Goal: Task Accomplishment & Management: Use online tool/utility

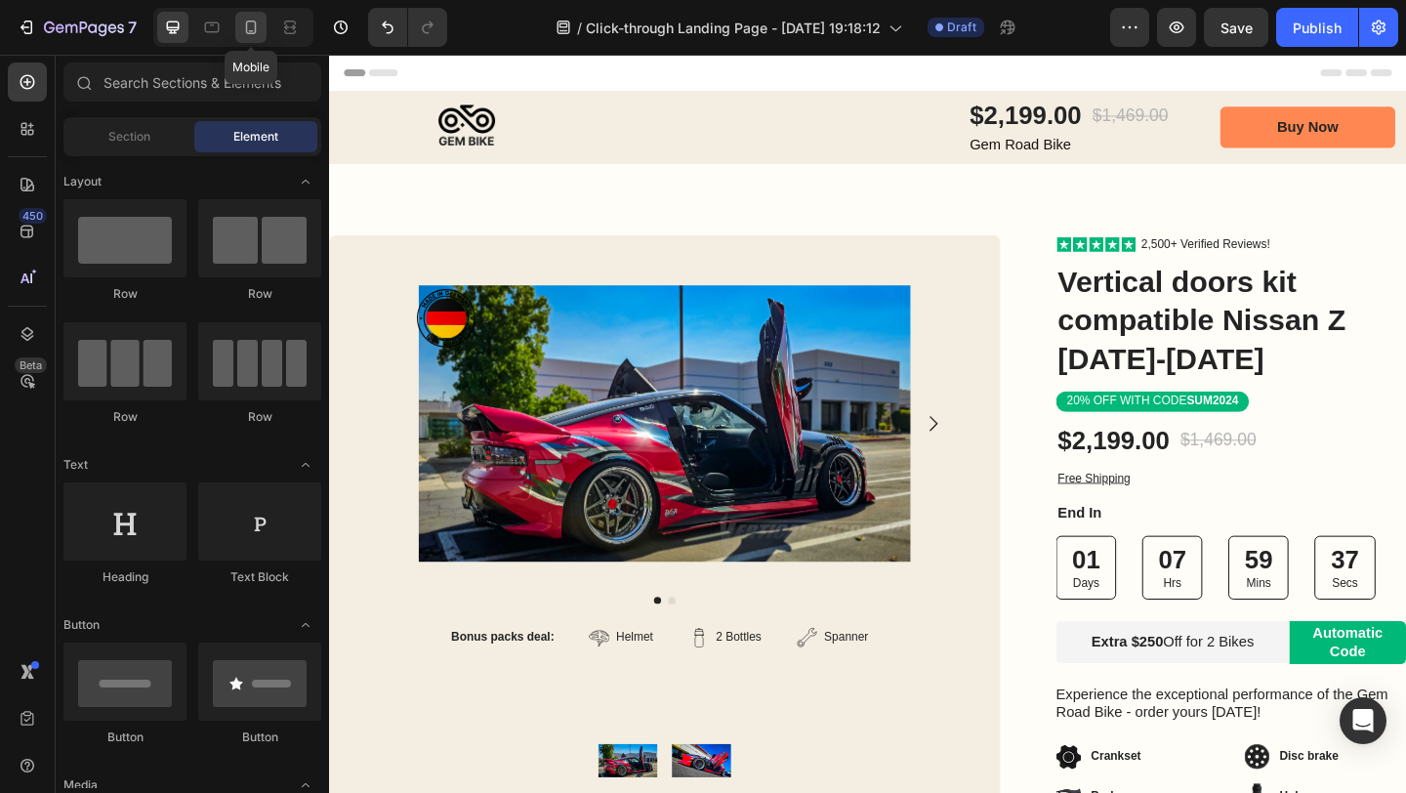
click at [262, 29] on div at bounding box center [250, 27] width 31 height 31
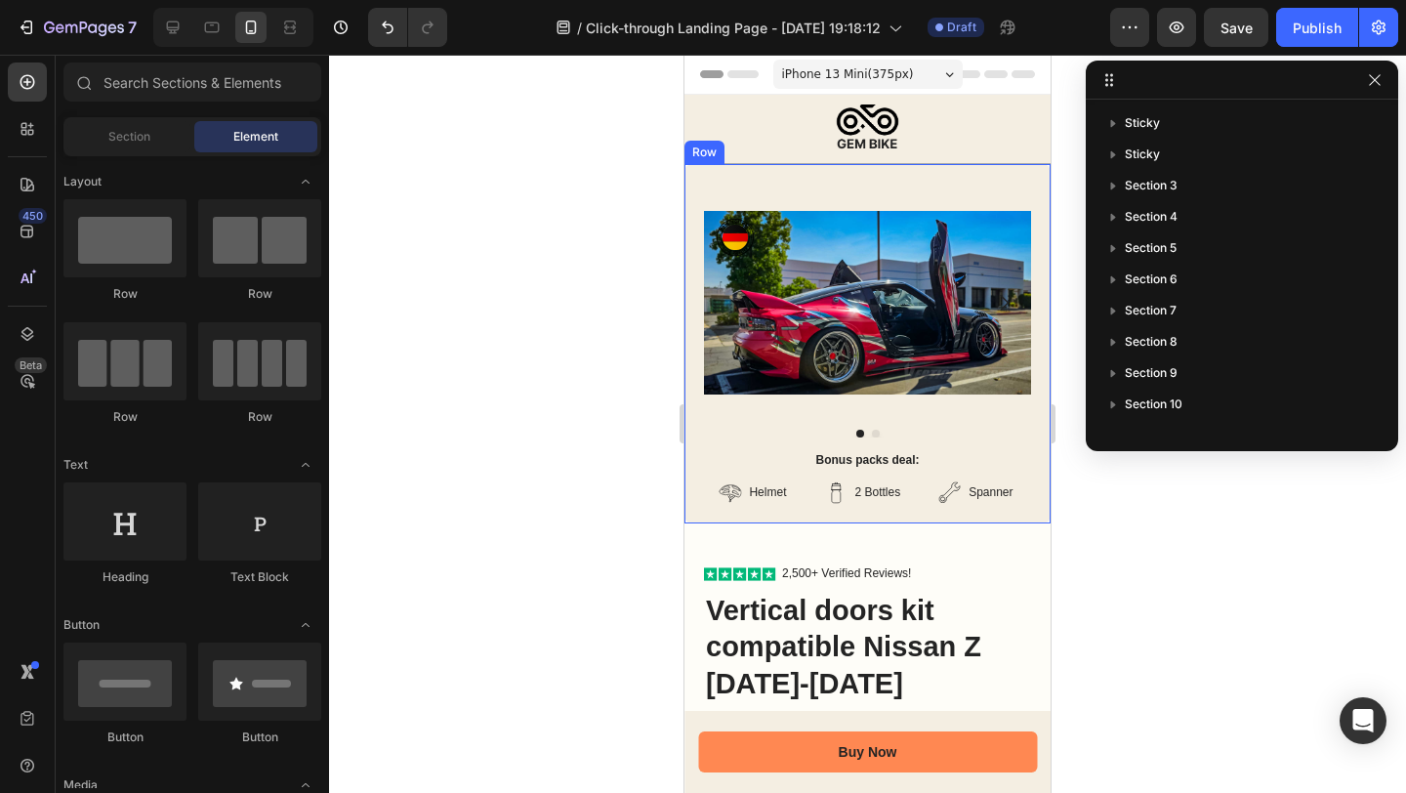
click at [845, 181] on div "Product Images Bonus packs deal: Text Block Helmet Item List 2 Bottles Item Lis…" at bounding box center [867, 343] width 366 height 359
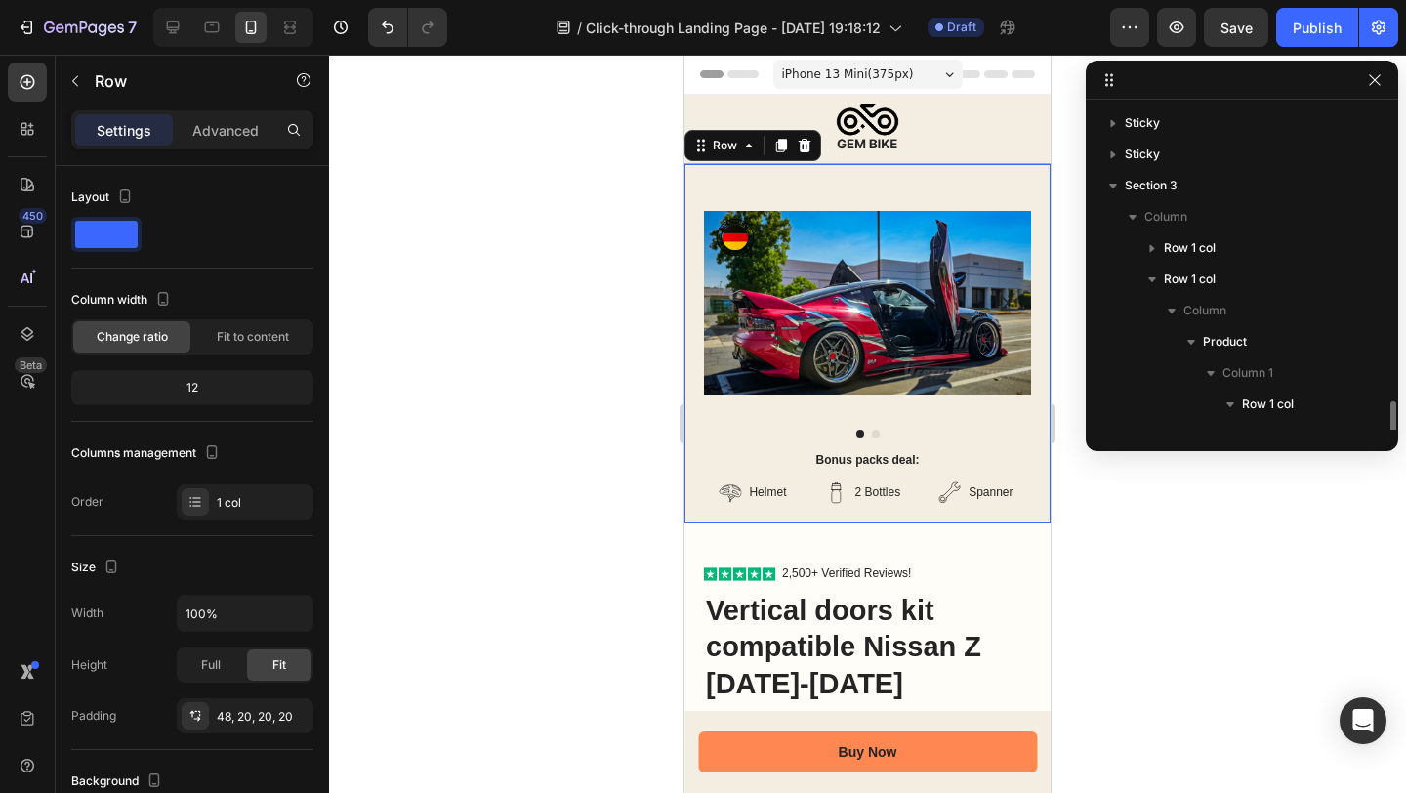
scroll to position [213, 0]
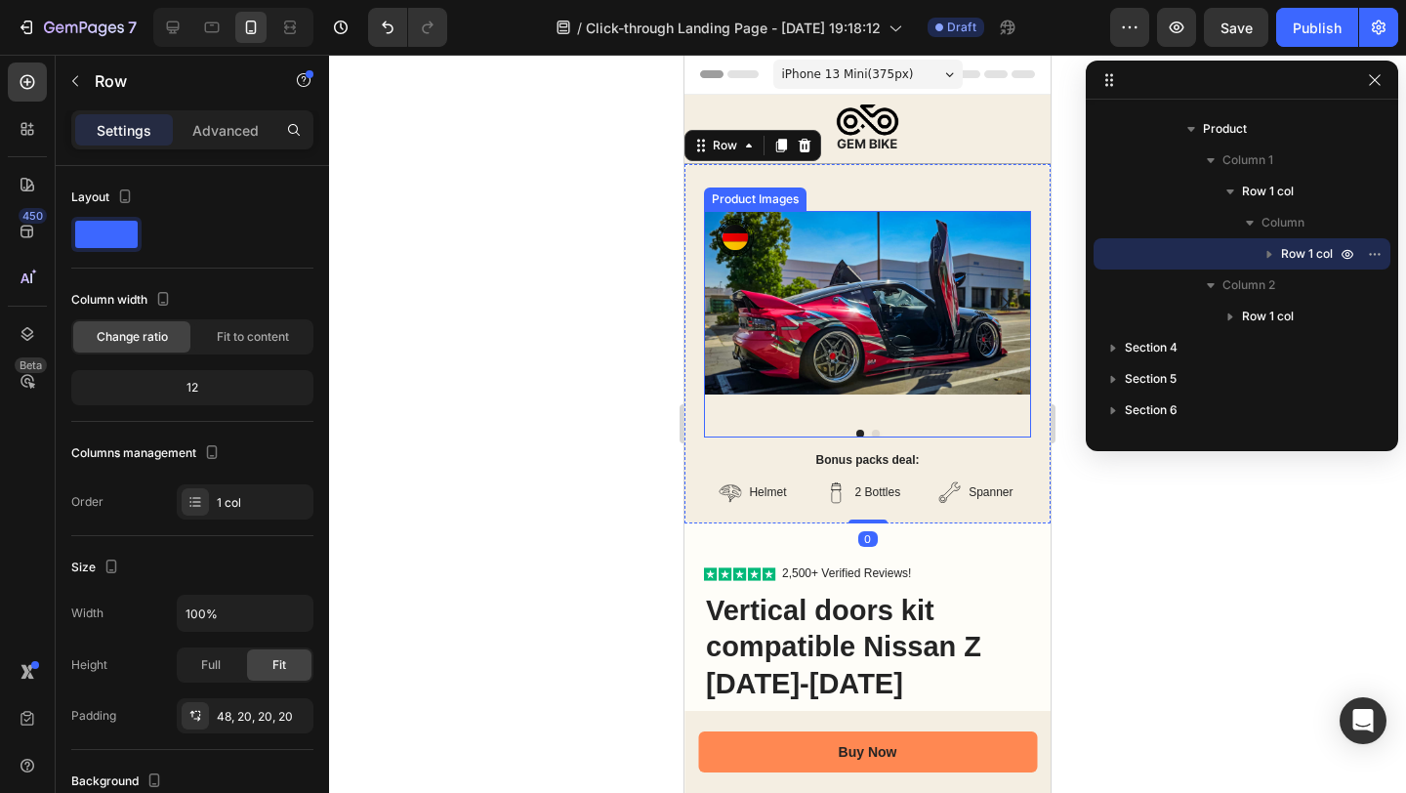
click at [843, 255] on img at bounding box center [867, 303] width 327 height 184
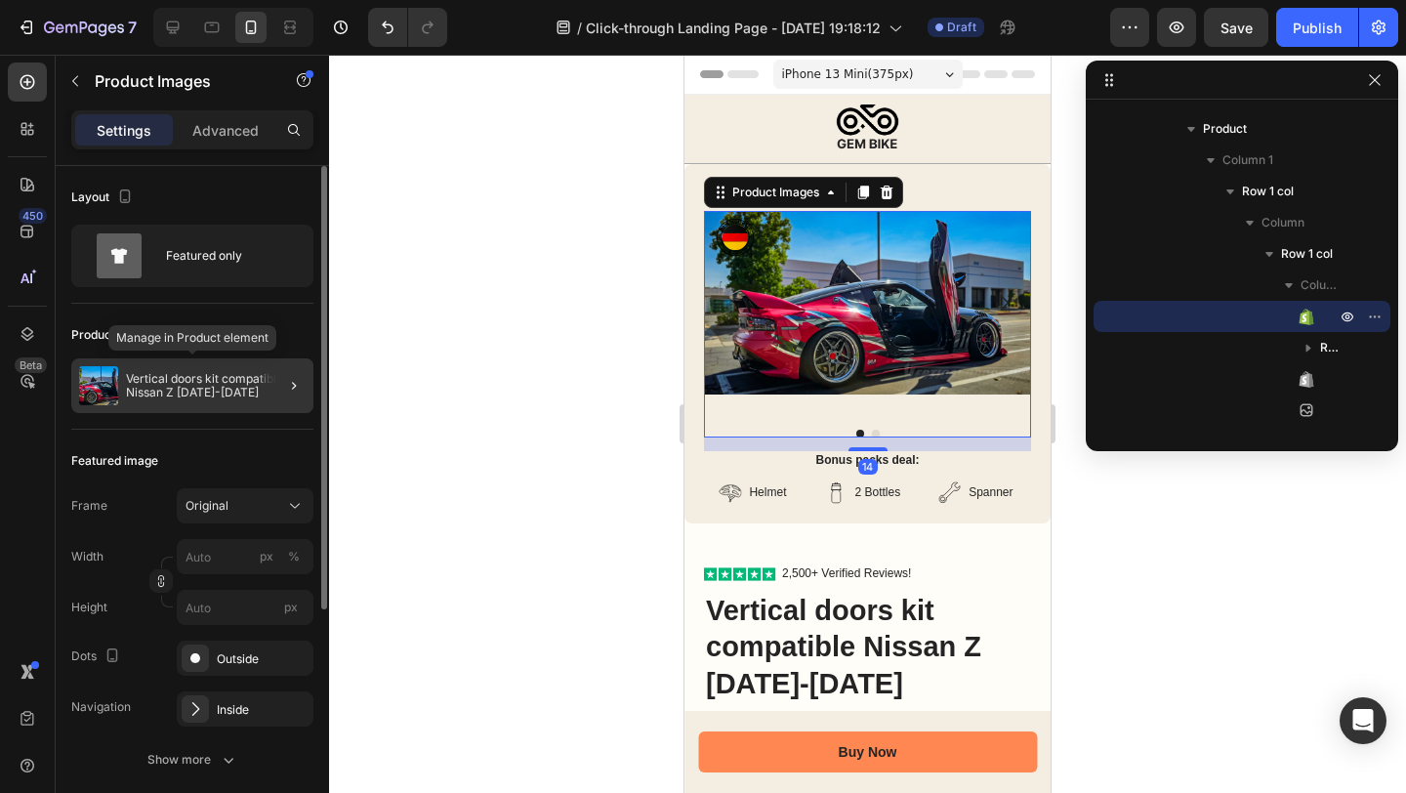
click at [173, 391] on p "Vertical doors kit compatible Nissan Z [DATE]-[DATE]" at bounding box center [216, 385] width 180 height 27
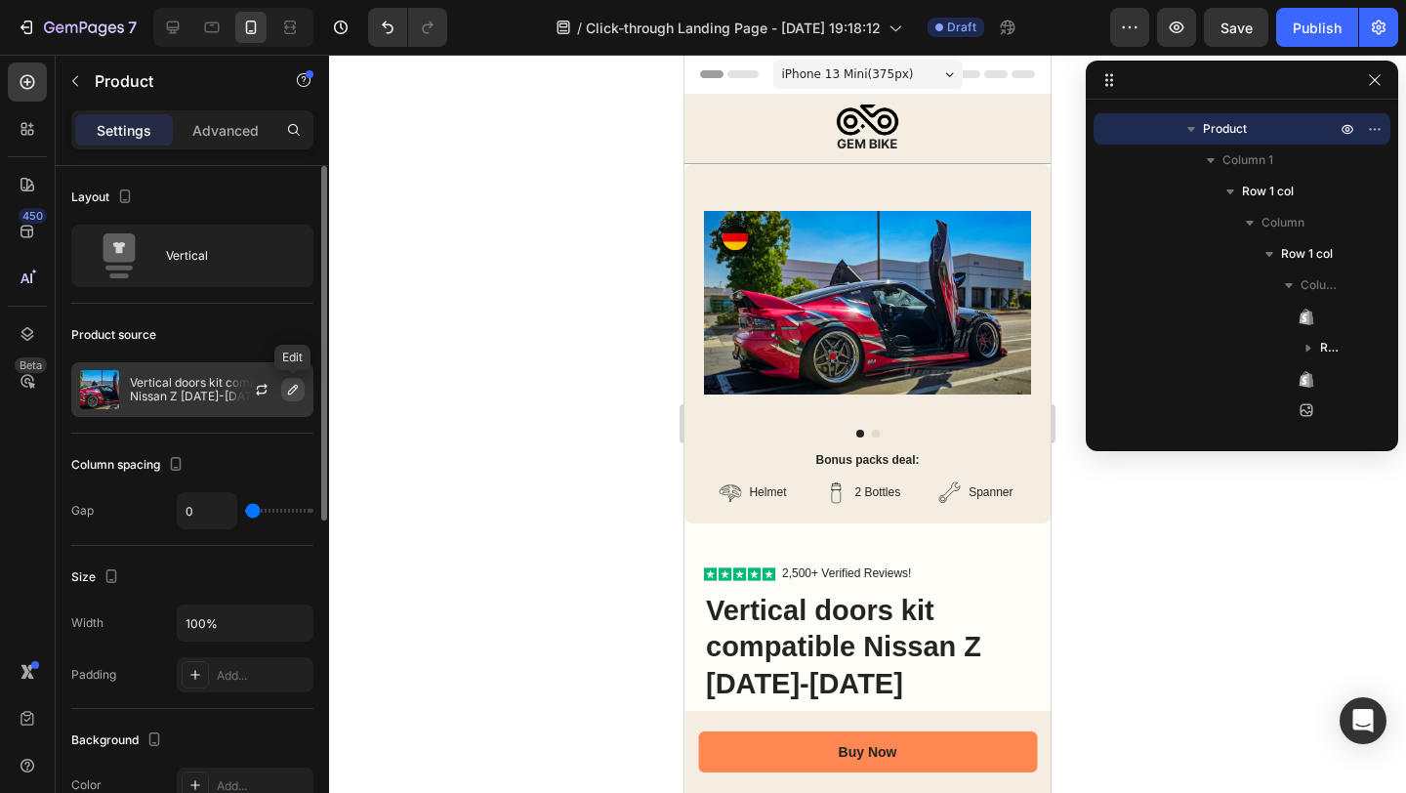
click at [300, 384] on icon "button" at bounding box center [293, 390] width 16 height 16
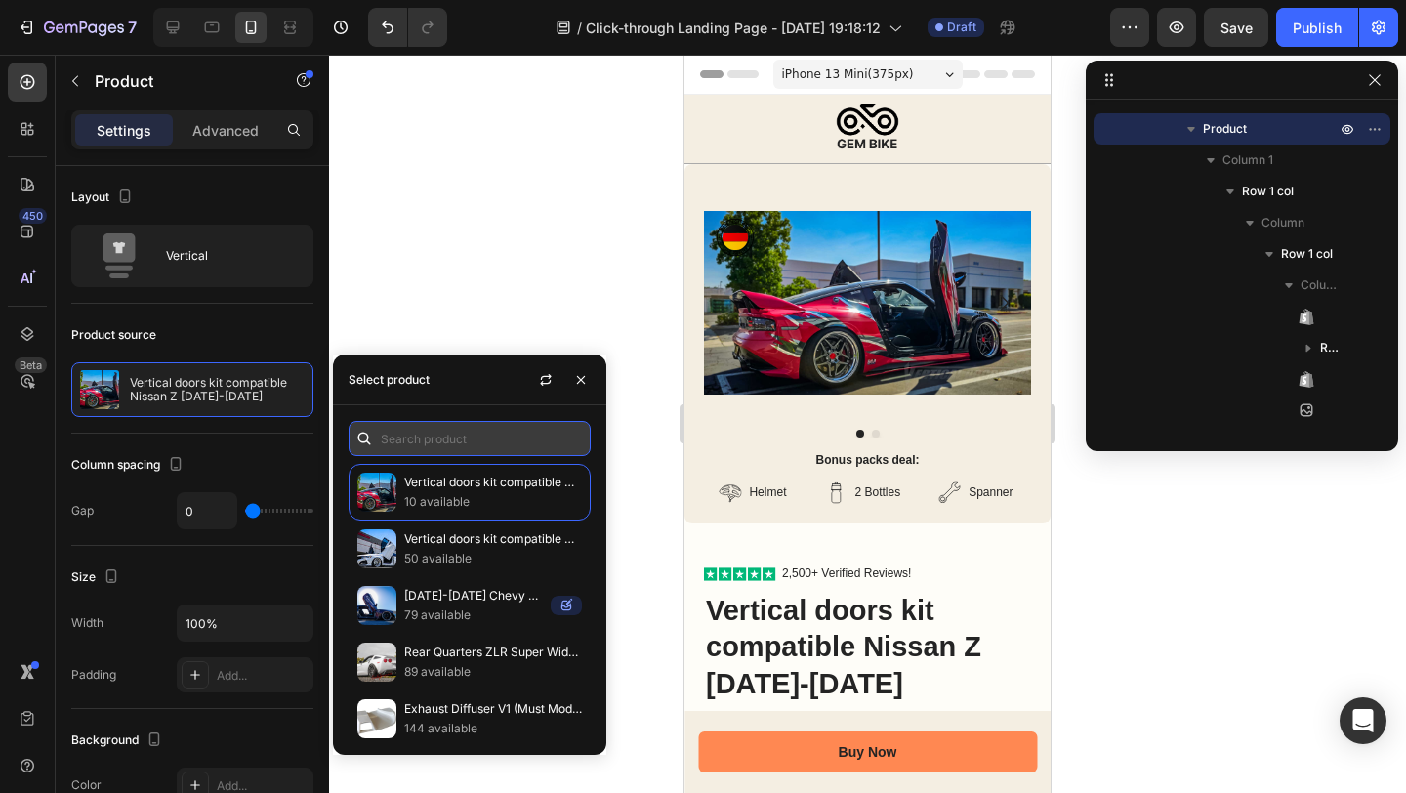
click at [431, 436] on input "text" at bounding box center [470, 438] width 242 height 35
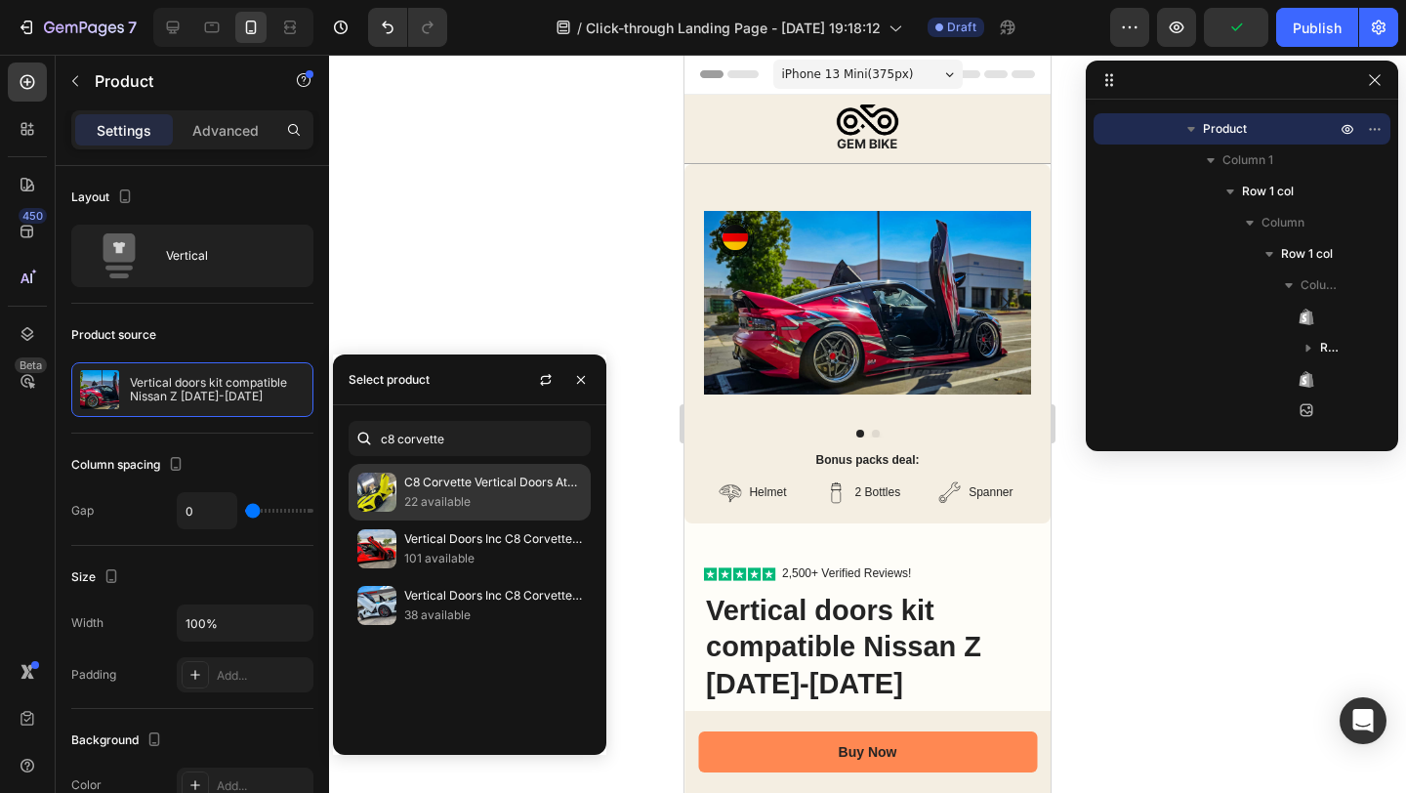
type input "c8 corvette"
click at [431, 485] on p "C8 Corvette Vertical Doors At-Home Installation by Vertical Doors Inc (Kit & In…" at bounding box center [493, 483] width 178 height 20
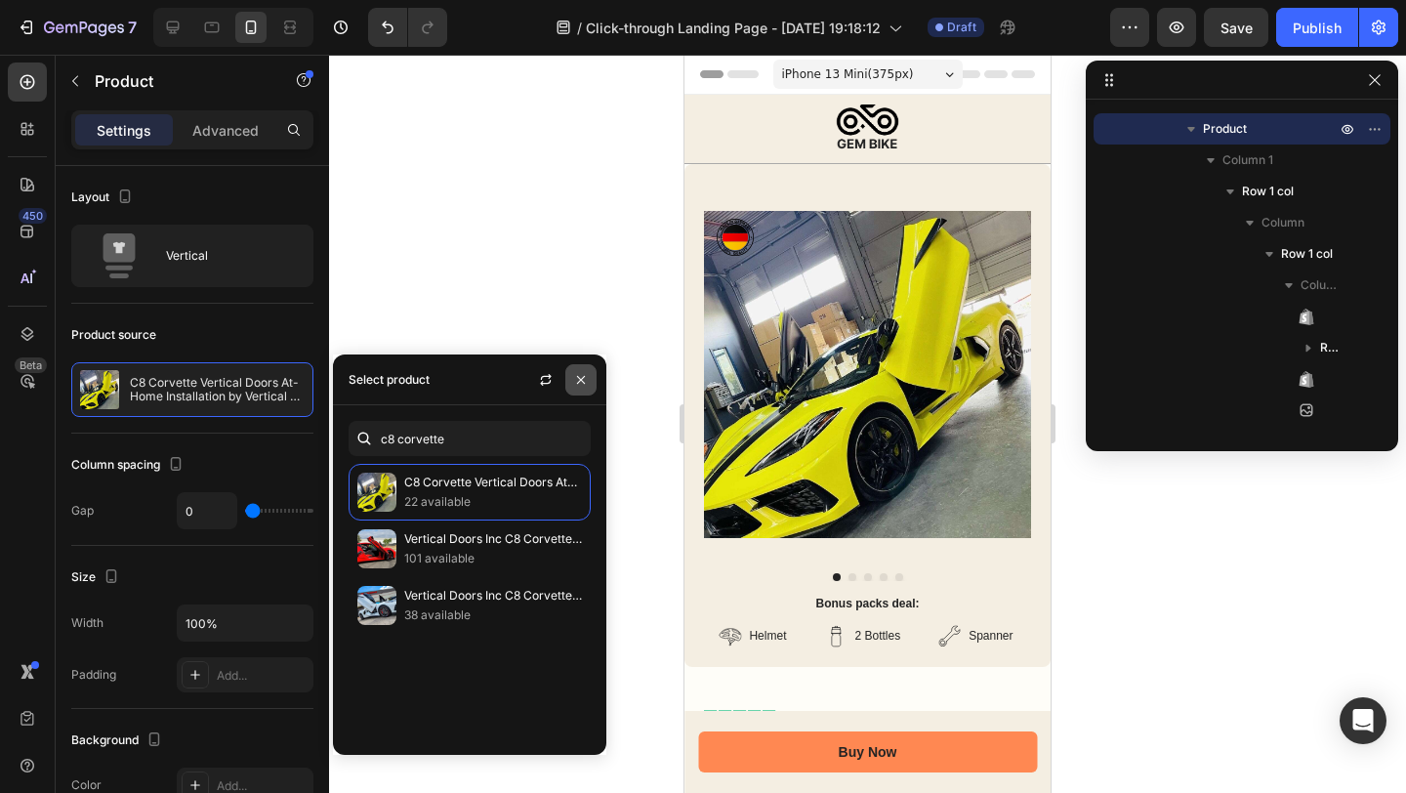
click at [582, 380] on icon "button" at bounding box center [581, 379] width 8 height 8
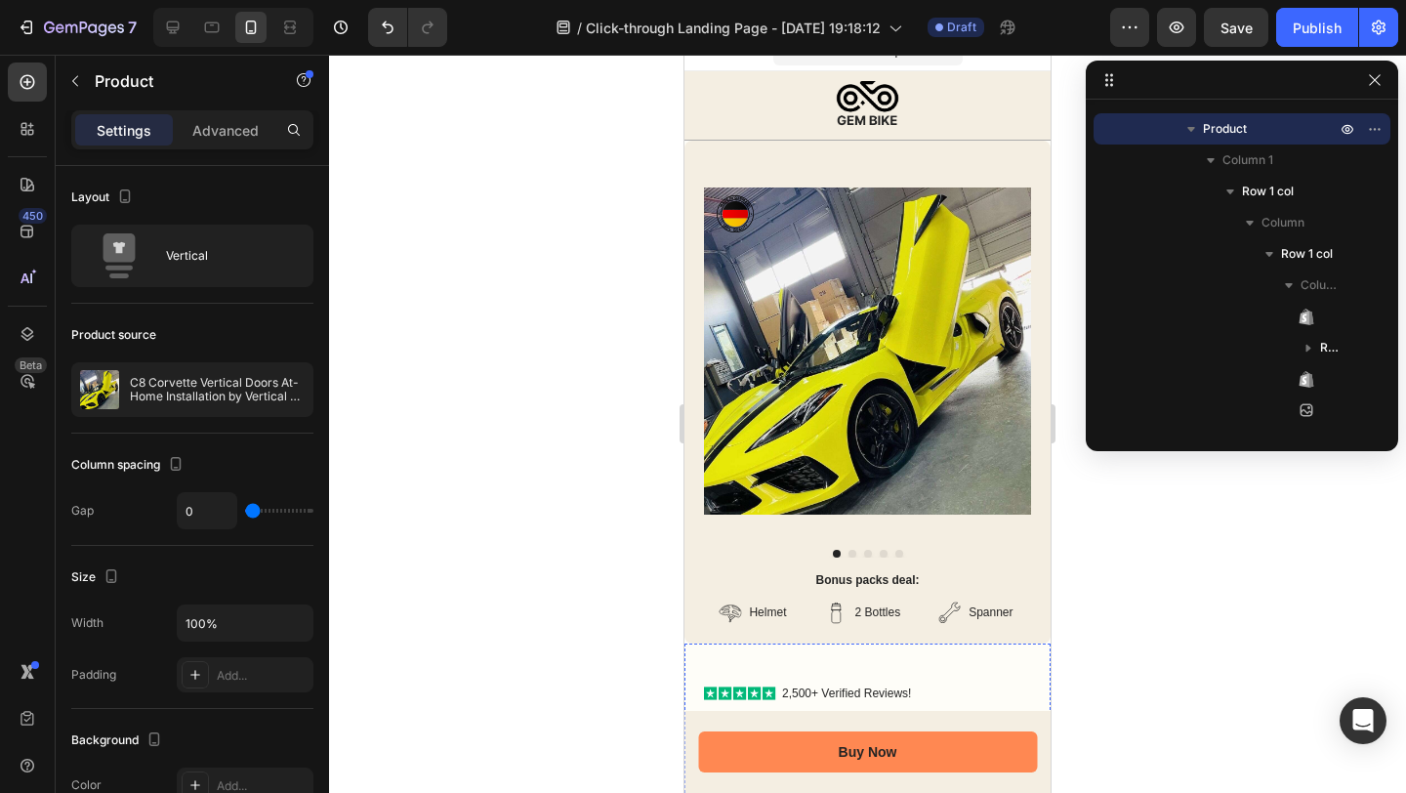
scroll to position [0, 0]
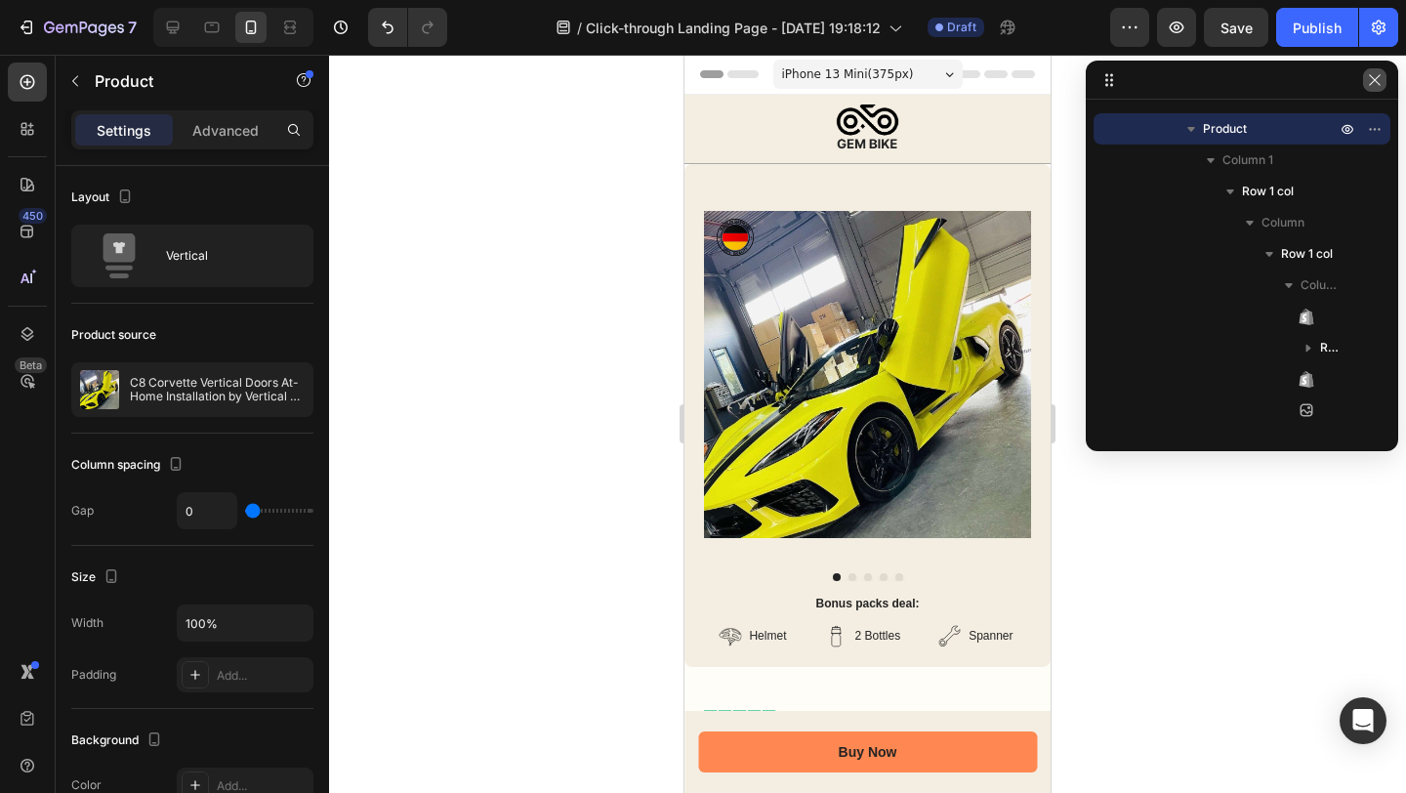
click at [1380, 77] on icon "button" at bounding box center [1375, 80] width 16 height 16
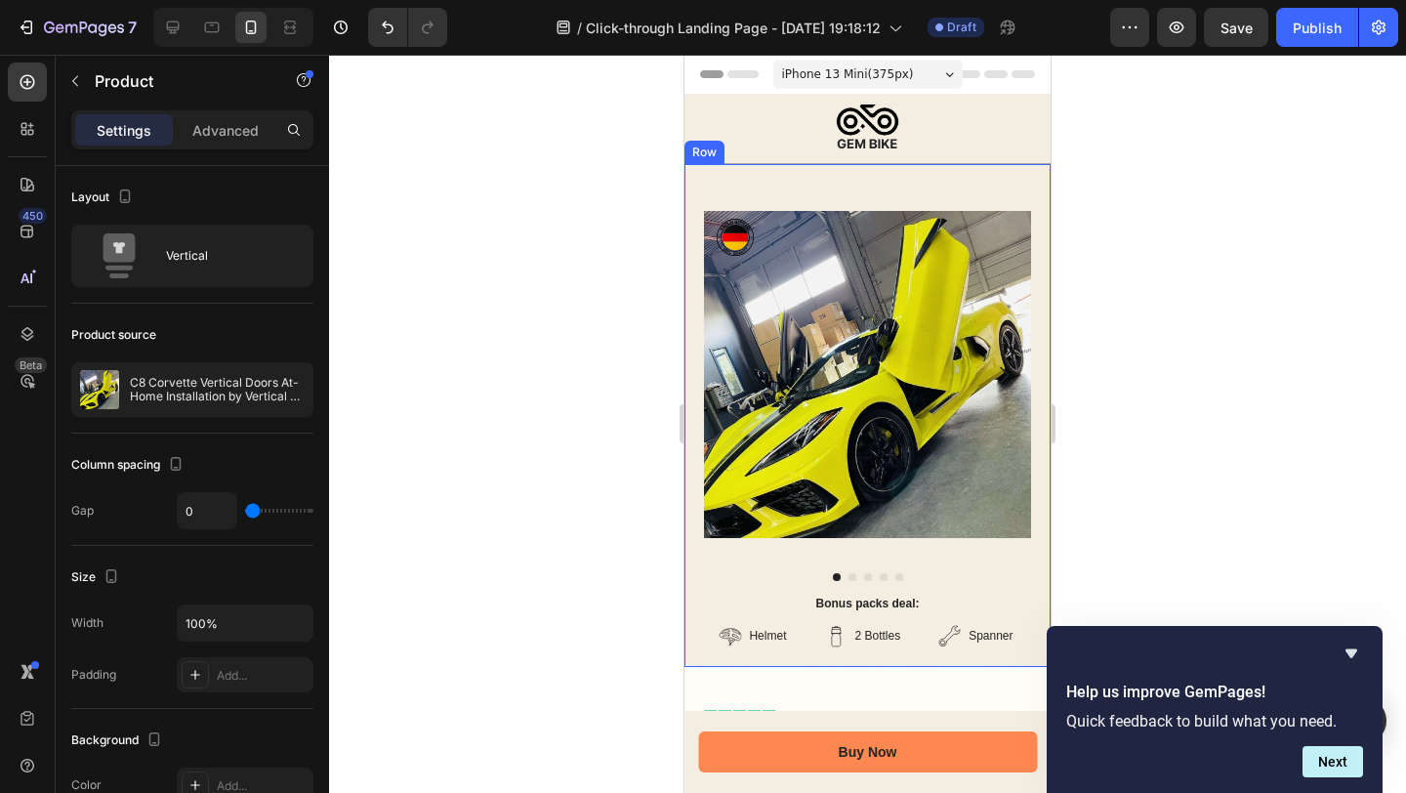
scroll to position [4, 0]
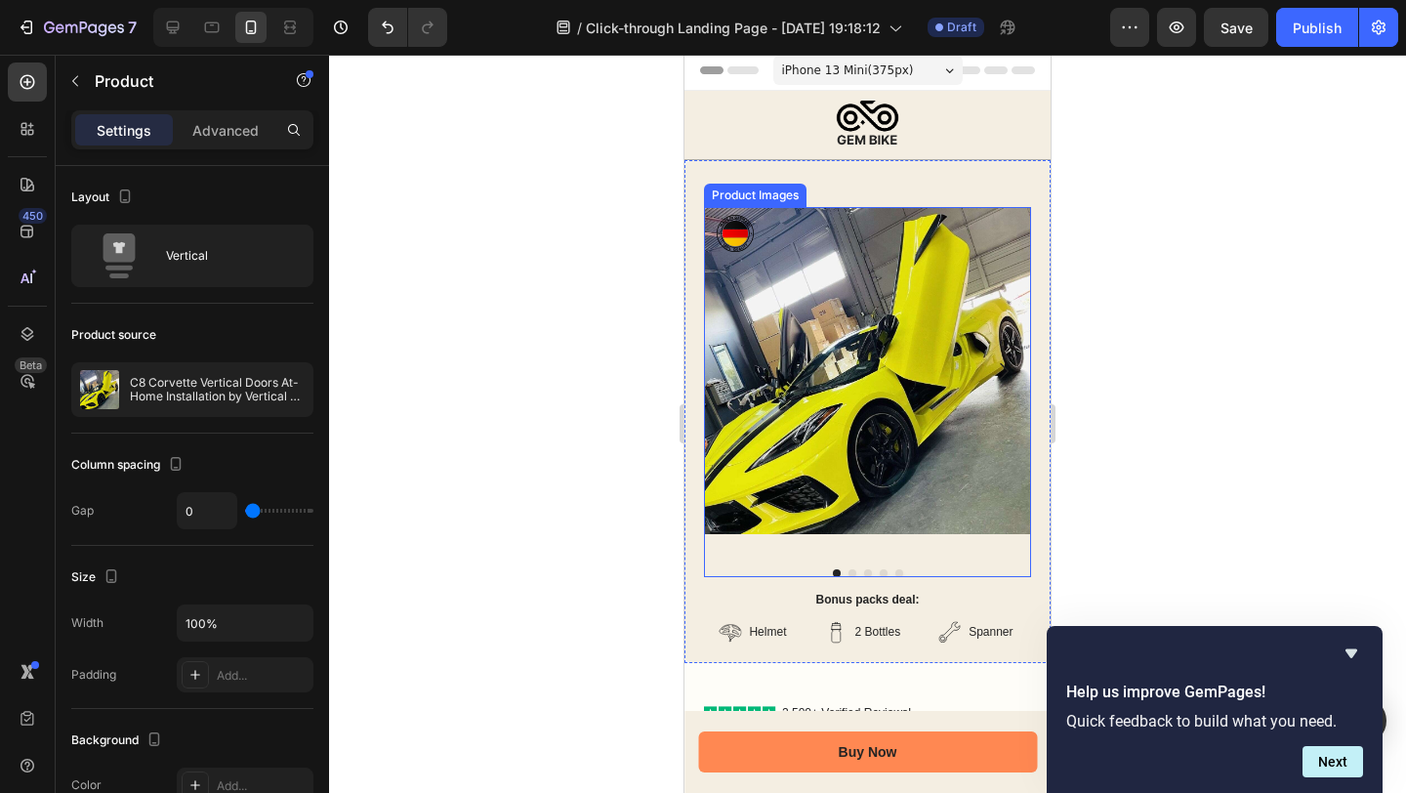
click at [849, 569] on button "Dot" at bounding box center [853, 573] width 8 height 8
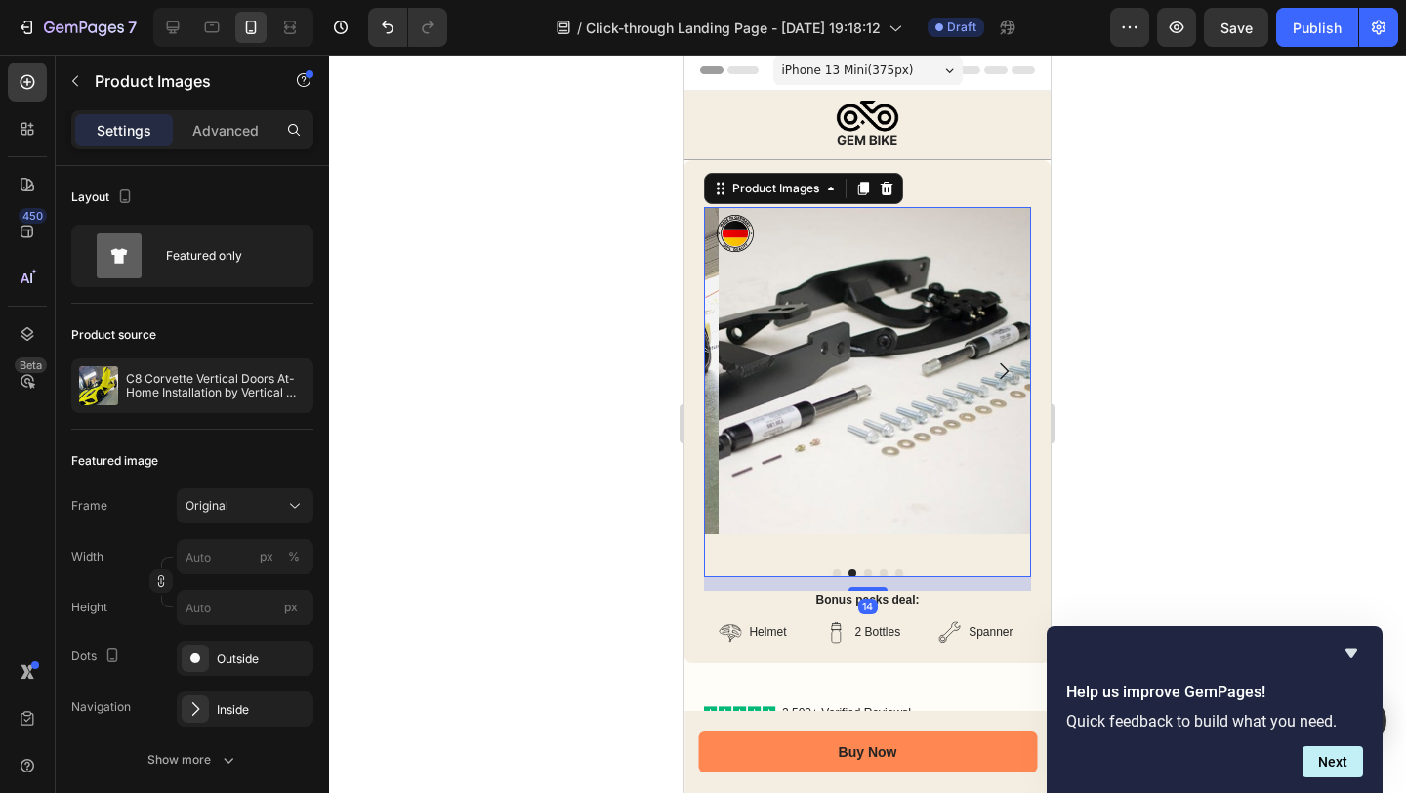
click at [864, 569] on button "Dot" at bounding box center [868, 573] width 8 height 8
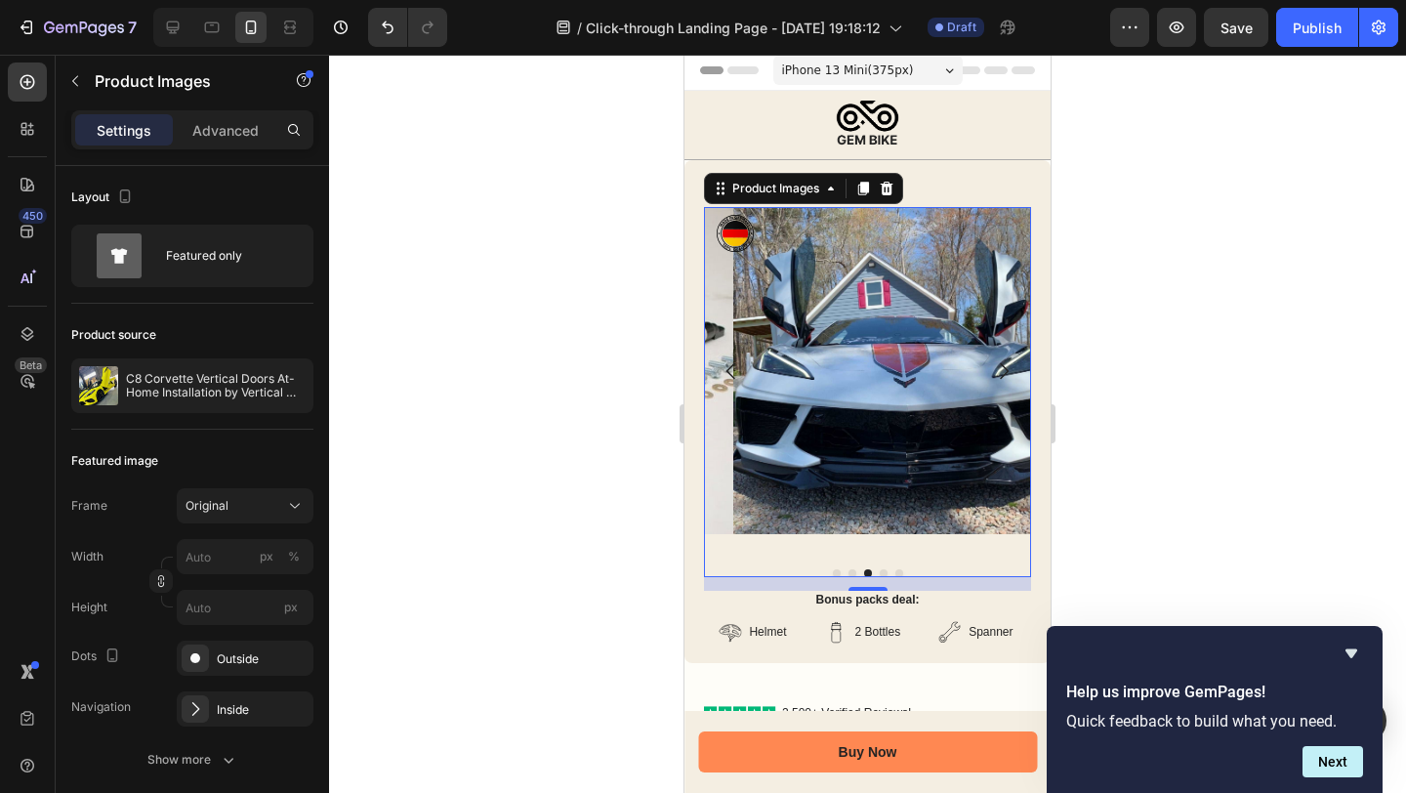
click at [880, 569] on button "Dot" at bounding box center [884, 573] width 8 height 8
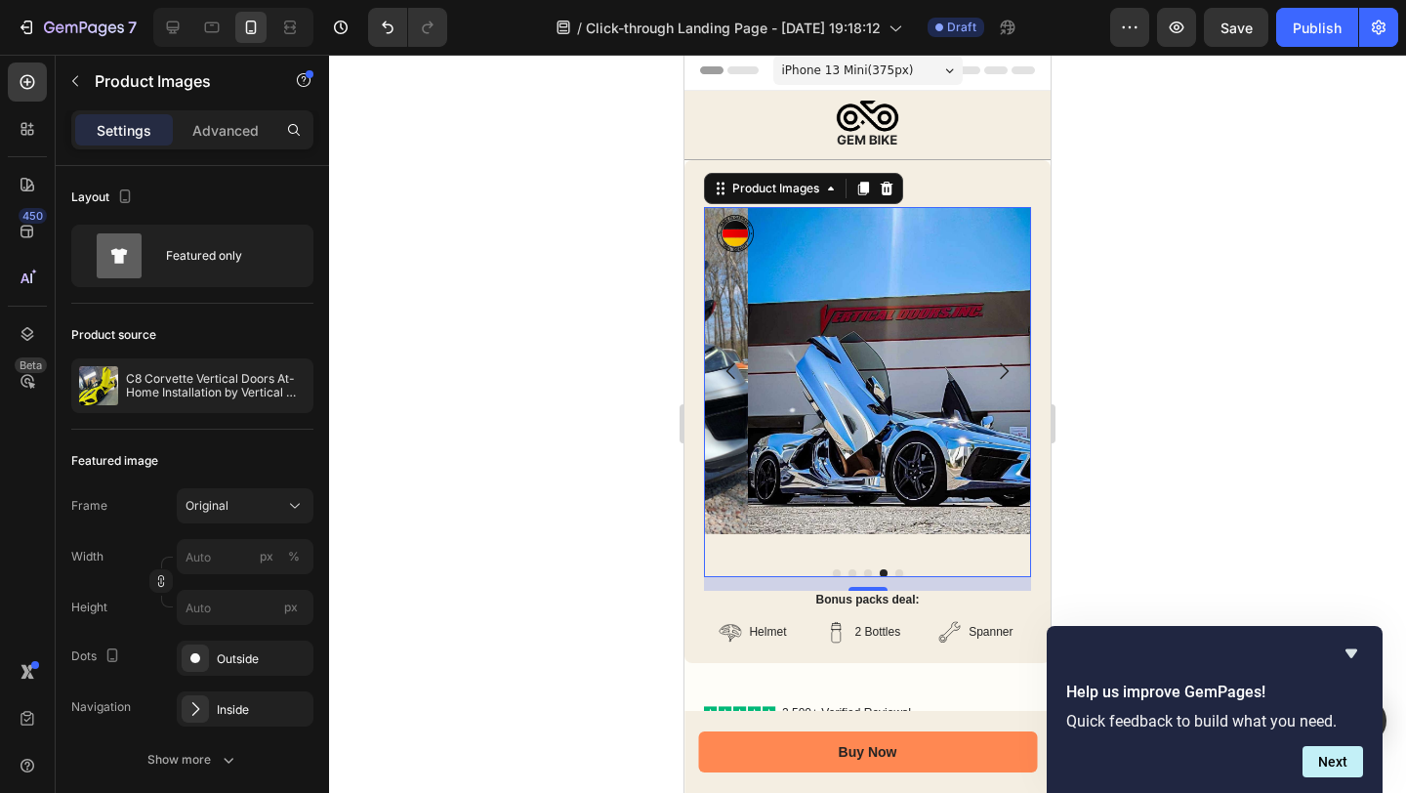
click at [895, 569] on button "Dot" at bounding box center [899, 573] width 8 height 8
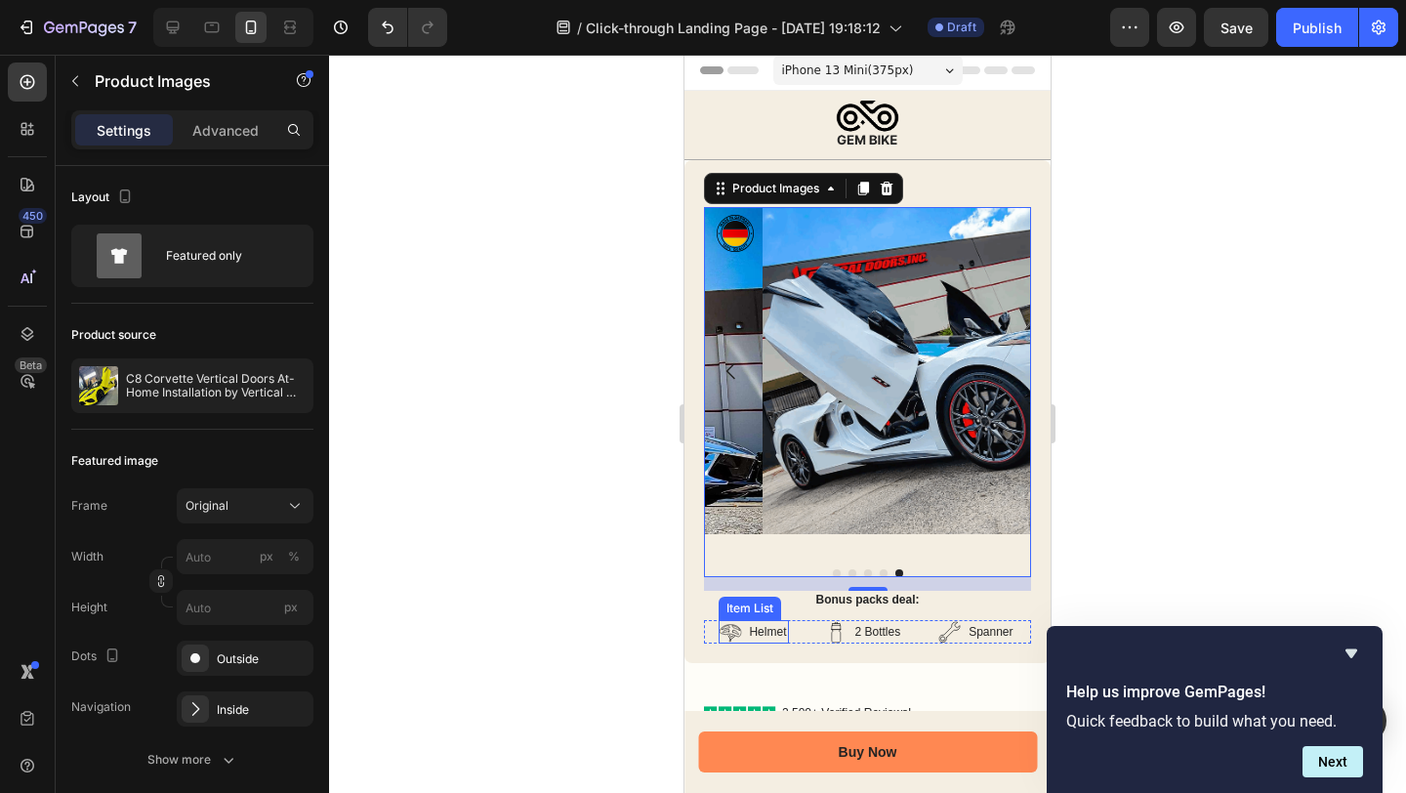
click at [757, 623] on p "Helmet" at bounding box center [767, 632] width 37 height 18
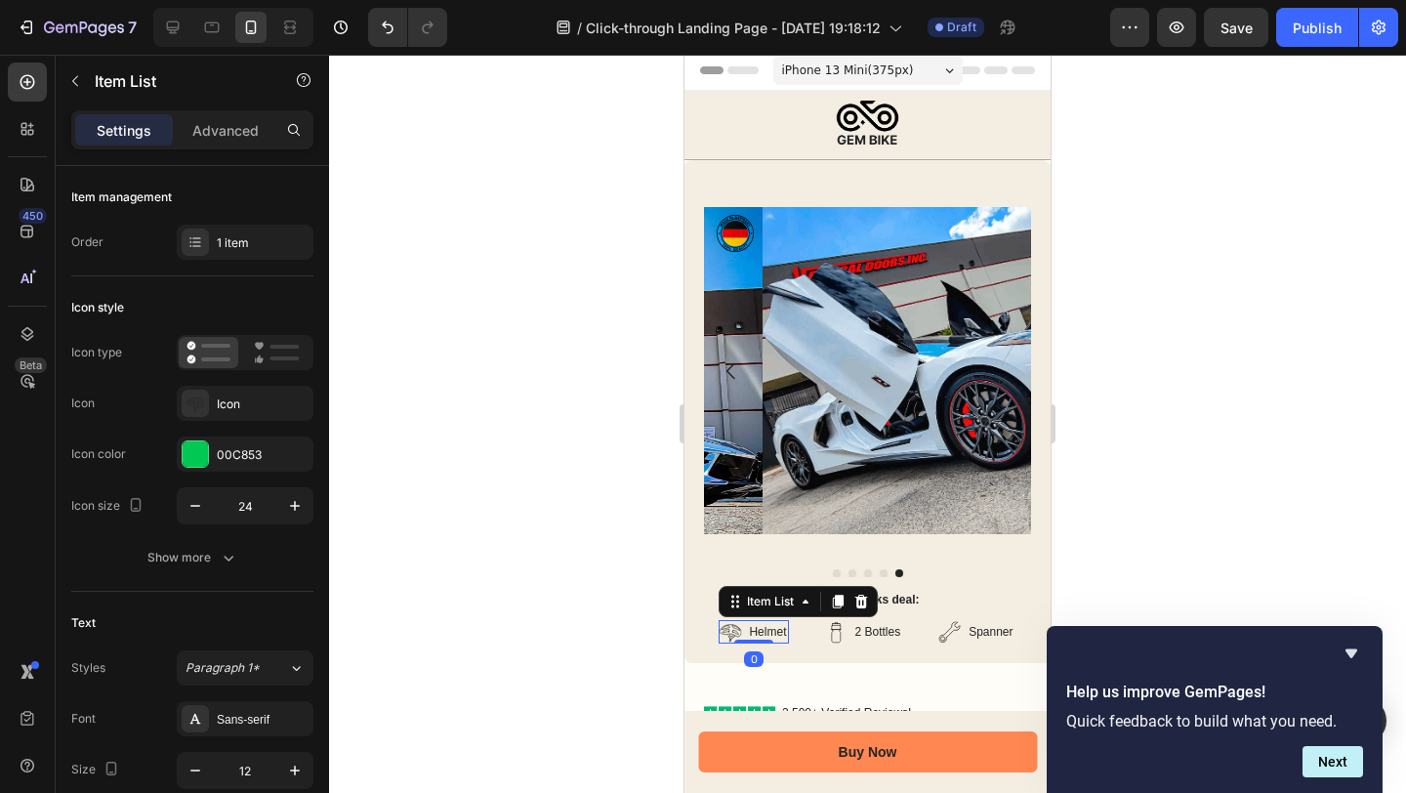
click at [762, 623] on p "Helmet" at bounding box center [767, 632] width 37 height 18
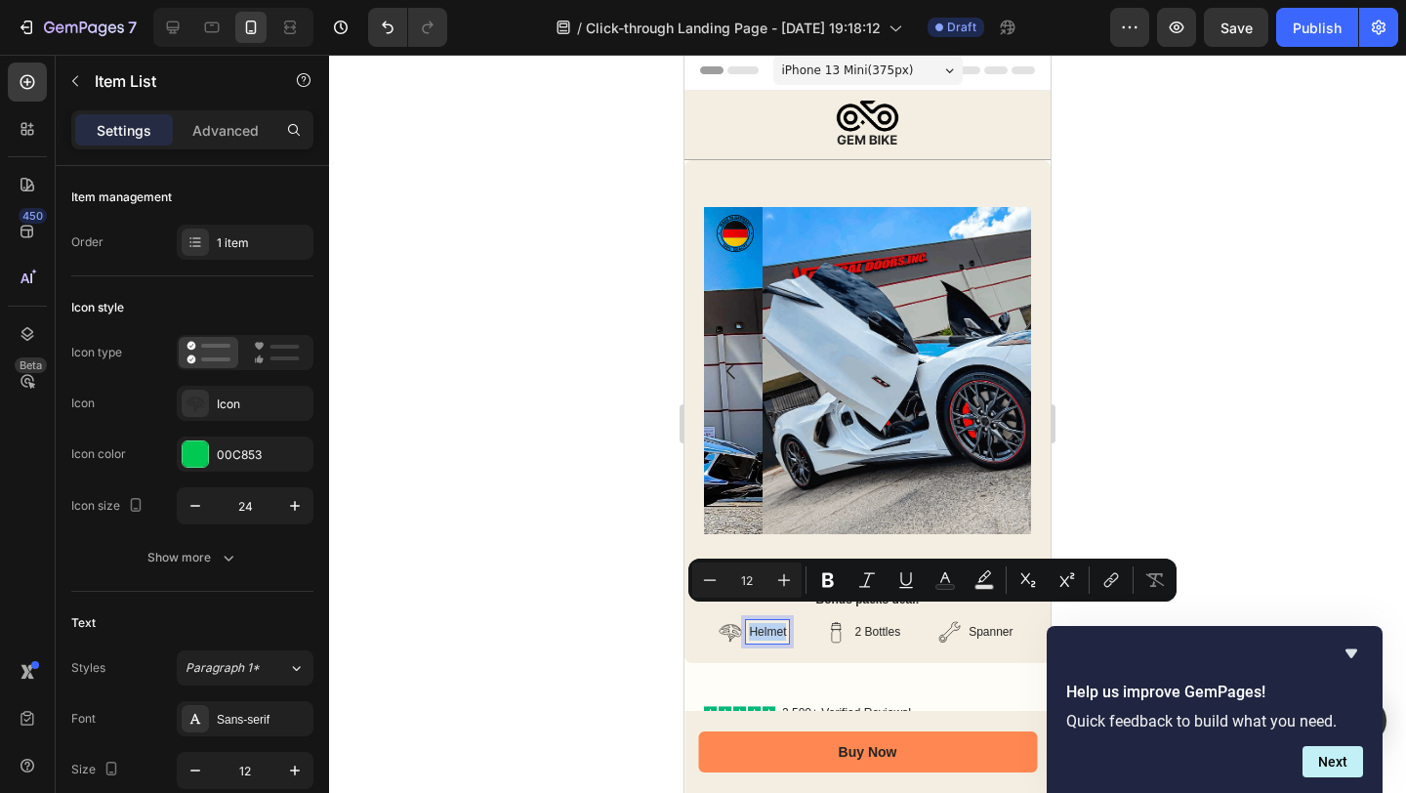
click at [777, 623] on p "Helmet" at bounding box center [767, 632] width 37 height 18
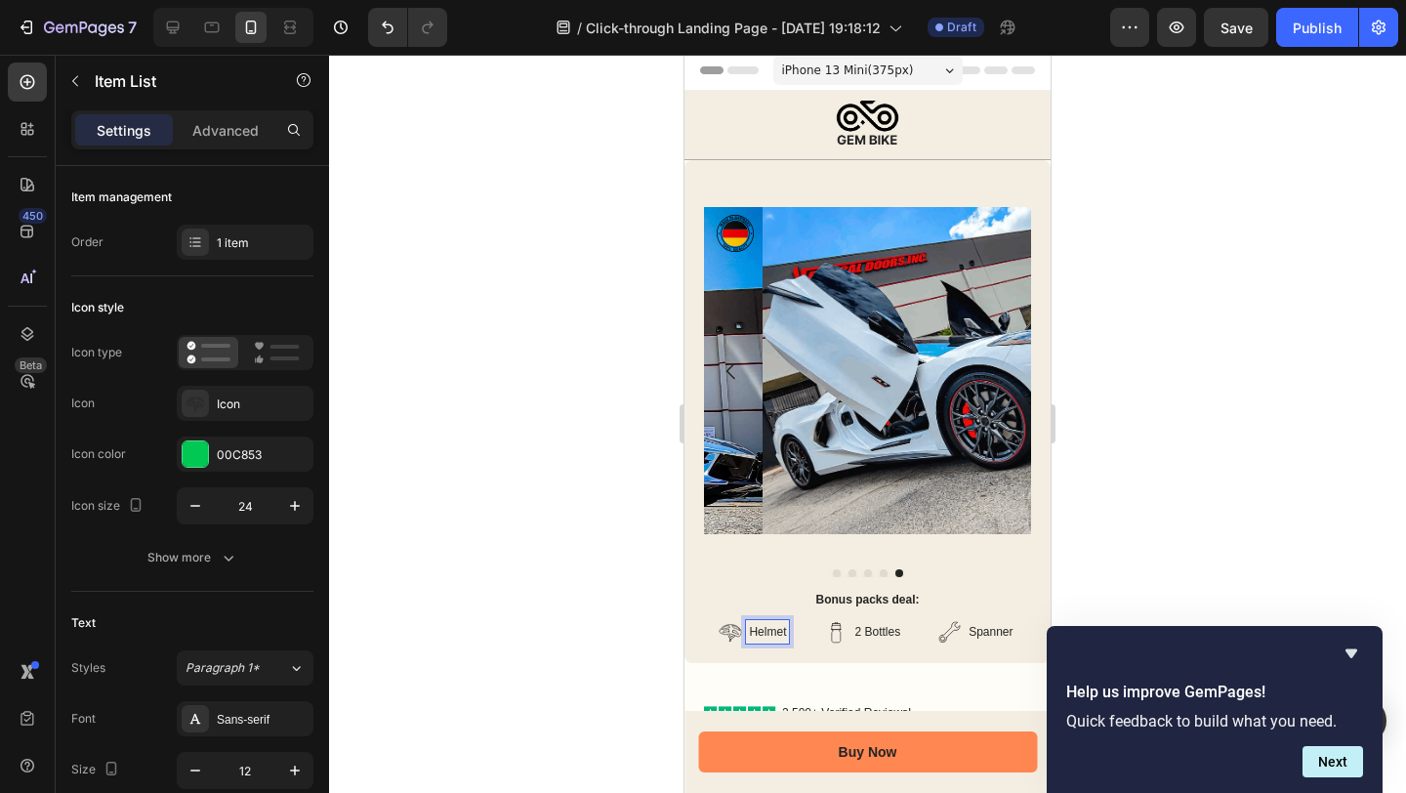
click at [777, 623] on p "Helmet" at bounding box center [767, 632] width 37 height 18
click at [860, 623] on p "2 Bottles" at bounding box center [879, 632] width 46 height 18
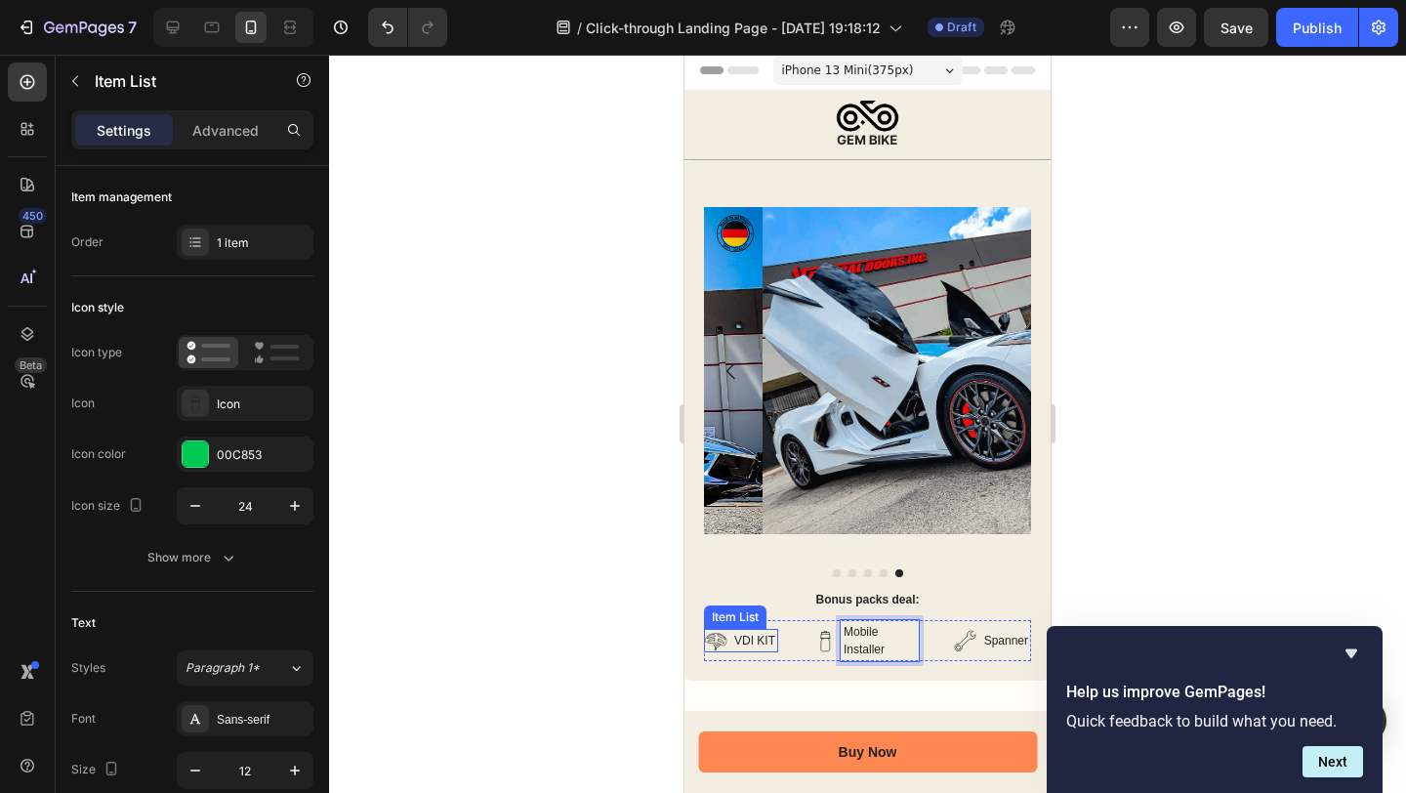
click at [756, 632] on p "VDI KIT" at bounding box center [754, 641] width 41 height 18
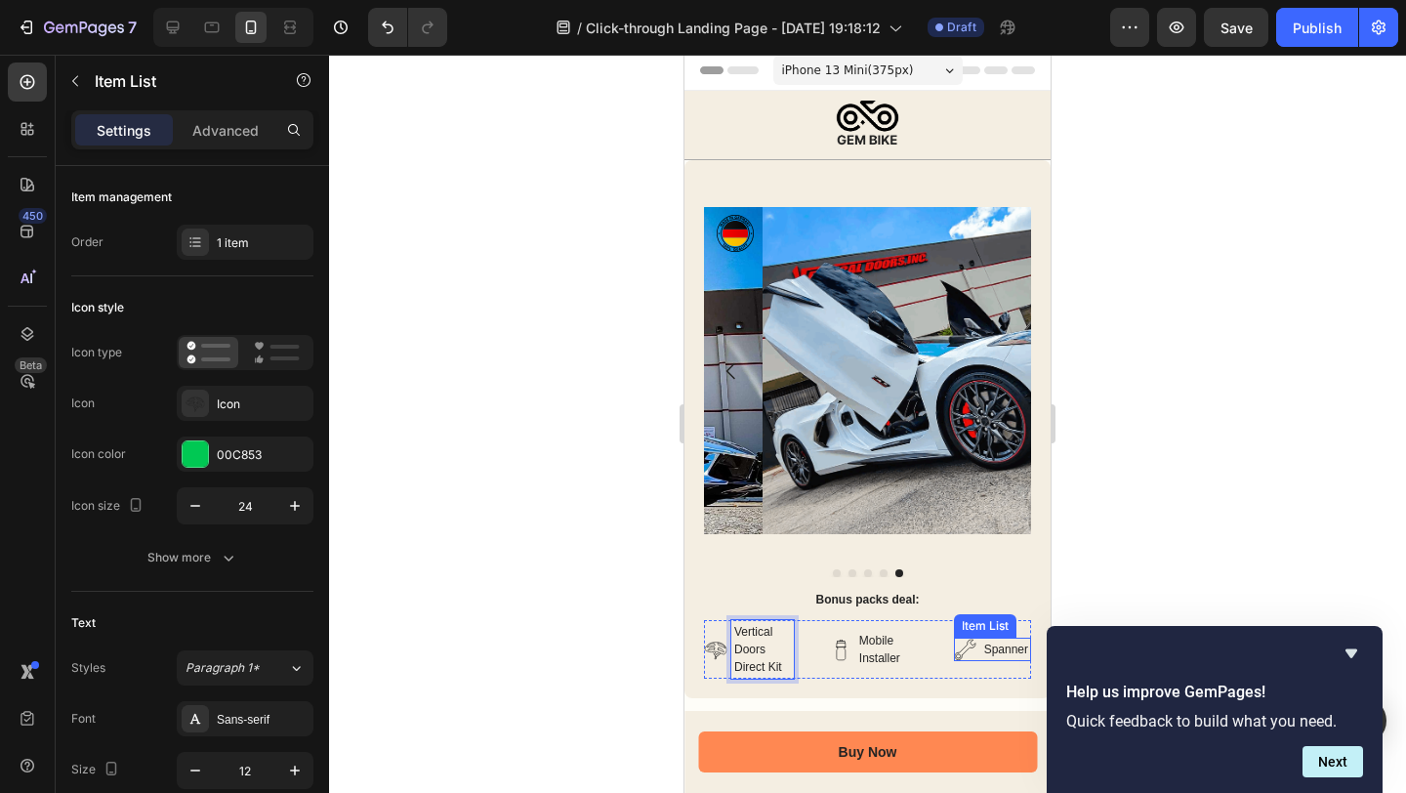
click at [995, 641] on p "Spanner" at bounding box center [1006, 650] width 44 height 18
click at [869, 642] on p "Mobile Installer" at bounding box center [881, 649] width 53 height 35
click at [874, 646] on p "Mobile Installer" at bounding box center [881, 649] width 53 height 35
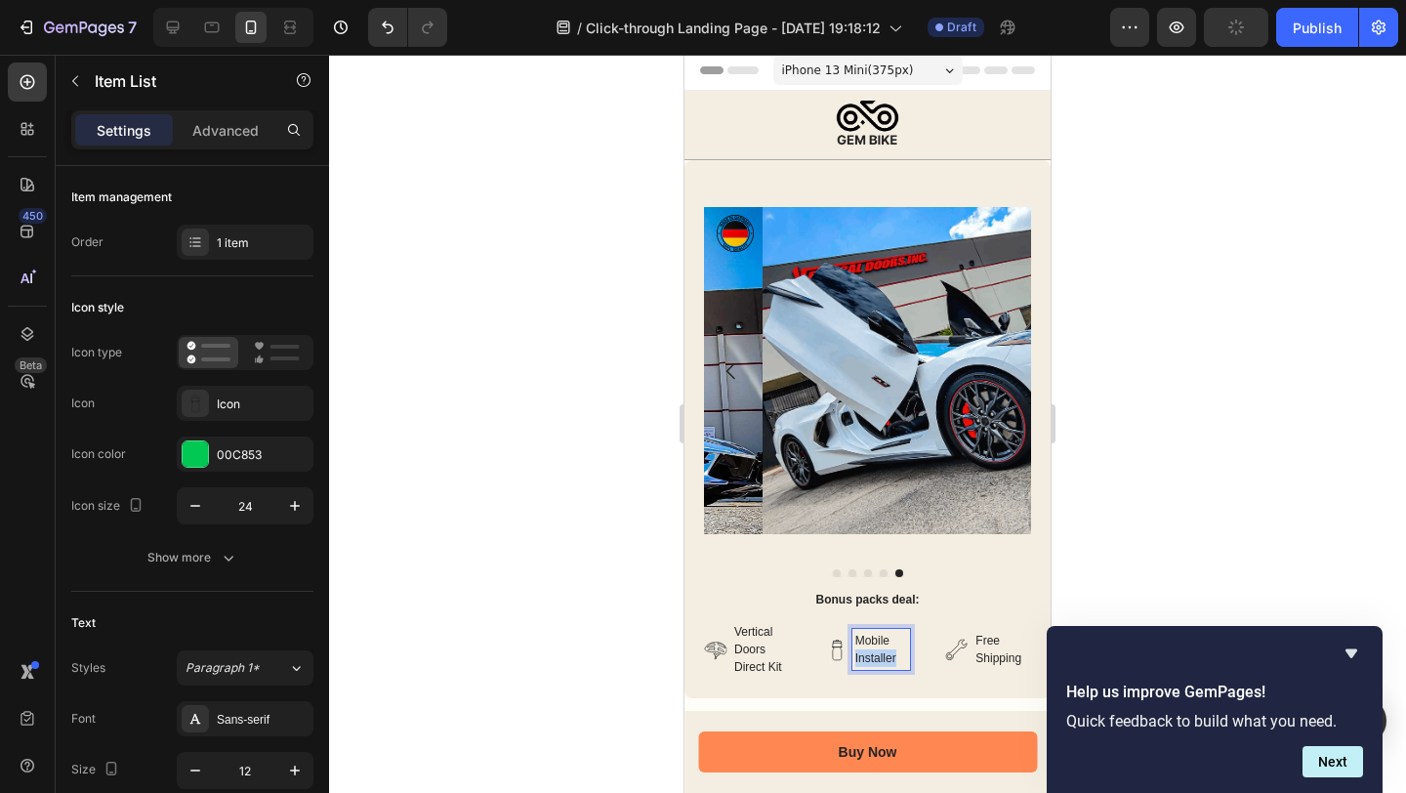
click at [874, 646] on p "Mobile Installer" at bounding box center [881, 649] width 53 height 35
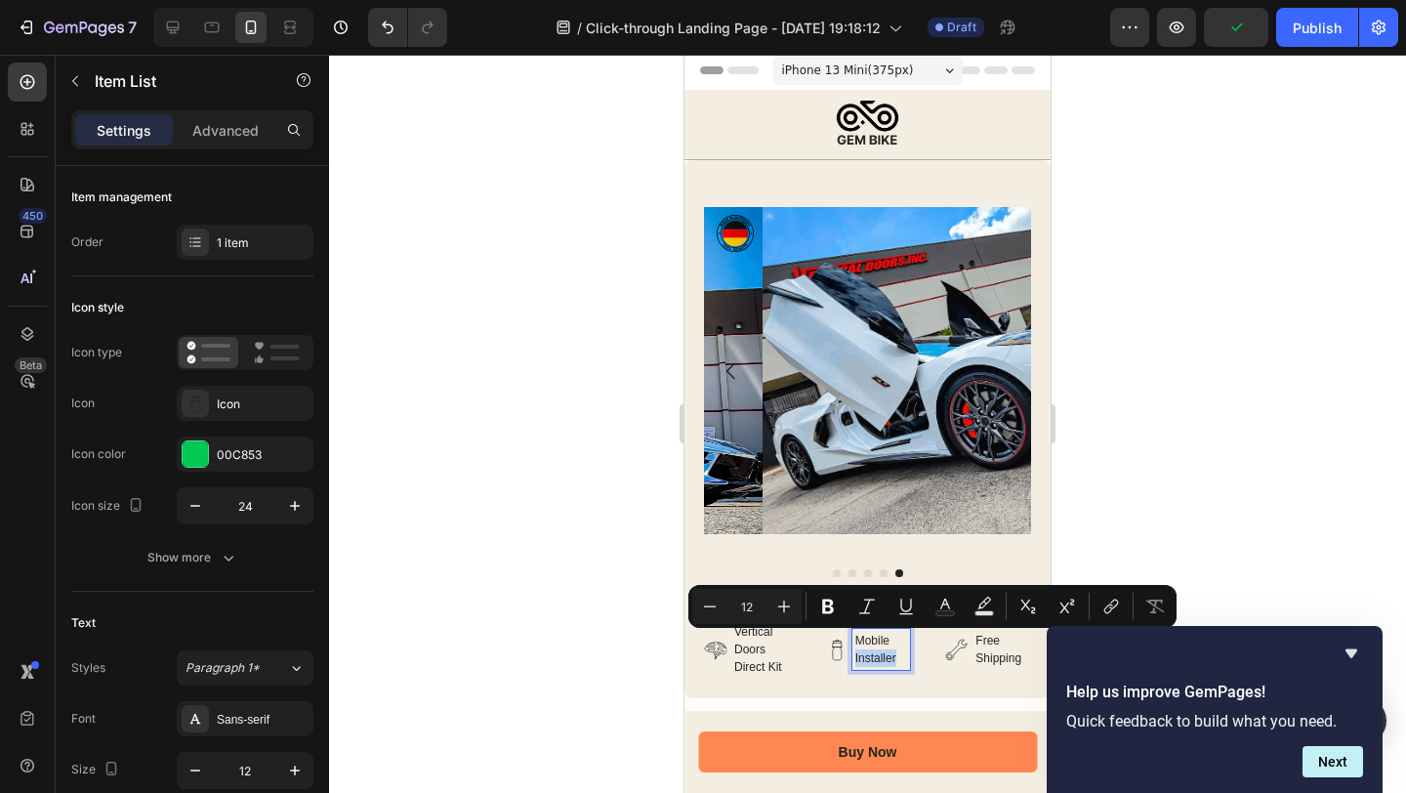
click at [881, 647] on p "Mobile Installer" at bounding box center [881, 649] width 53 height 35
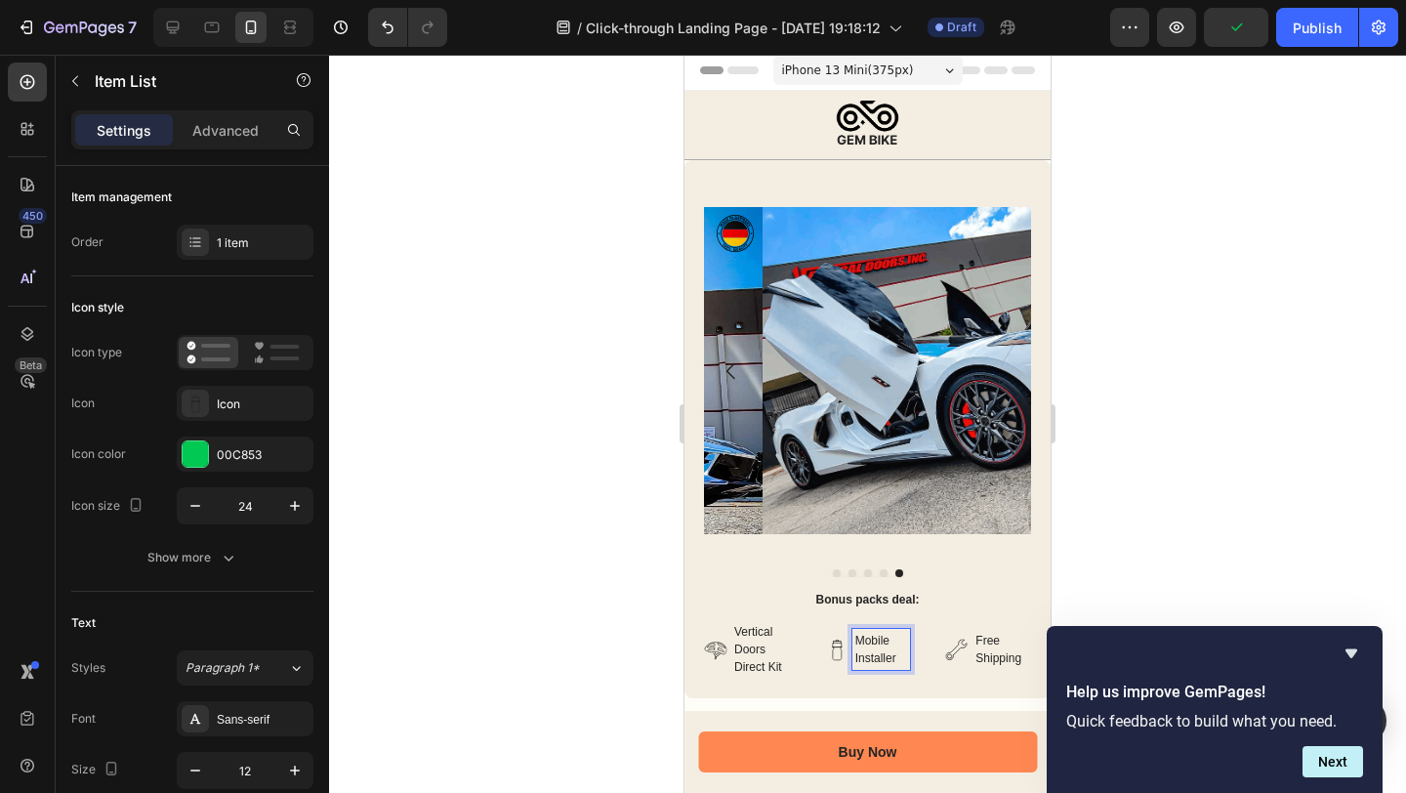
click at [852, 629] on div "Mobile Installer" at bounding box center [881, 649] width 59 height 41
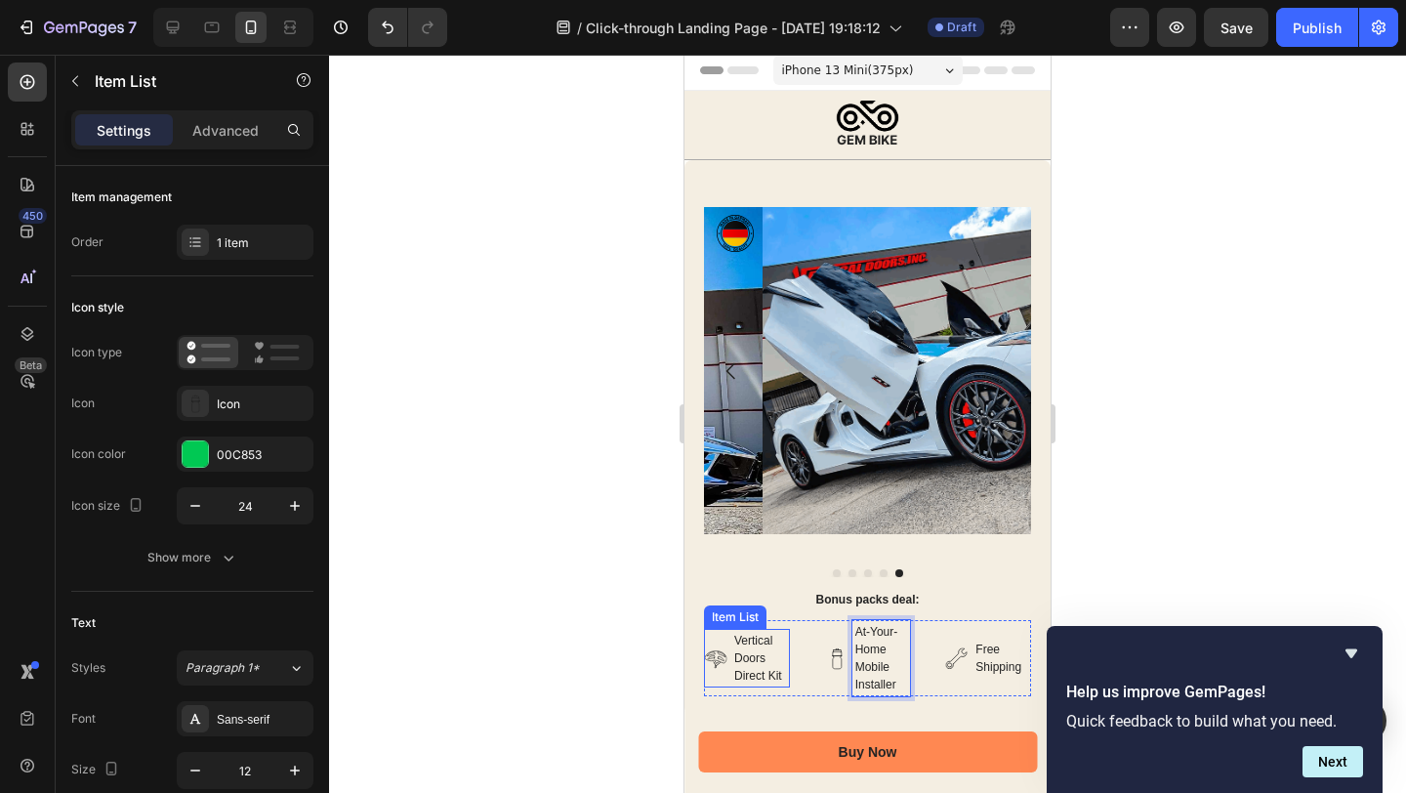
click at [749, 638] on p "Vertical Doors Direct Kit" at bounding box center [760, 658] width 53 height 53
click at [1159, 491] on div at bounding box center [867, 424] width 1077 height 738
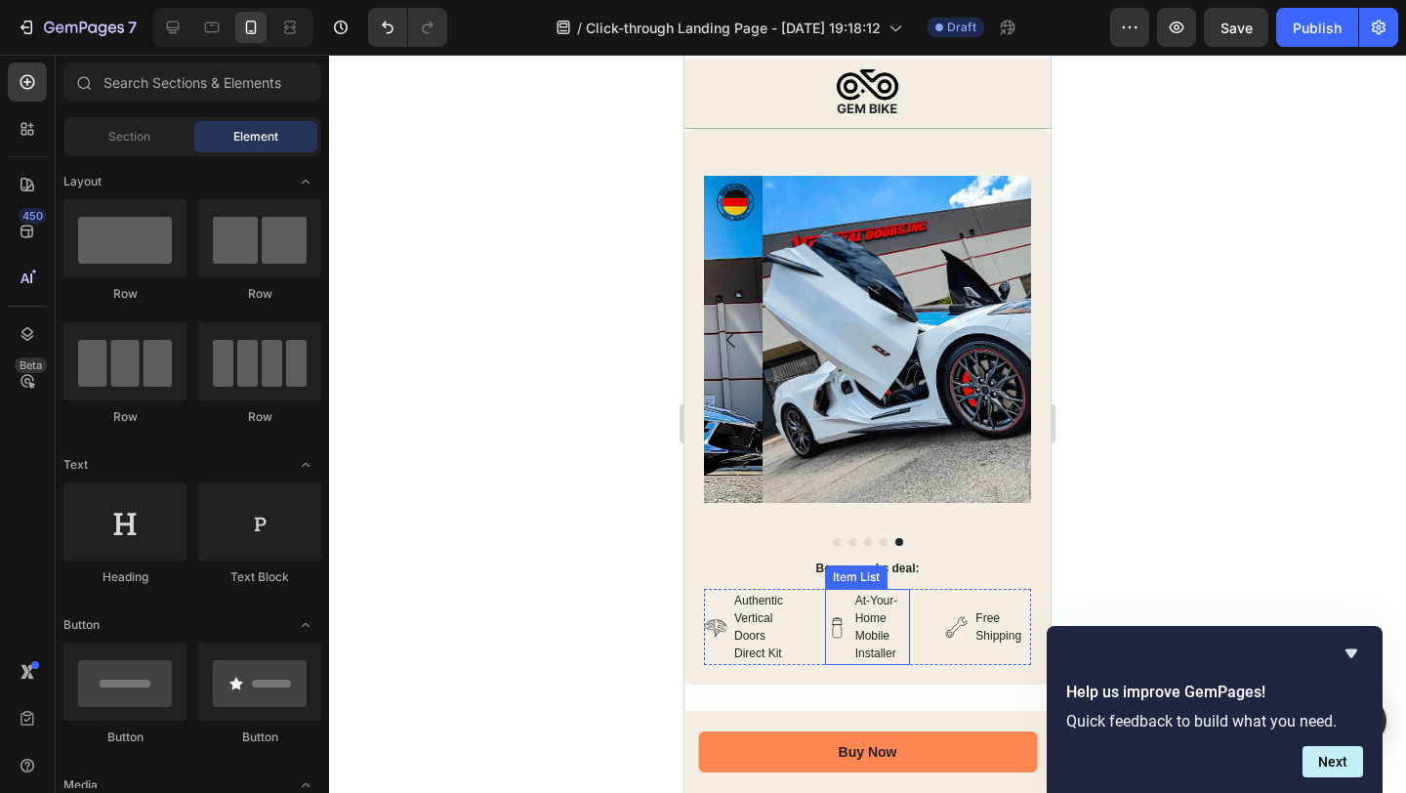
scroll to position [77, 0]
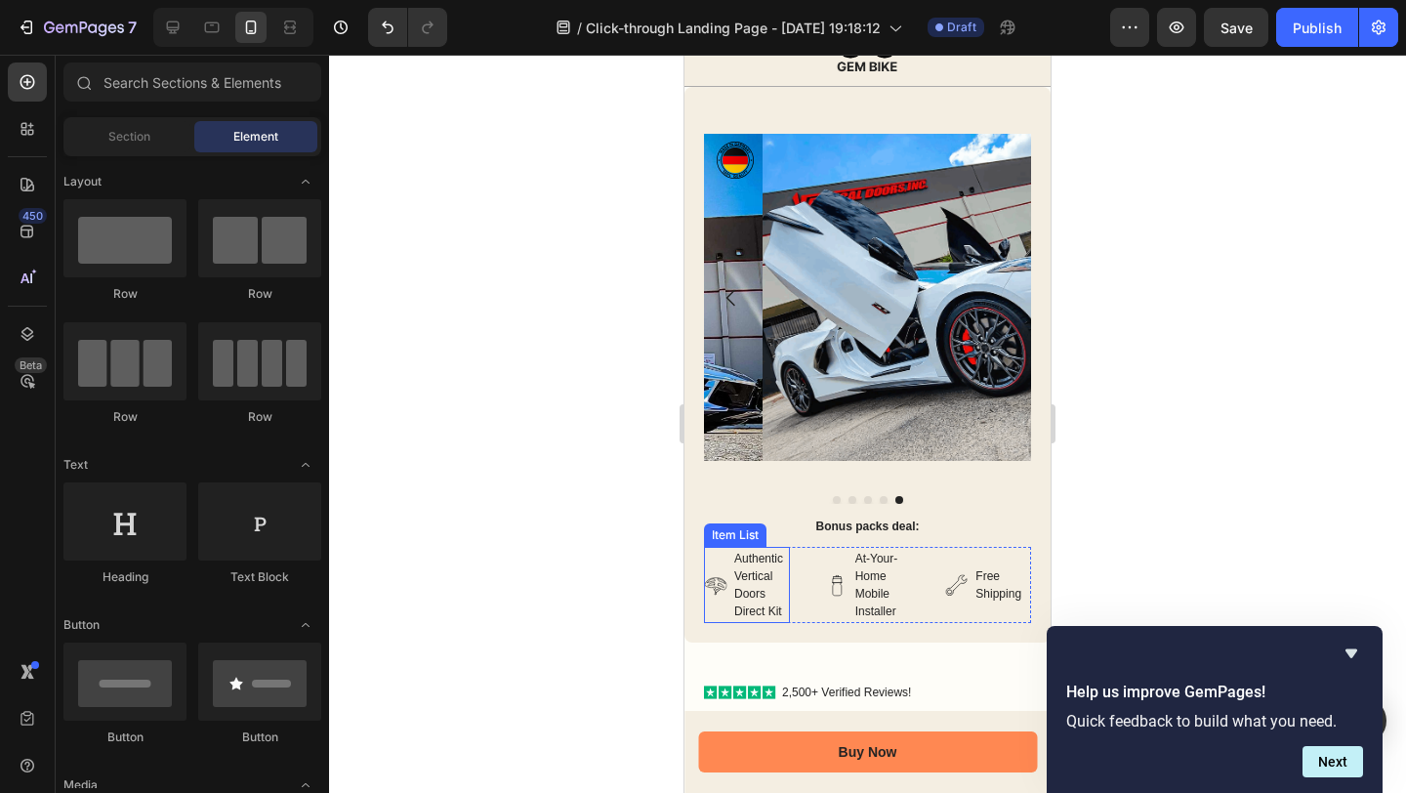
click at [757, 588] on p "Authentic Vertical Doors Direct Kit" at bounding box center [760, 585] width 53 height 70
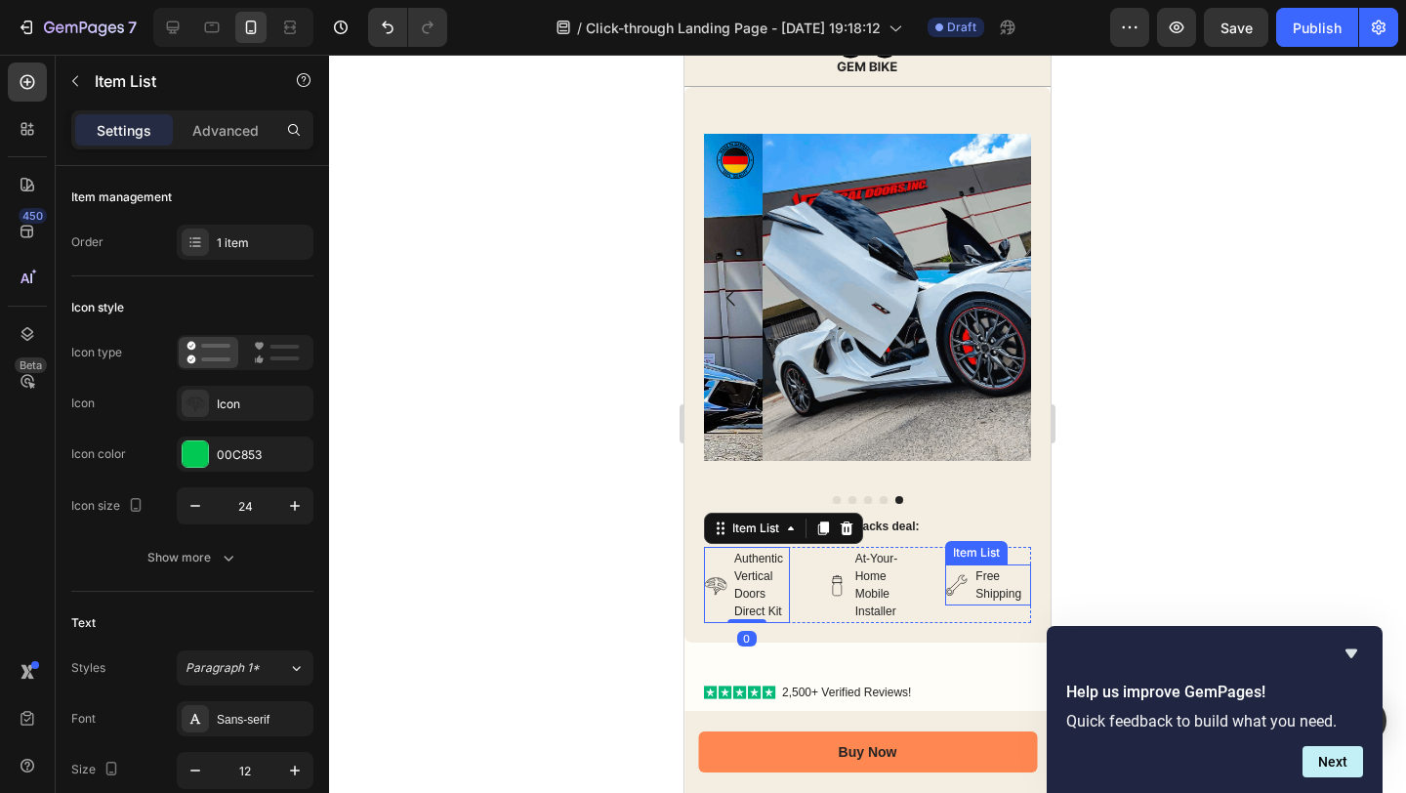
click at [1104, 584] on div at bounding box center [867, 424] width 1077 height 738
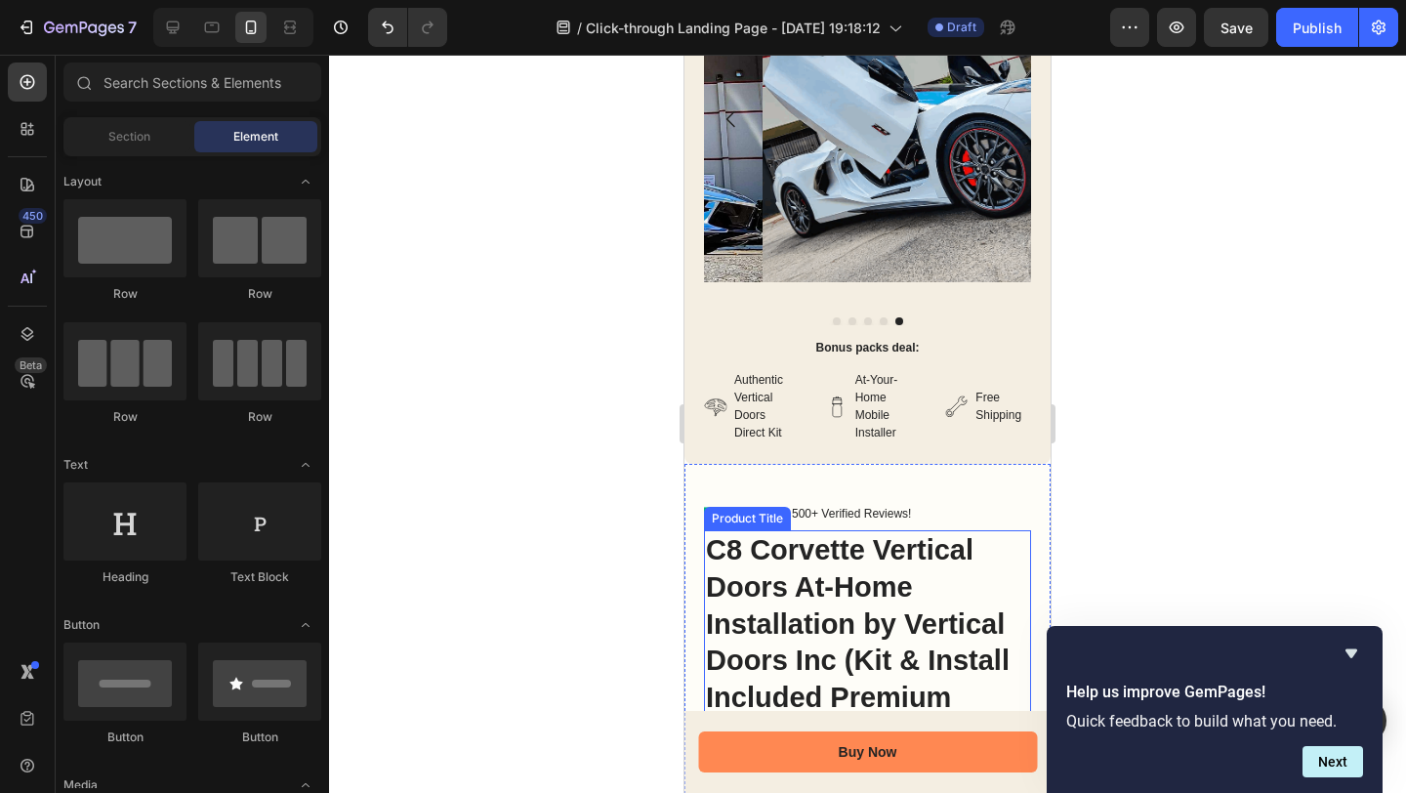
scroll to position [407, 0]
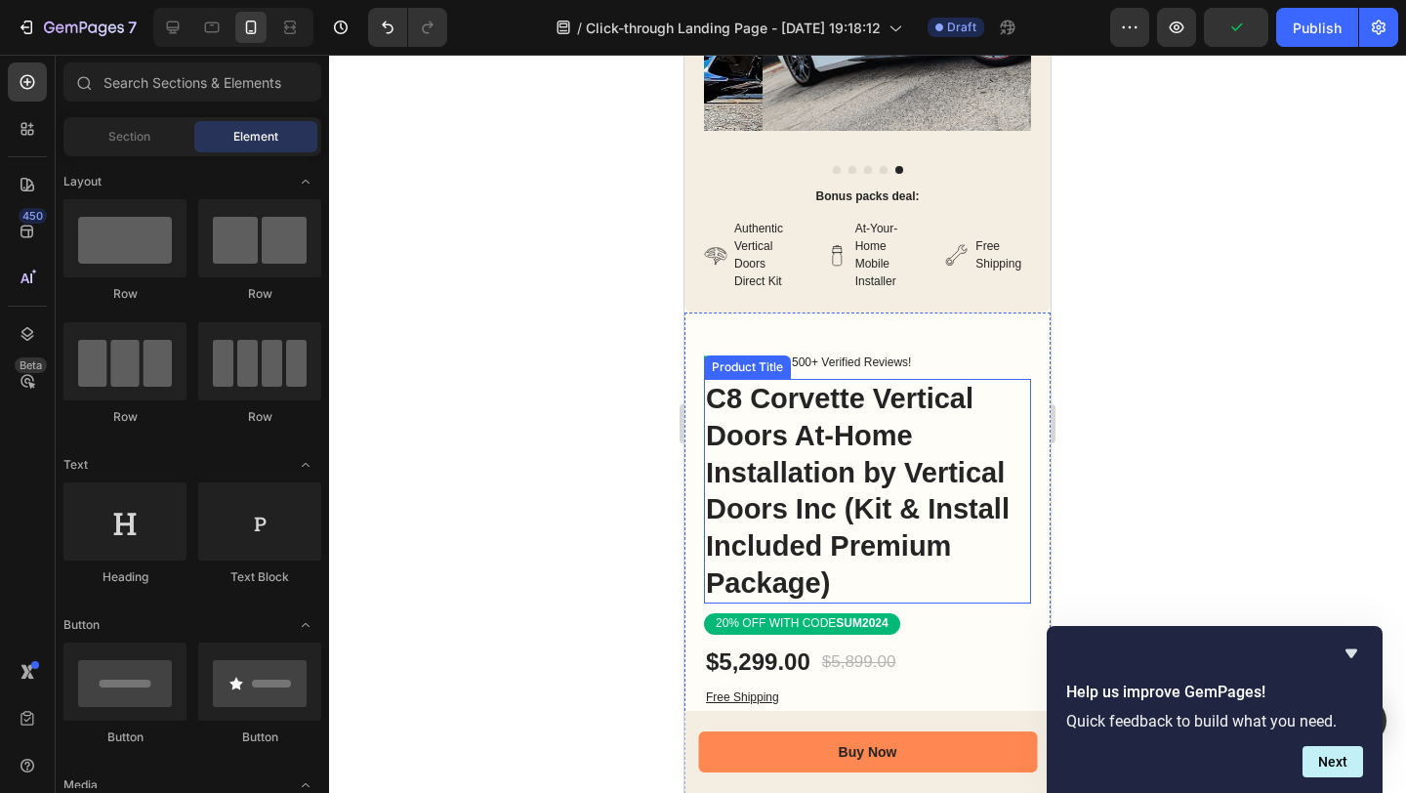
click at [796, 440] on h1 "C8 Corvette Vertical Doors At-Home Installation by Vertical Doors Inc (Kit & In…" at bounding box center [867, 491] width 327 height 225
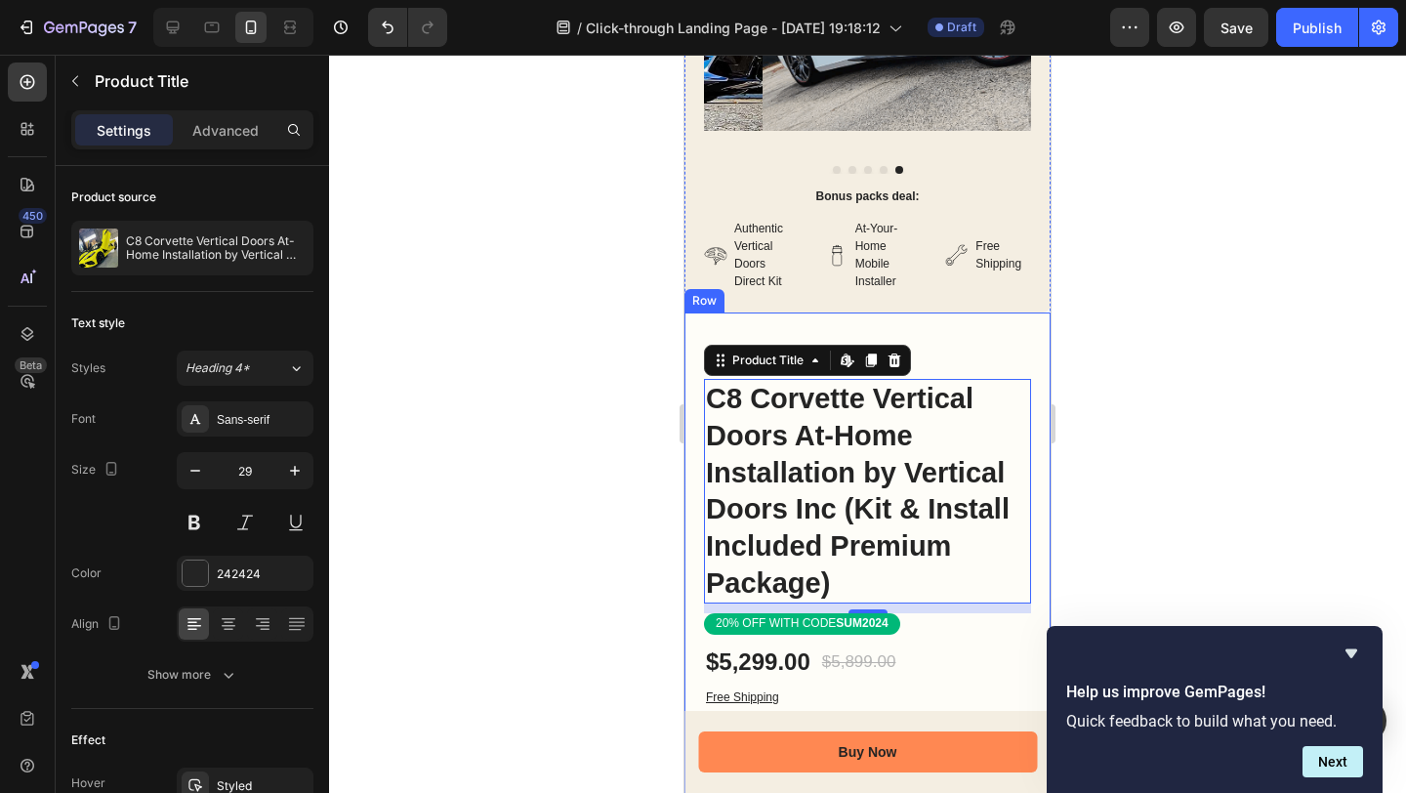
click at [1186, 502] on div at bounding box center [867, 424] width 1077 height 738
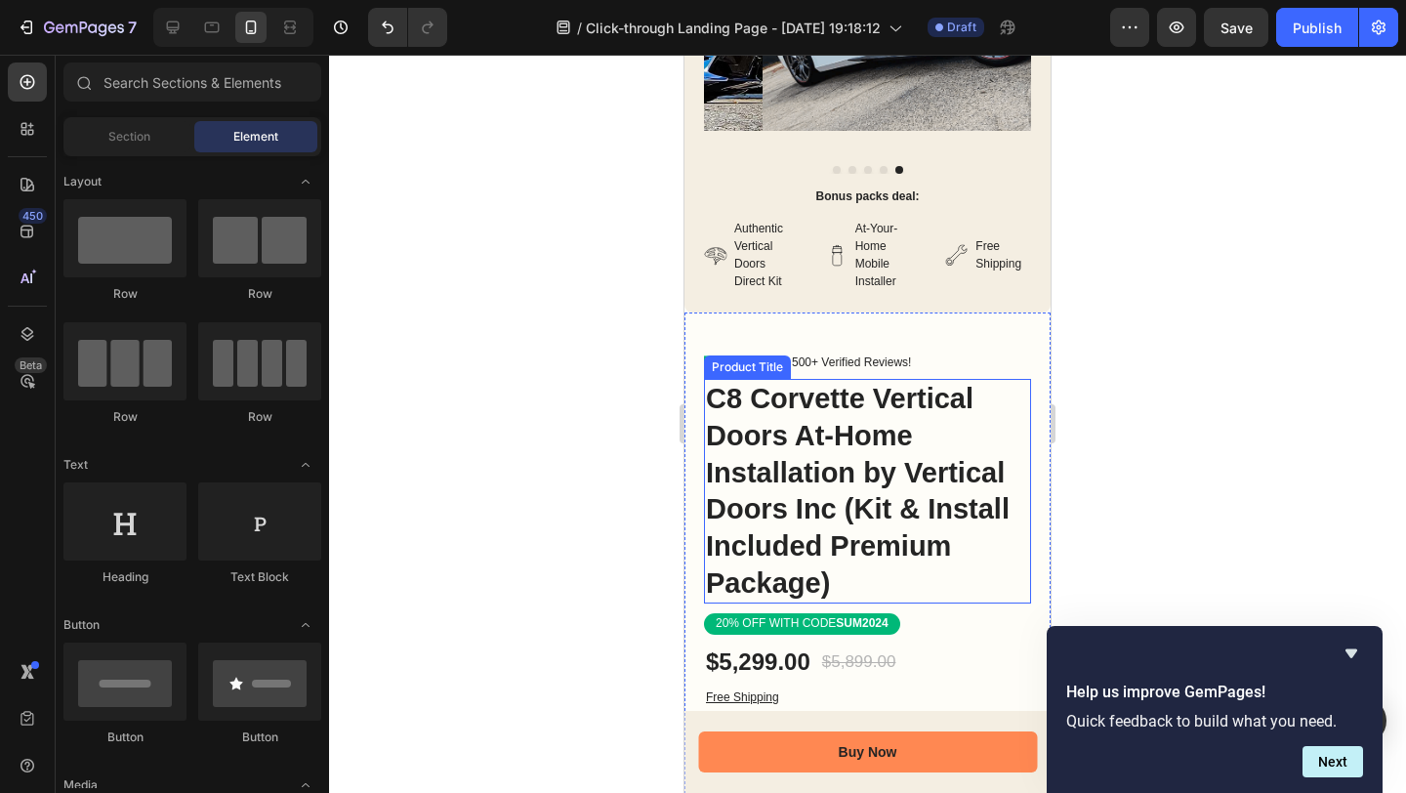
click at [831, 551] on h1 "C8 Corvette Vertical Doors At-Home Installation by Vertical Doors Inc (Kit & In…" at bounding box center [867, 491] width 327 height 225
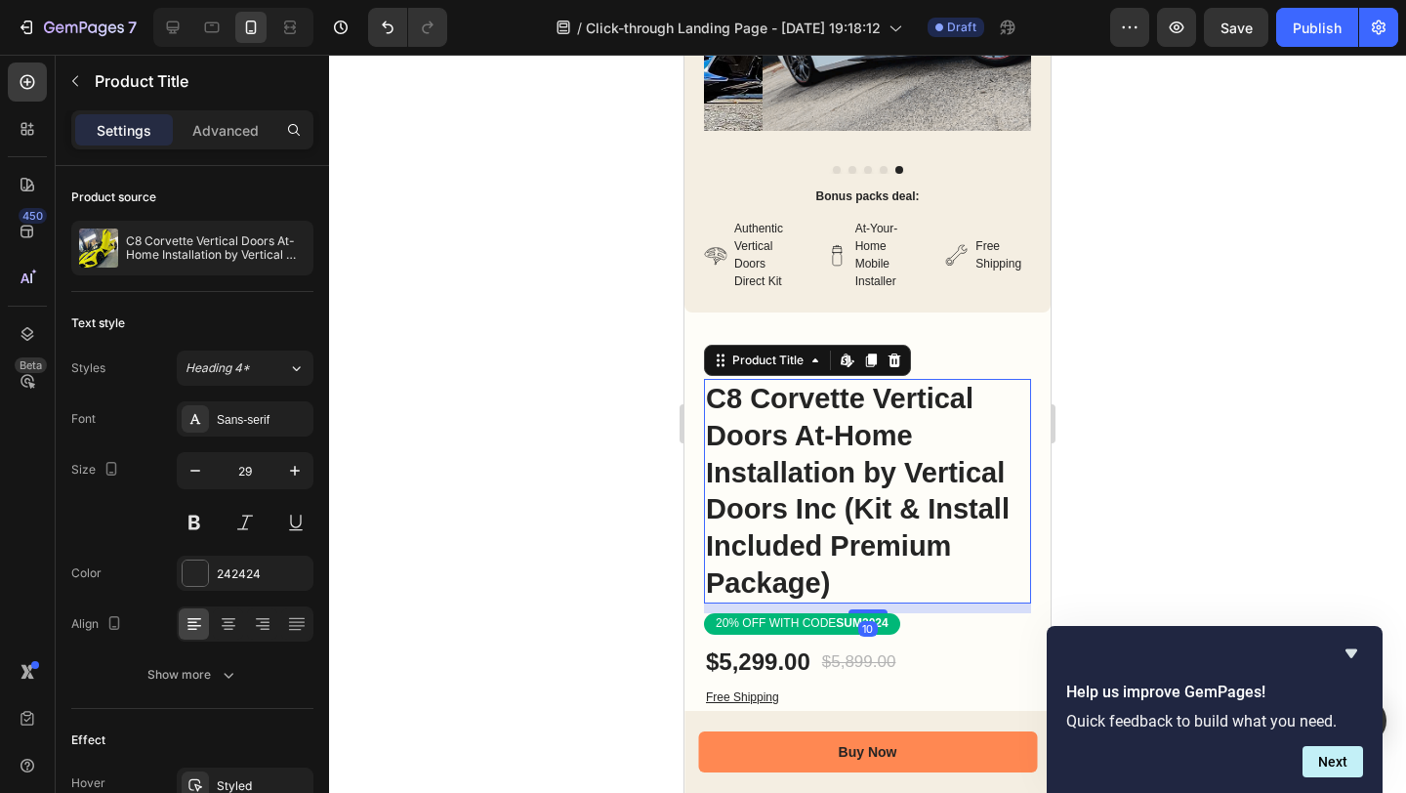
click at [829, 556] on h1 "C8 Corvette Vertical Doors At-Home Installation by Vertical Doors Inc (Kit & In…" at bounding box center [867, 491] width 327 height 225
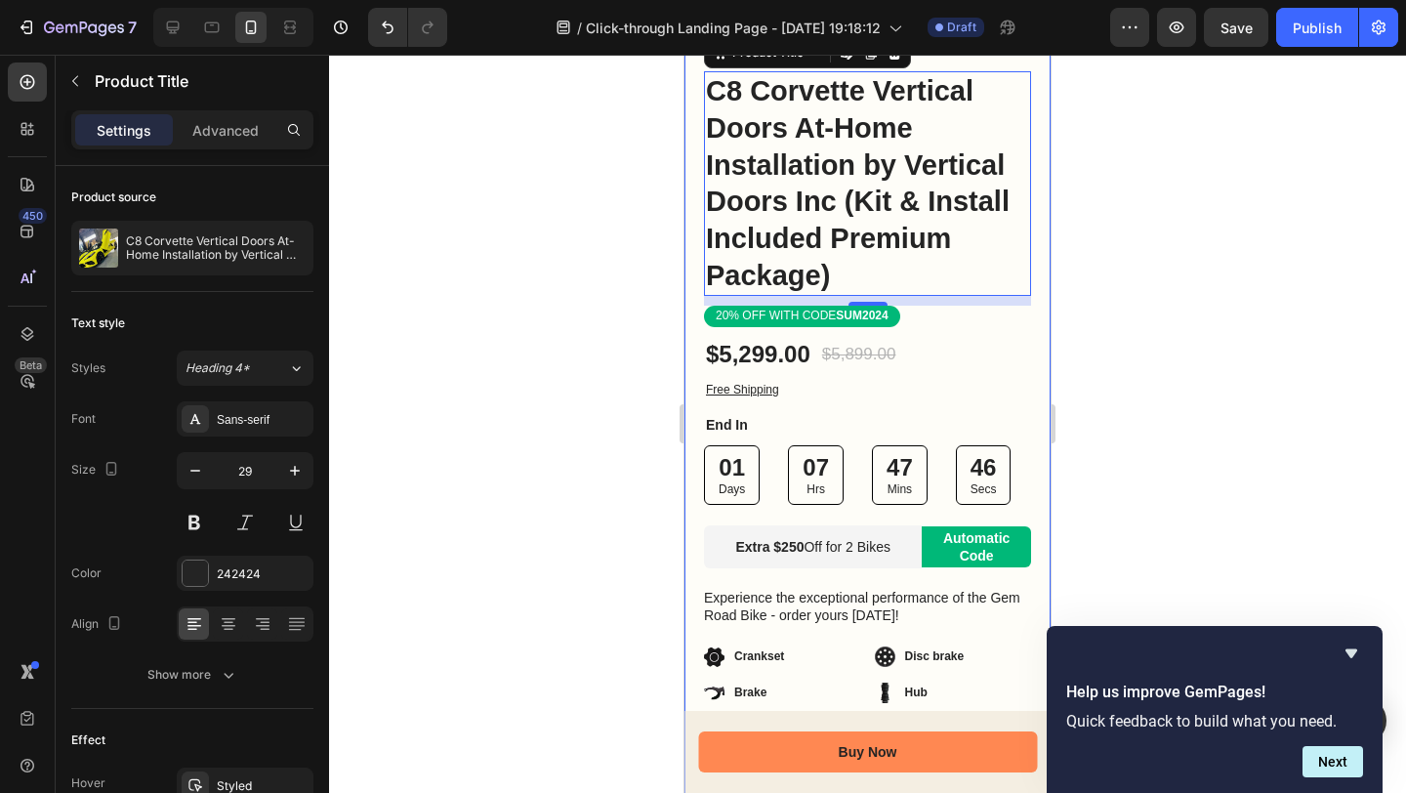
scroll to position [773, 0]
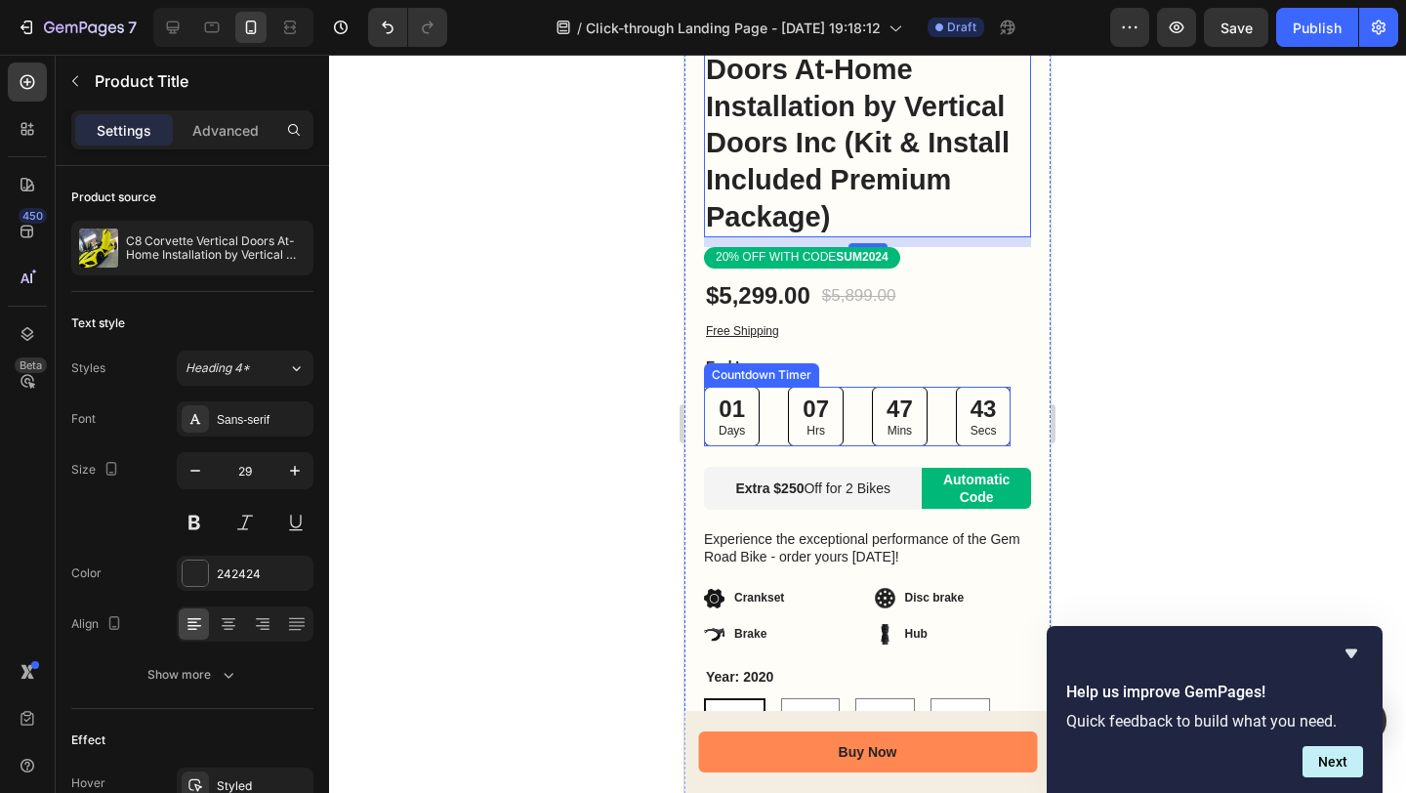
click at [732, 418] on div "01" at bounding box center [732, 409] width 26 height 30
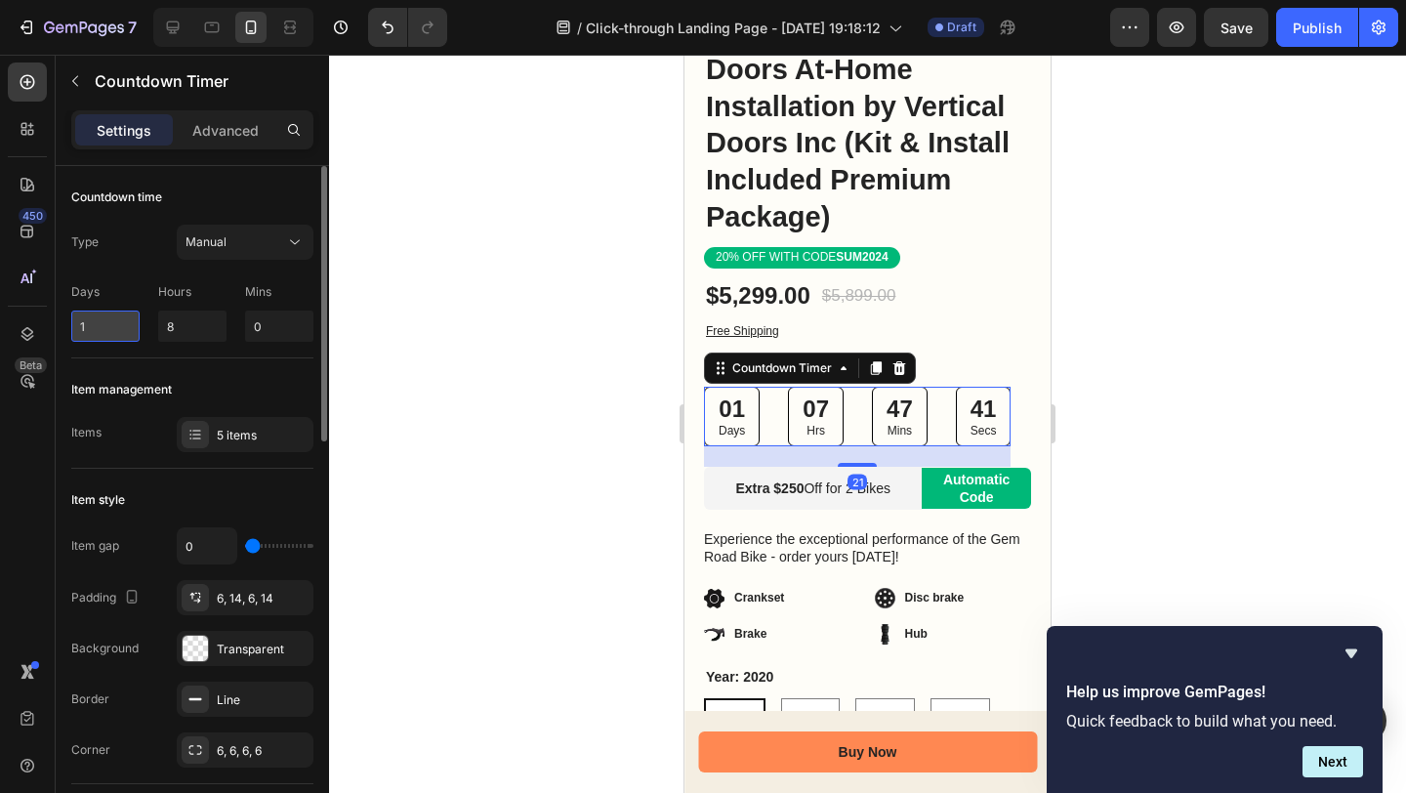
click at [93, 331] on input "1" at bounding box center [105, 326] width 68 height 31
type input "3"
click at [1228, 476] on div at bounding box center [867, 424] width 1077 height 738
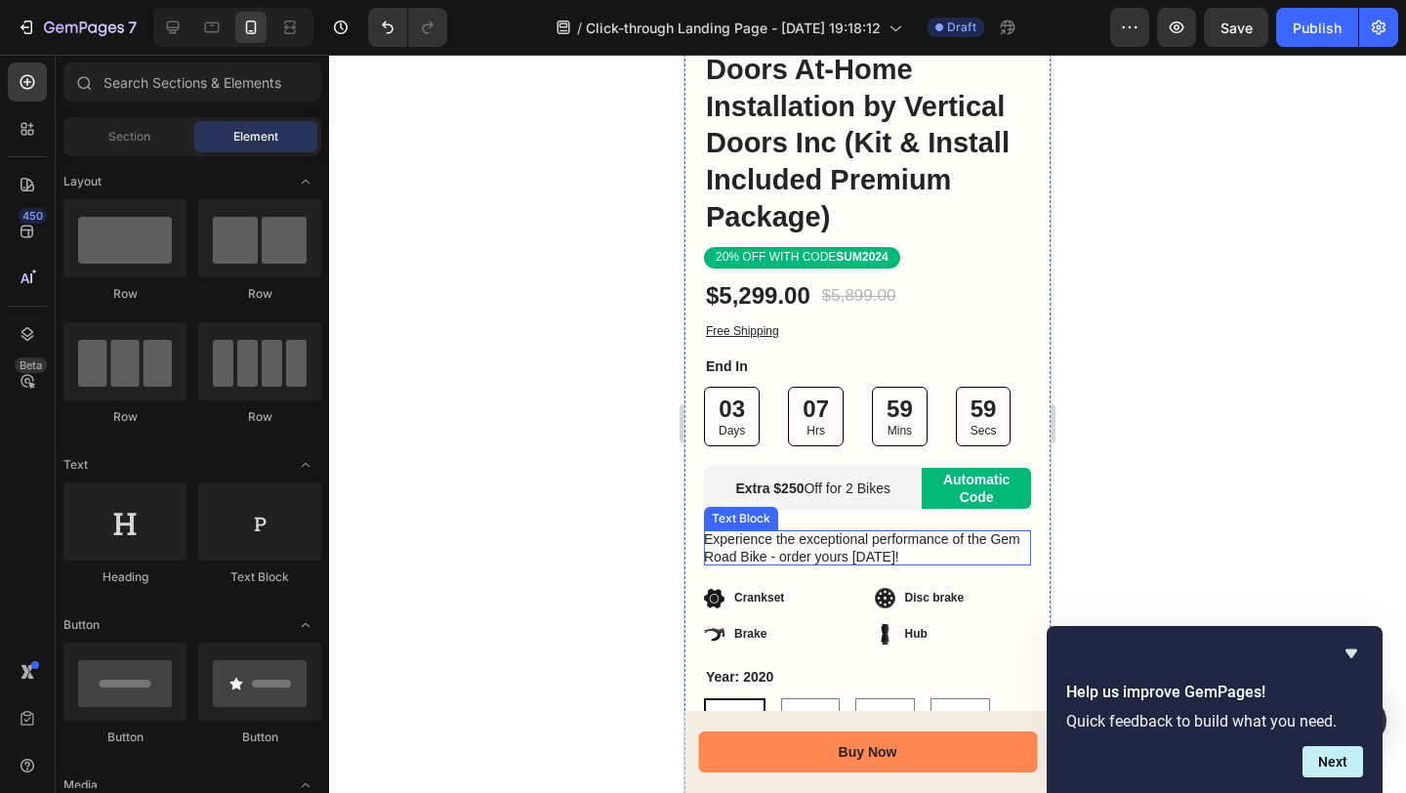
scroll to position [812, 0]
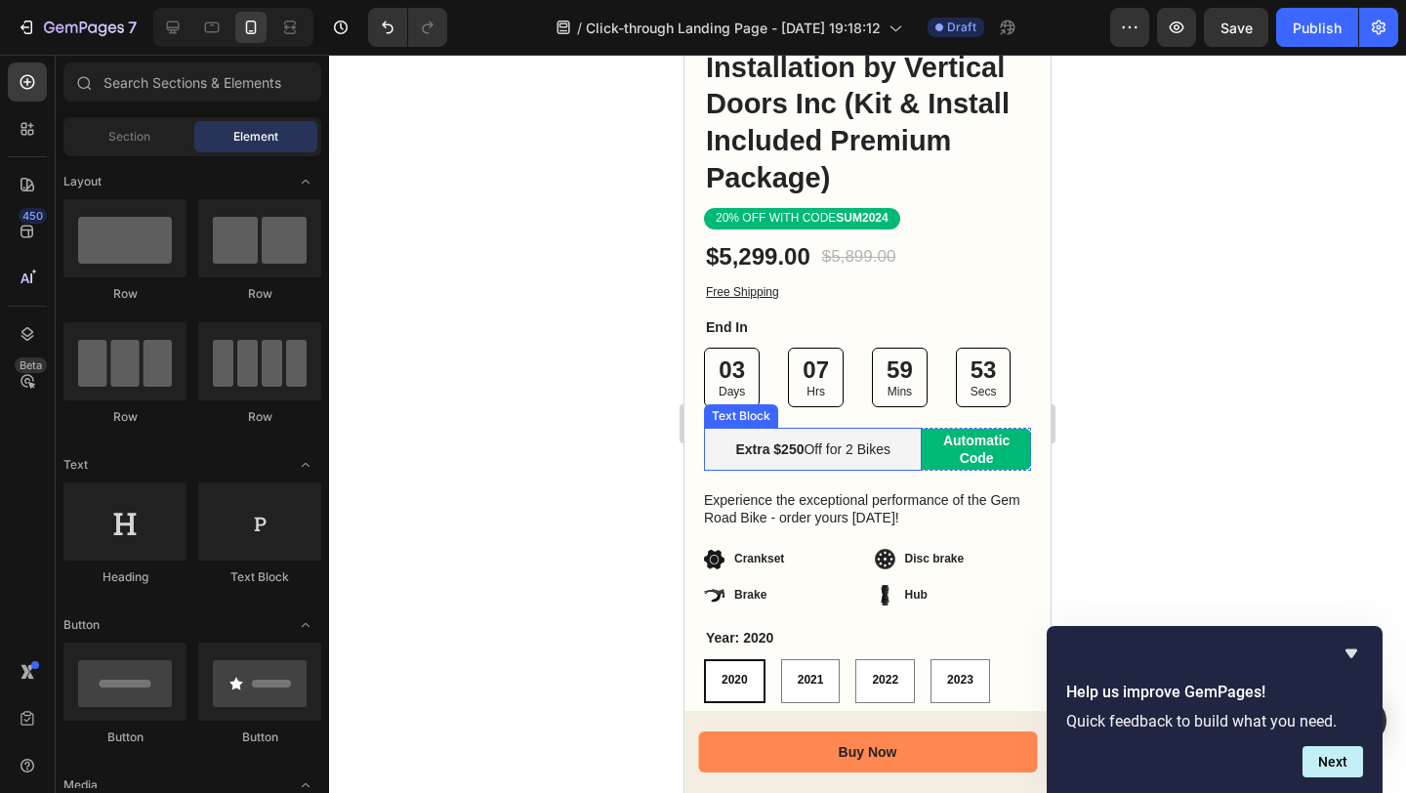
click at [829, 451] on p "Extra $250 Off for 2 Bikes" at bounding box center [813, 449] width 218 height 18
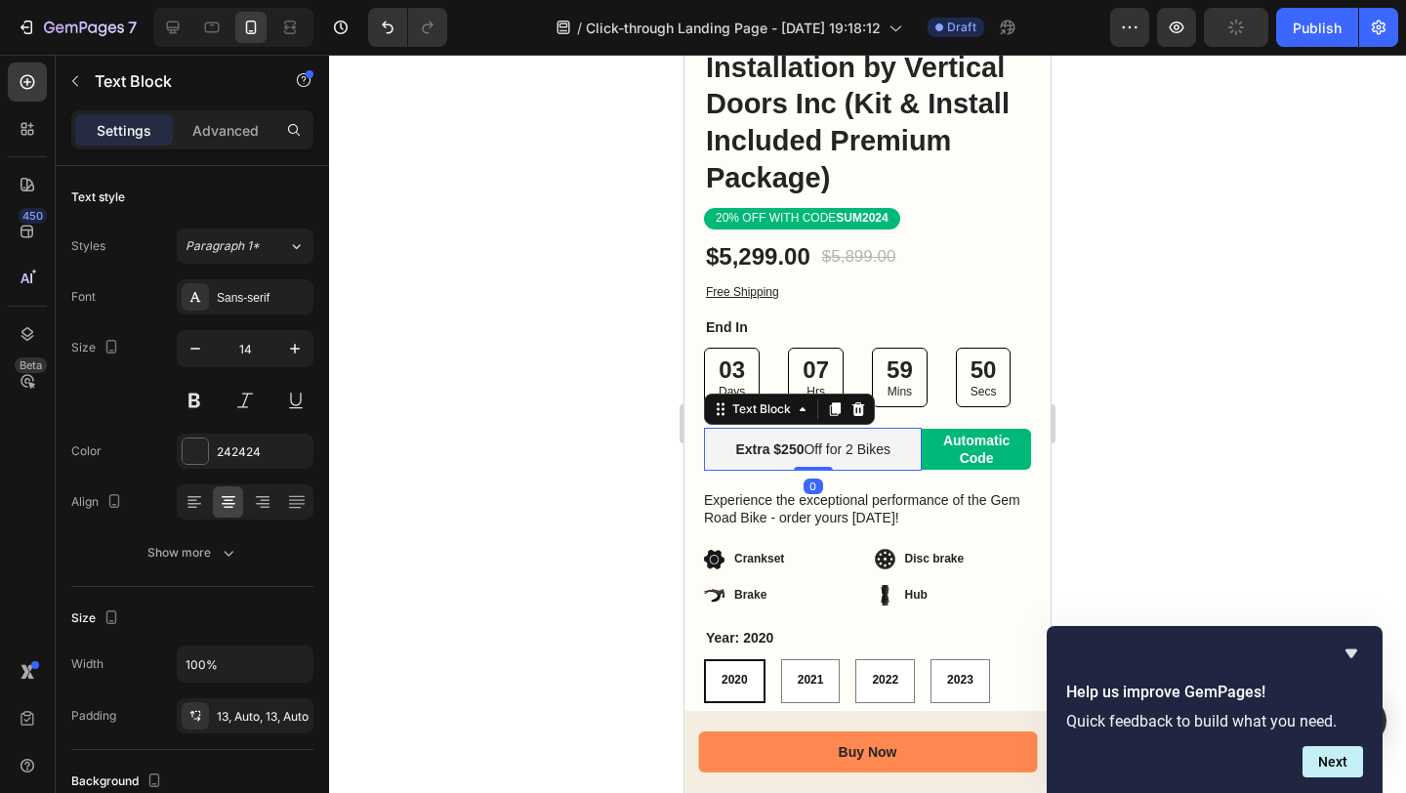
click at [854, 457] on p "Extra $250 Off for 2 Bikes" at bounding box center [813, 449] width 218 height 18
click at [871, 455] on p "Extra $250 Off for 2 Bikes" at bounding box center [813, 449] width 218 height 18
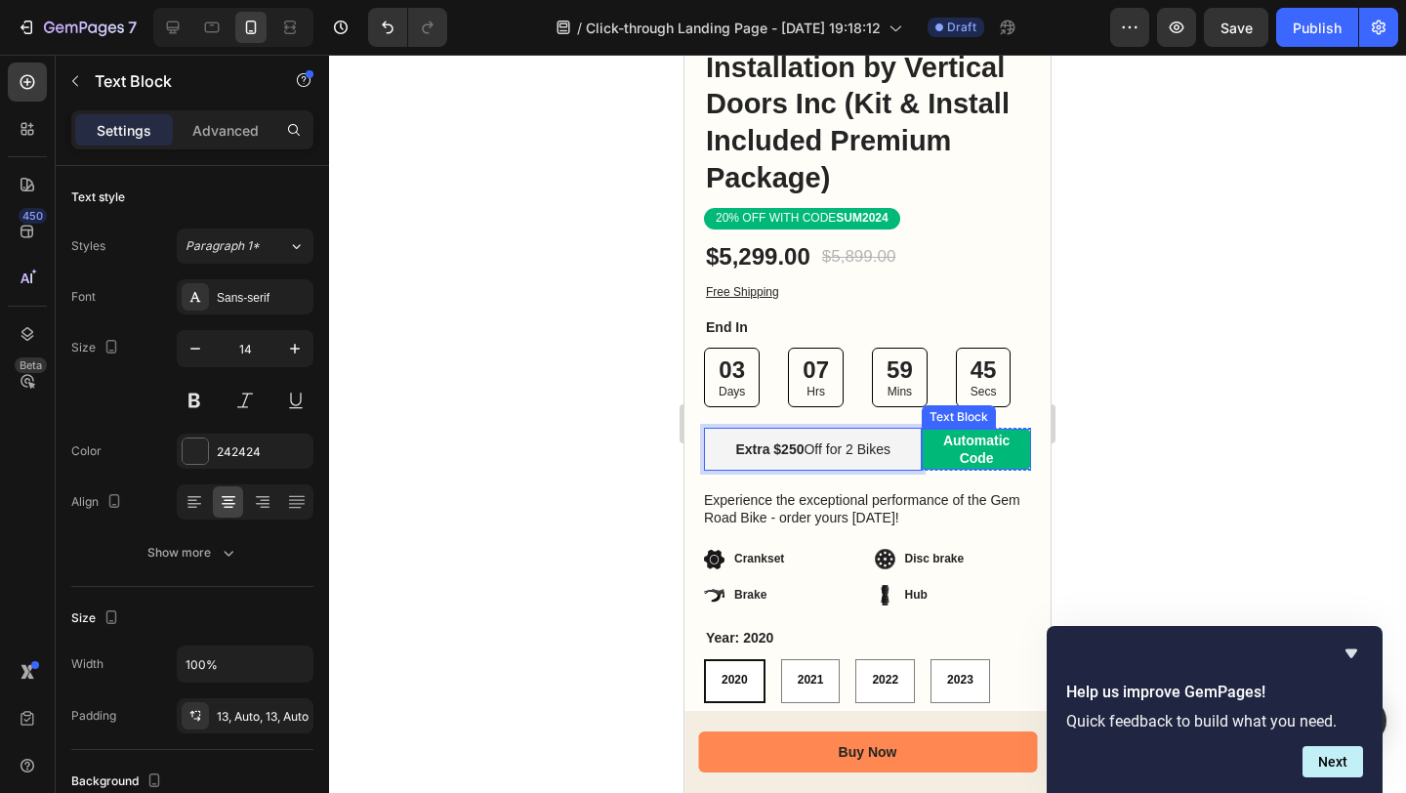
click at [978, 453] on p "Automatic Code" at bounding box center [976, 449] width 109 height 35
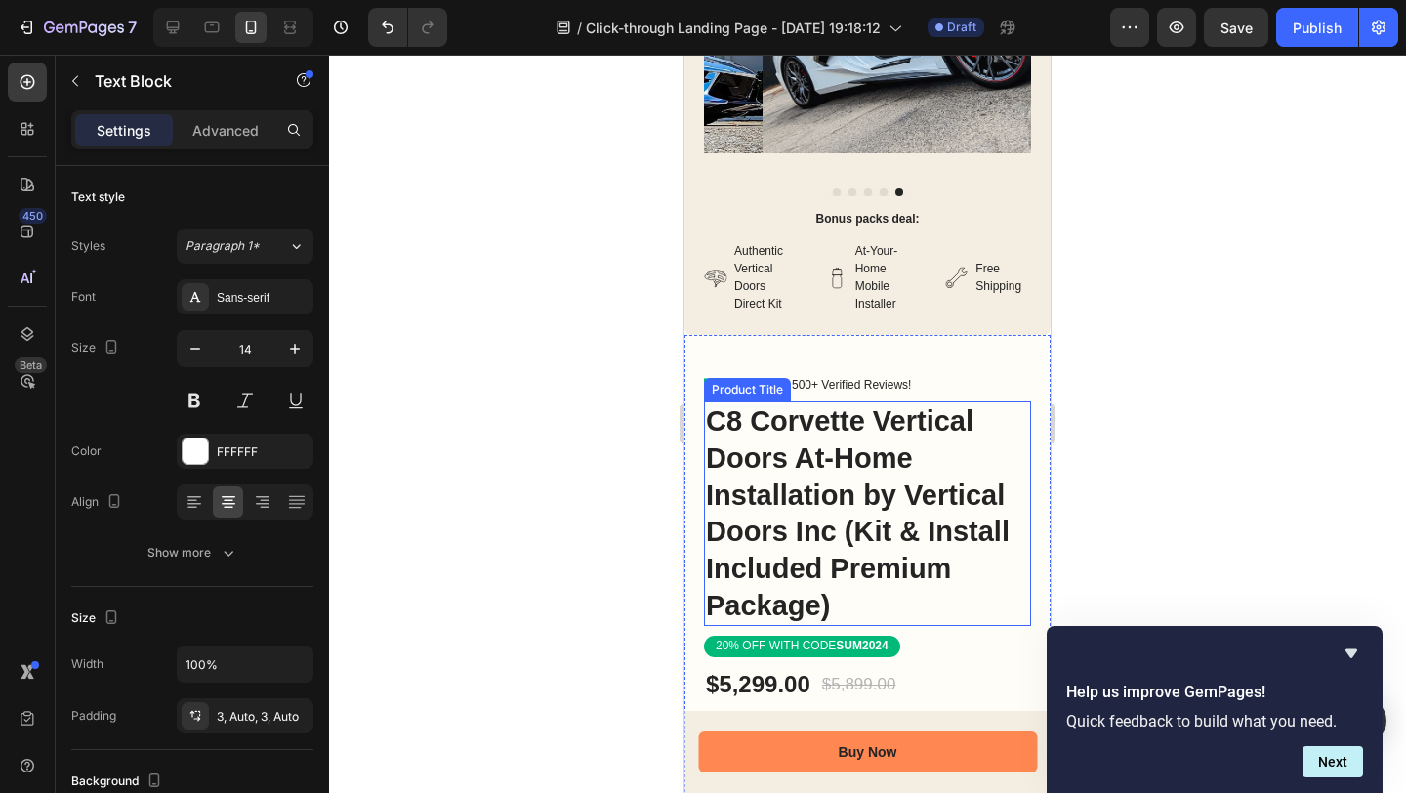
scroll to position [351, 0]
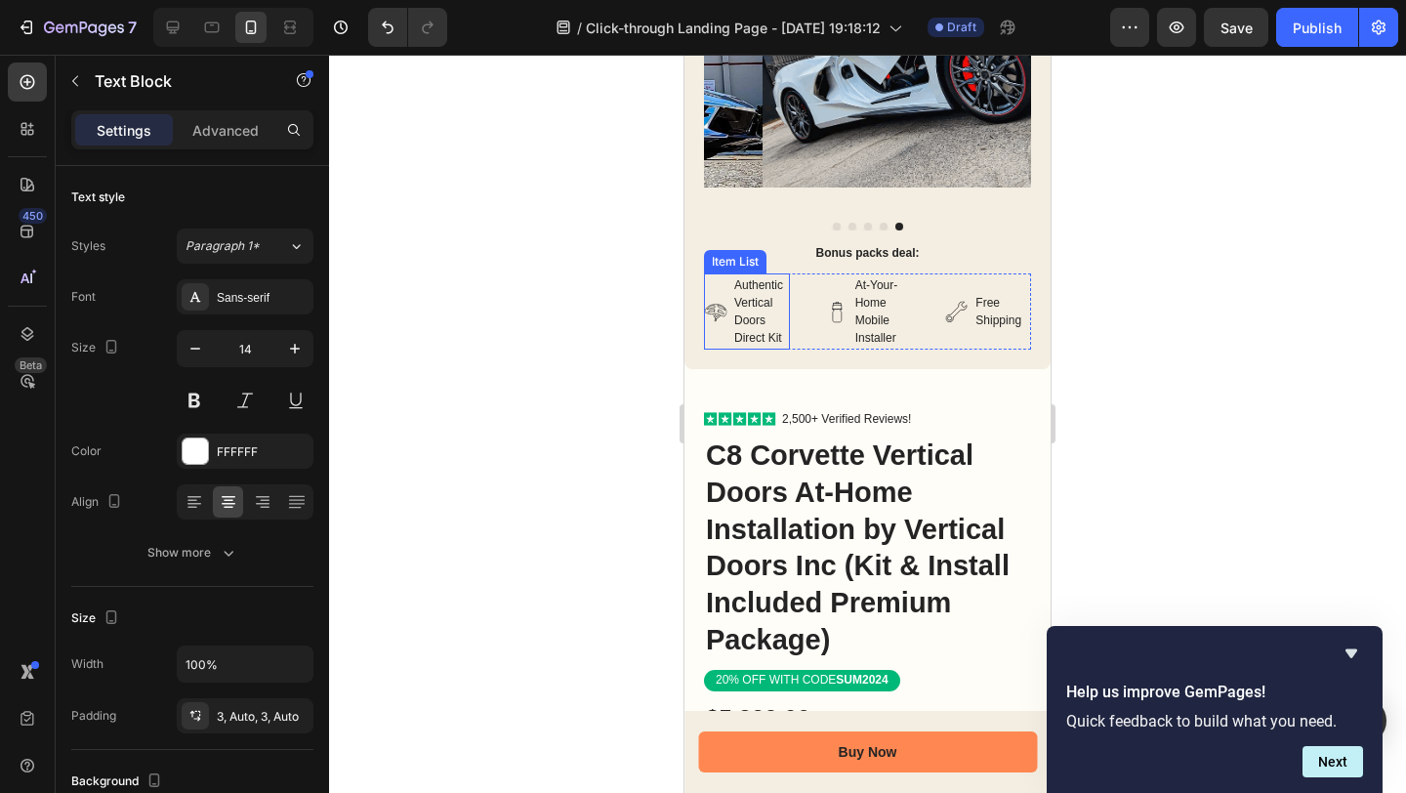
click at [753, 325] on p "Authentic Vertical Doors Direct Kit" at bounding box center [760, 311] width 53 height 70
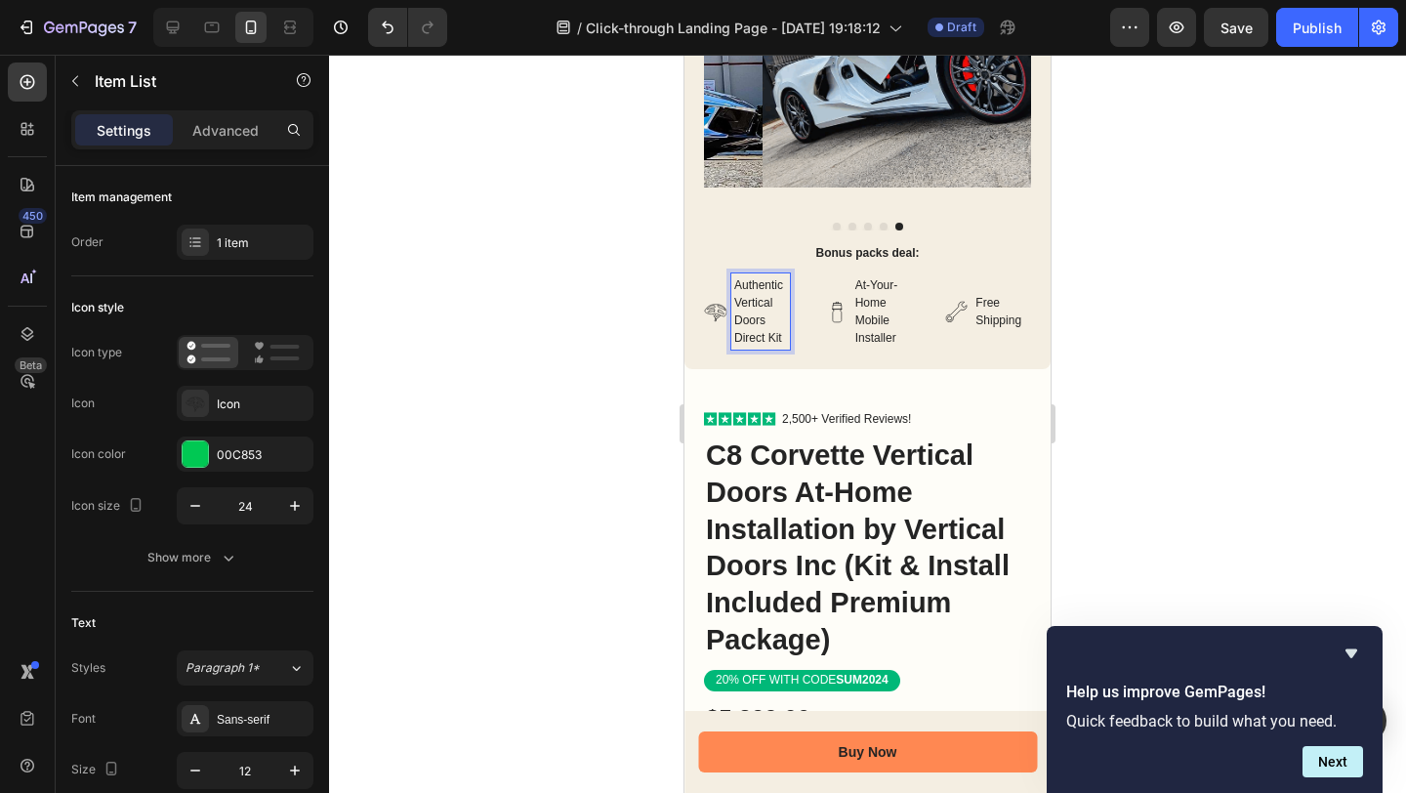
click at [748, 286] on p "Authentic Vertical Doors Direct Kit" at bounding box center [760, 311] width 53 height 70
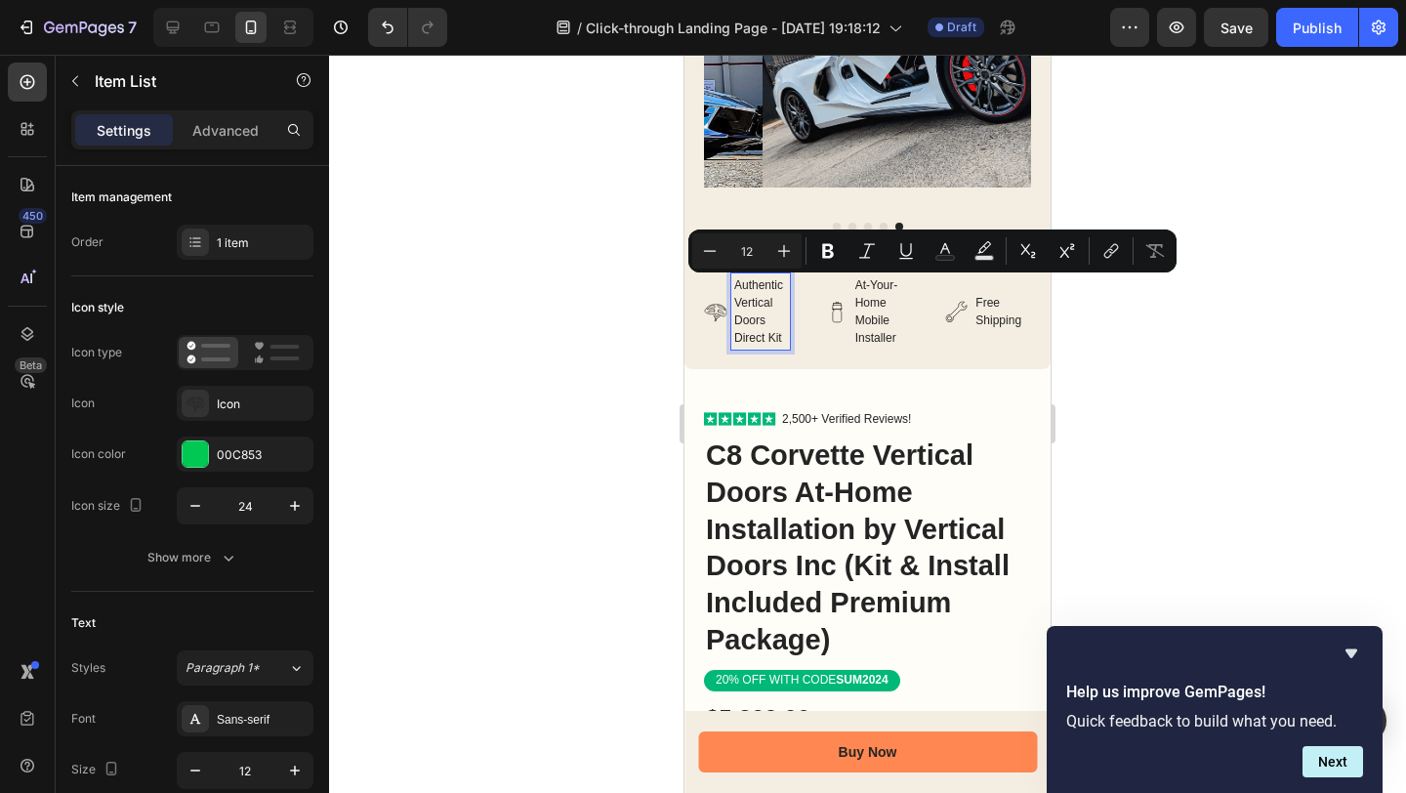
click at [746, 289] on p "Authentic Vertical Doors Direct Kit" at bounding box center [760, 311] width 53 height 70
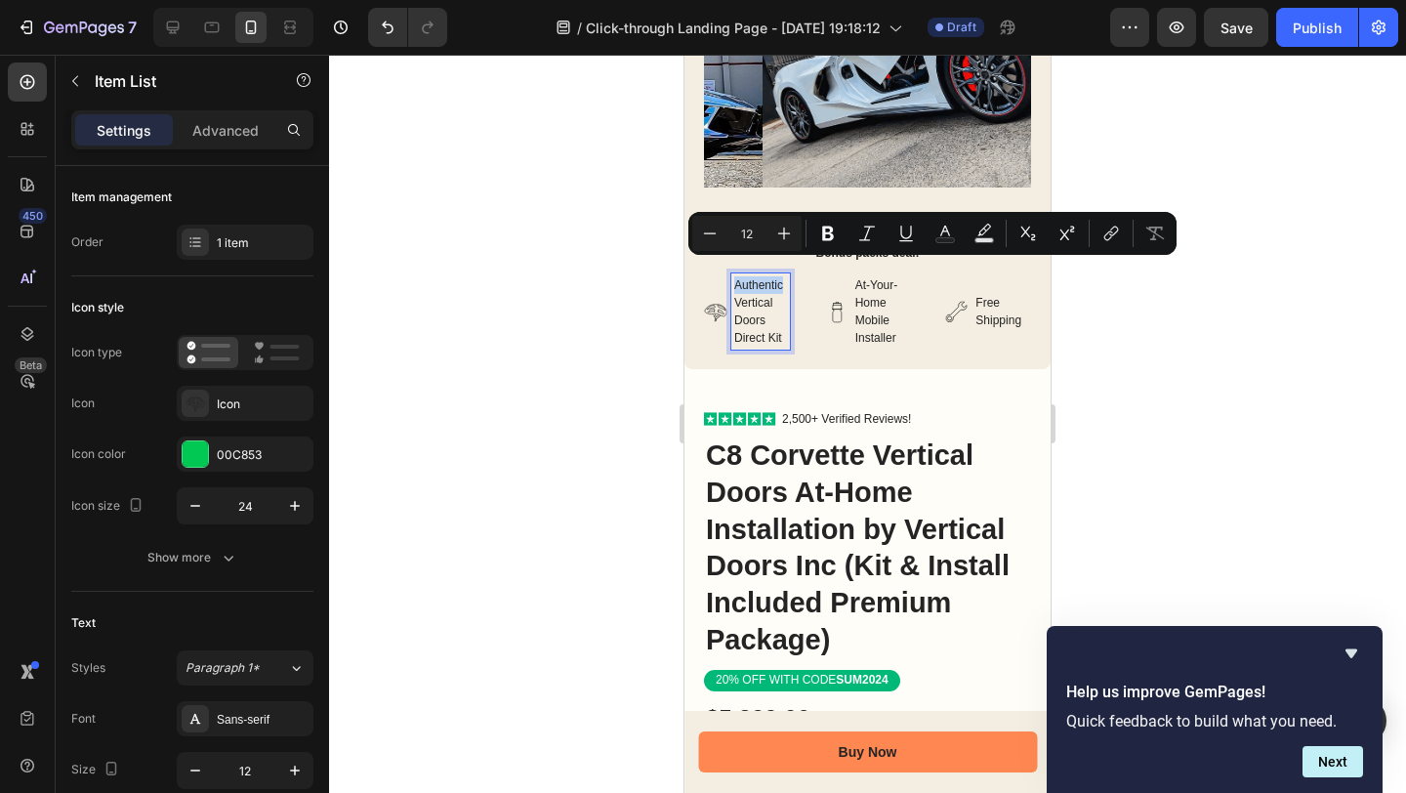
drag, startPoint x: 735, startPoint y: 272, endPoint x: 777, endPoint y: 284, distance: 43.6
click at [777, 284] on p "Authentic Vertical Doors Direct Kit" at bounding box center [760, 311] width 53 height 70
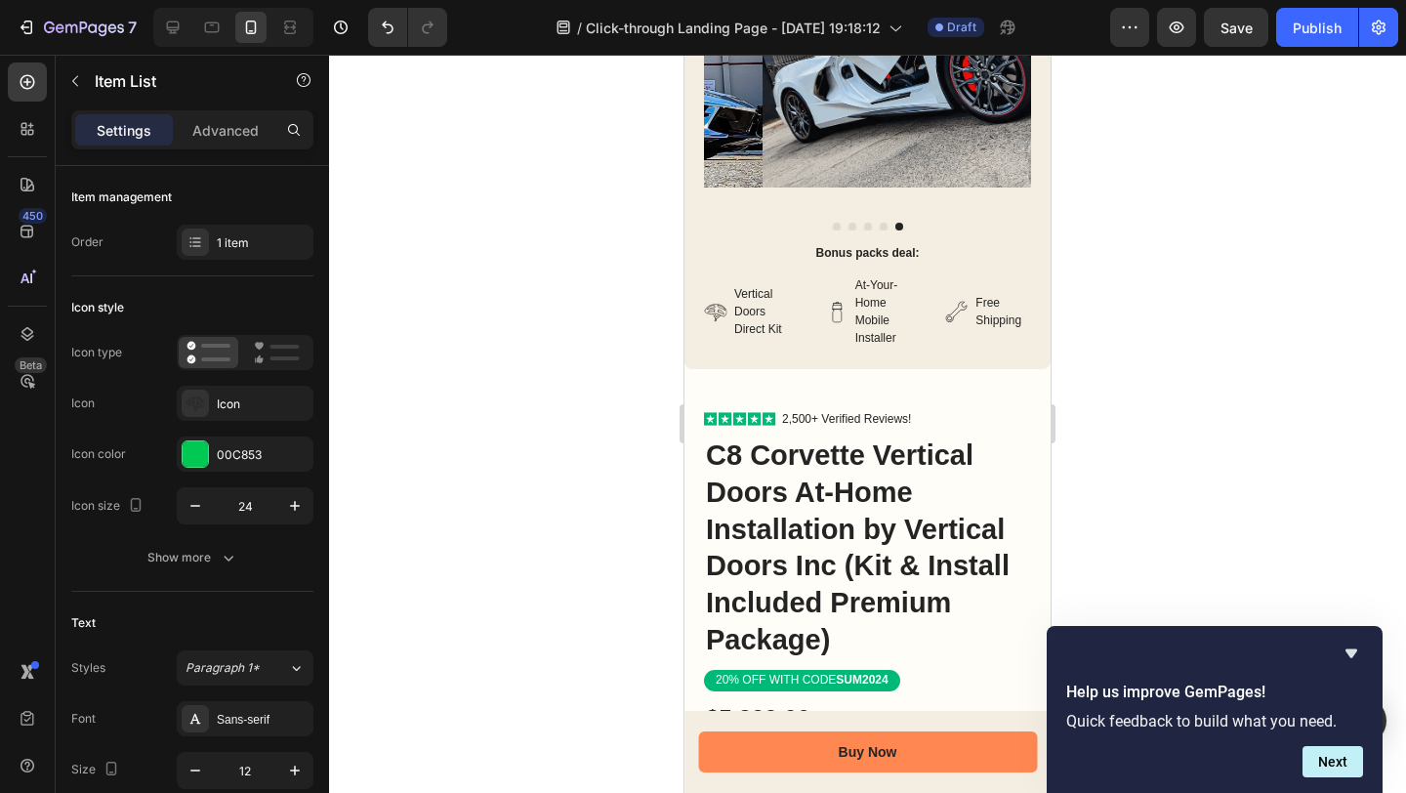
click at [1166, 309] on div at bounding box center [867, 424] width 1077 height 738
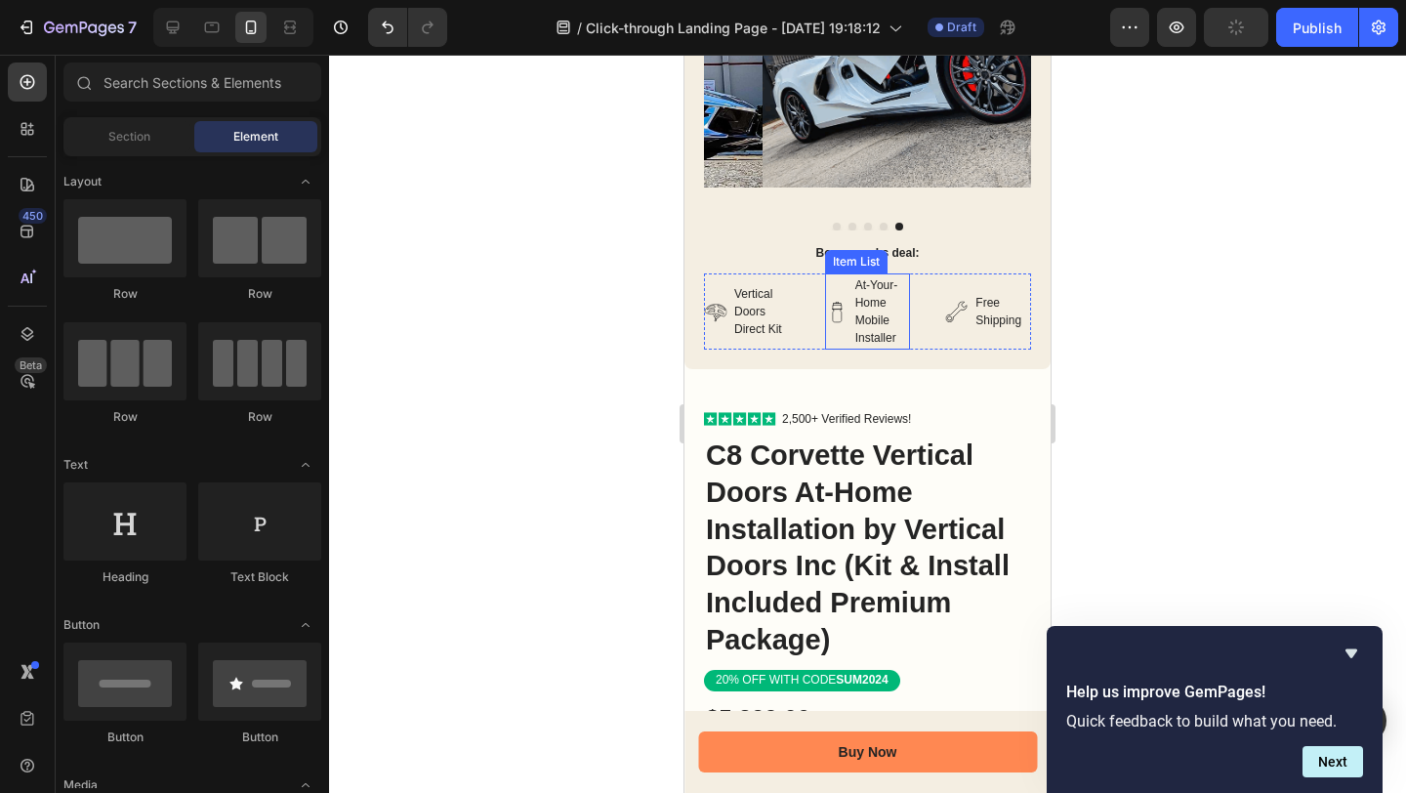
click at [832, 305] on icon at bounding box center [836, 311] width 23 height 23
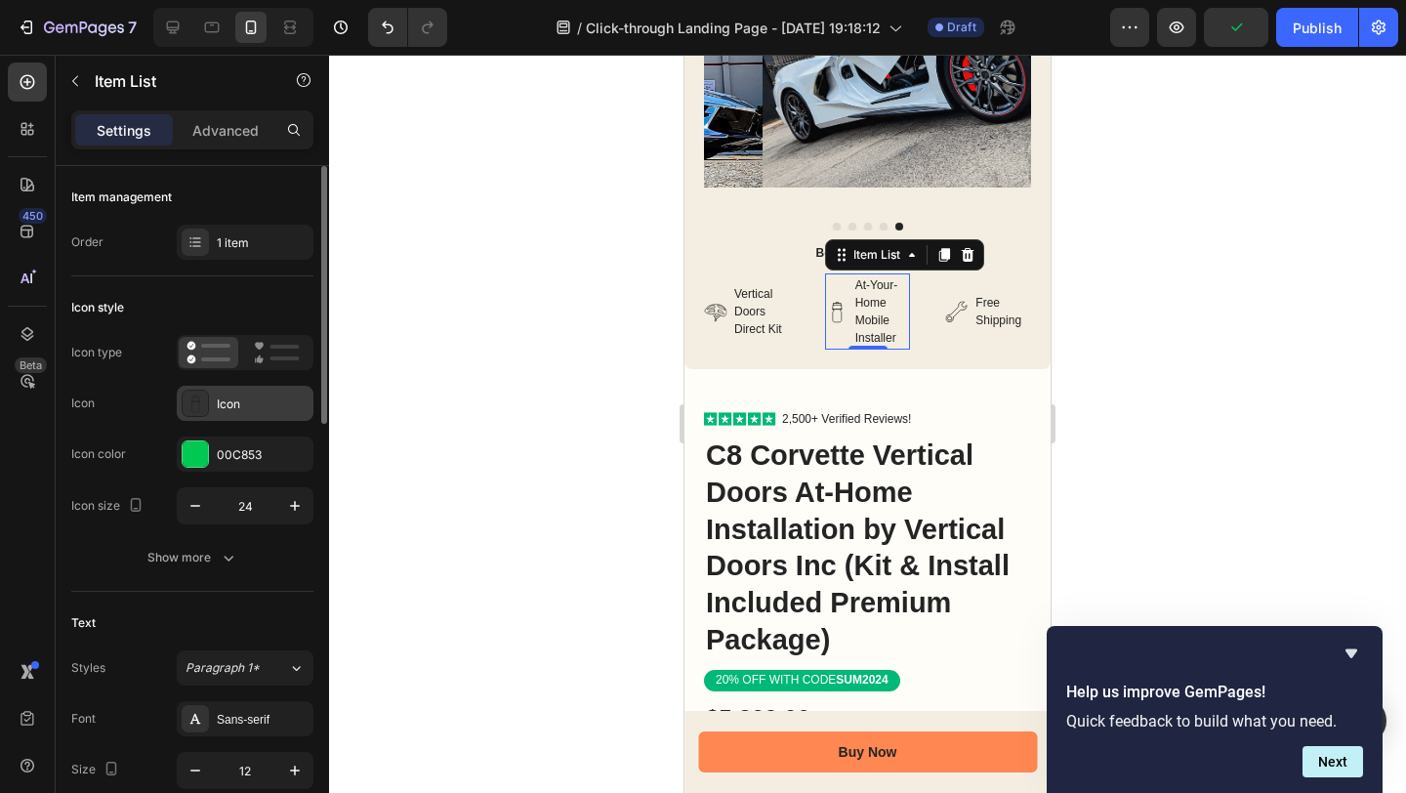
click at [232, 399] on div "Icon" at bounding box center [263, 404] width 92 height 18
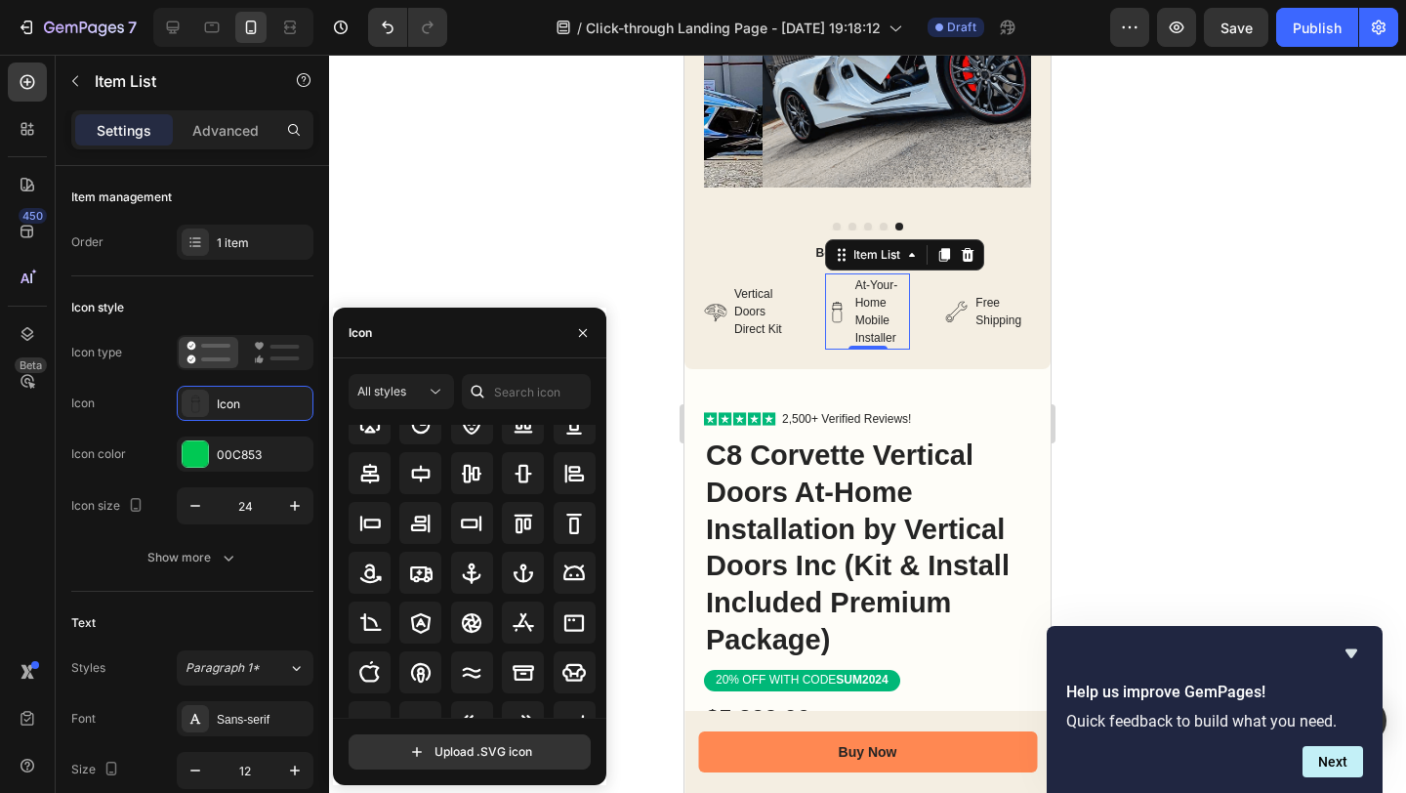
scroll to position [154, 0]
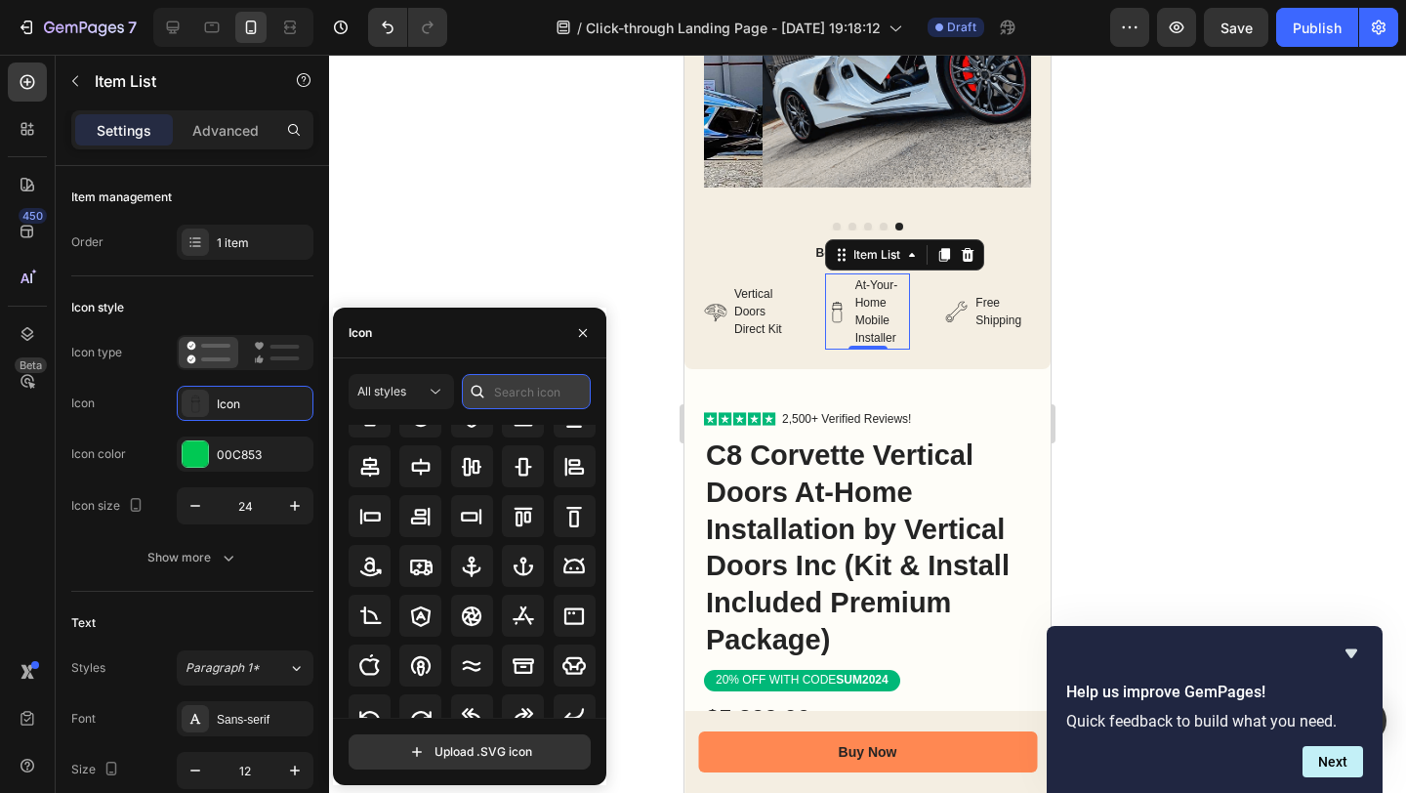
click at [495, 392] on input "text" at bounding box center [526, 391] width 129 height 35
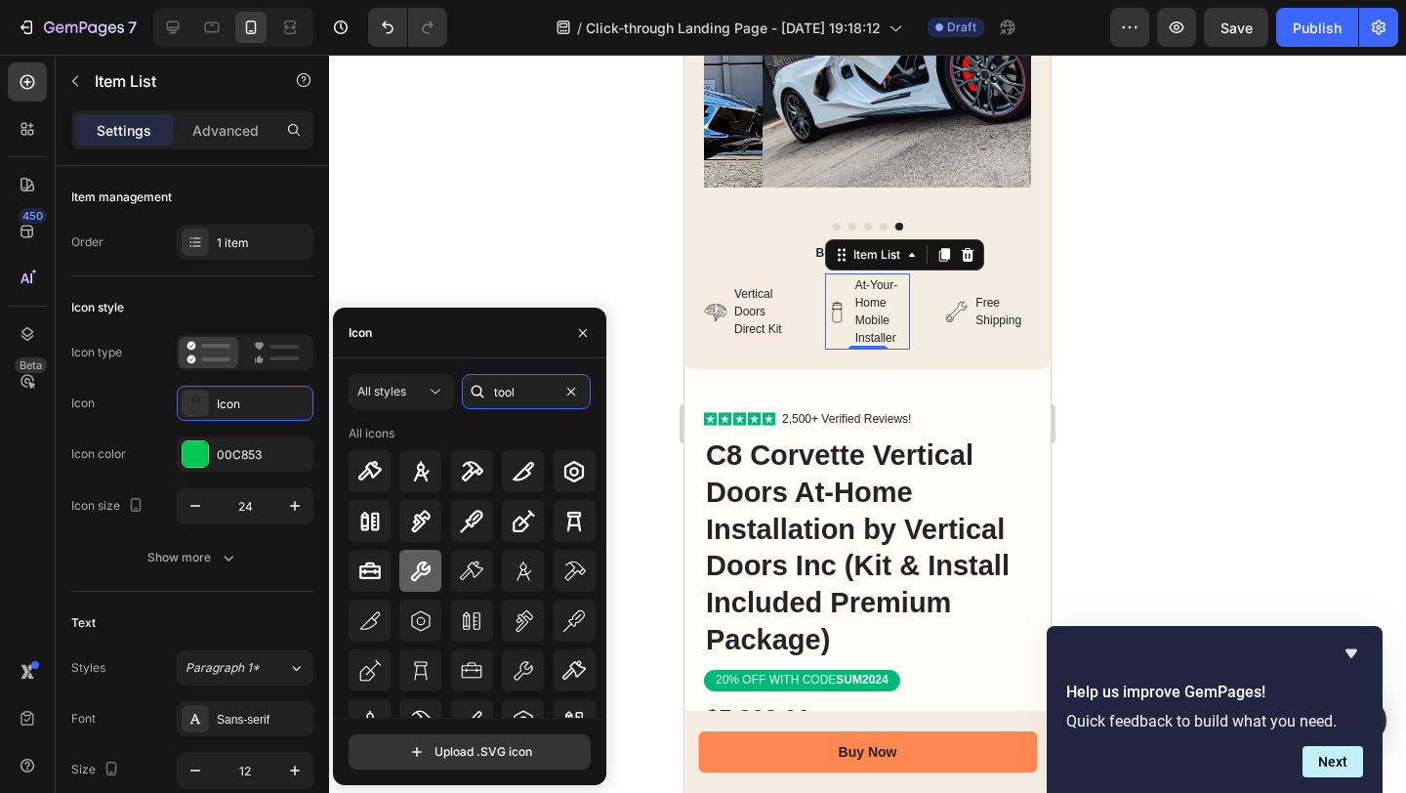
type input "tool"
click at [429, 561] on icon at bounding box center [420, 570] width 23 height 23
click at [716, 300] on icon at bounding box center [715, 311] width 23 height 23
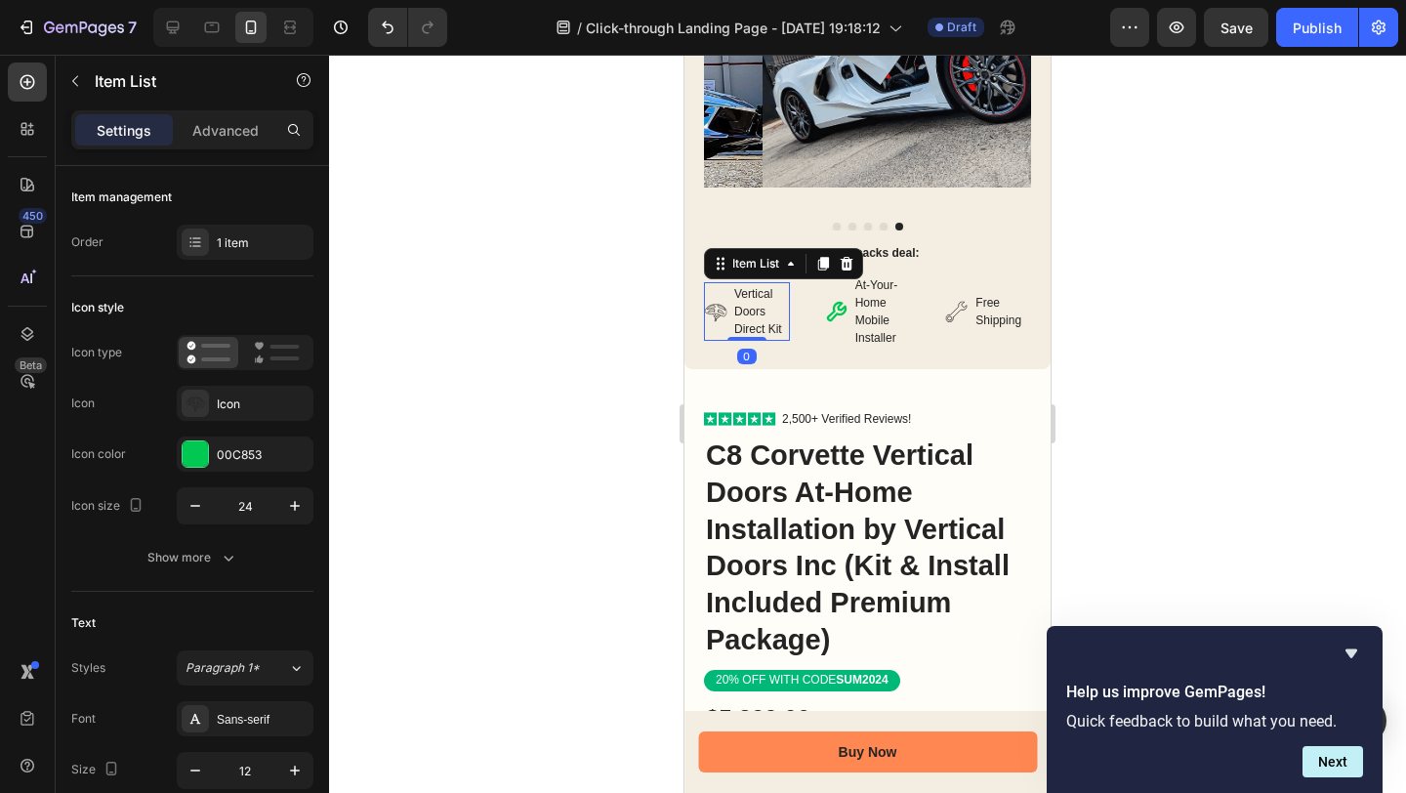
click at [716, 300] on icon at bounding box center [715, 311] width 23 height 23
click at [718, 304] on icon at bounding box center [715, 310] width 21 height 12
click at [828, 342] on div "Product Images Bonus packs deal: Text Block Vertical Doors Direct Kit Item List…" at bounding box center [867, 92] width 366 height 556
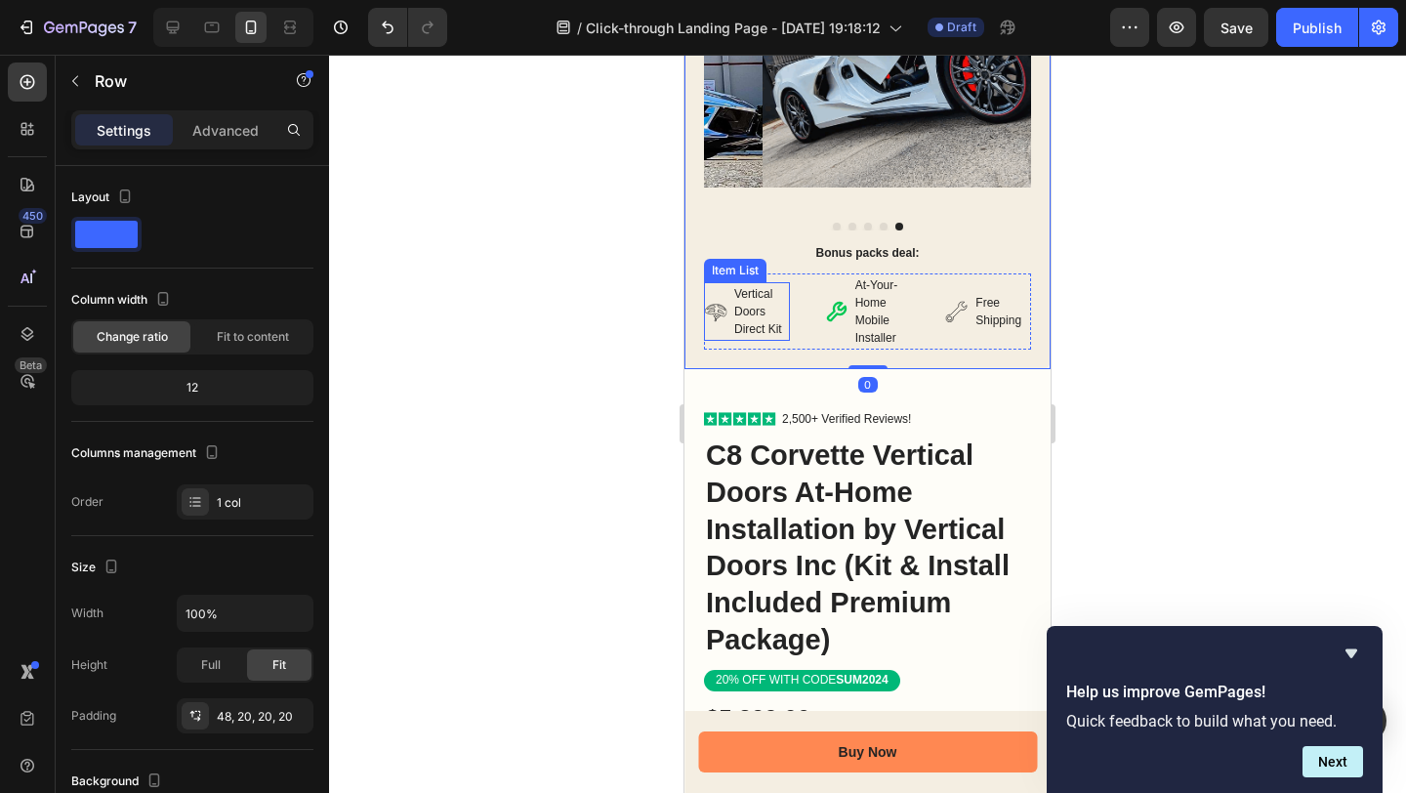
click at [739, 305] on p "Vertical Doors Direct Kit" at bounding box center [760, 311] width 53 height 53
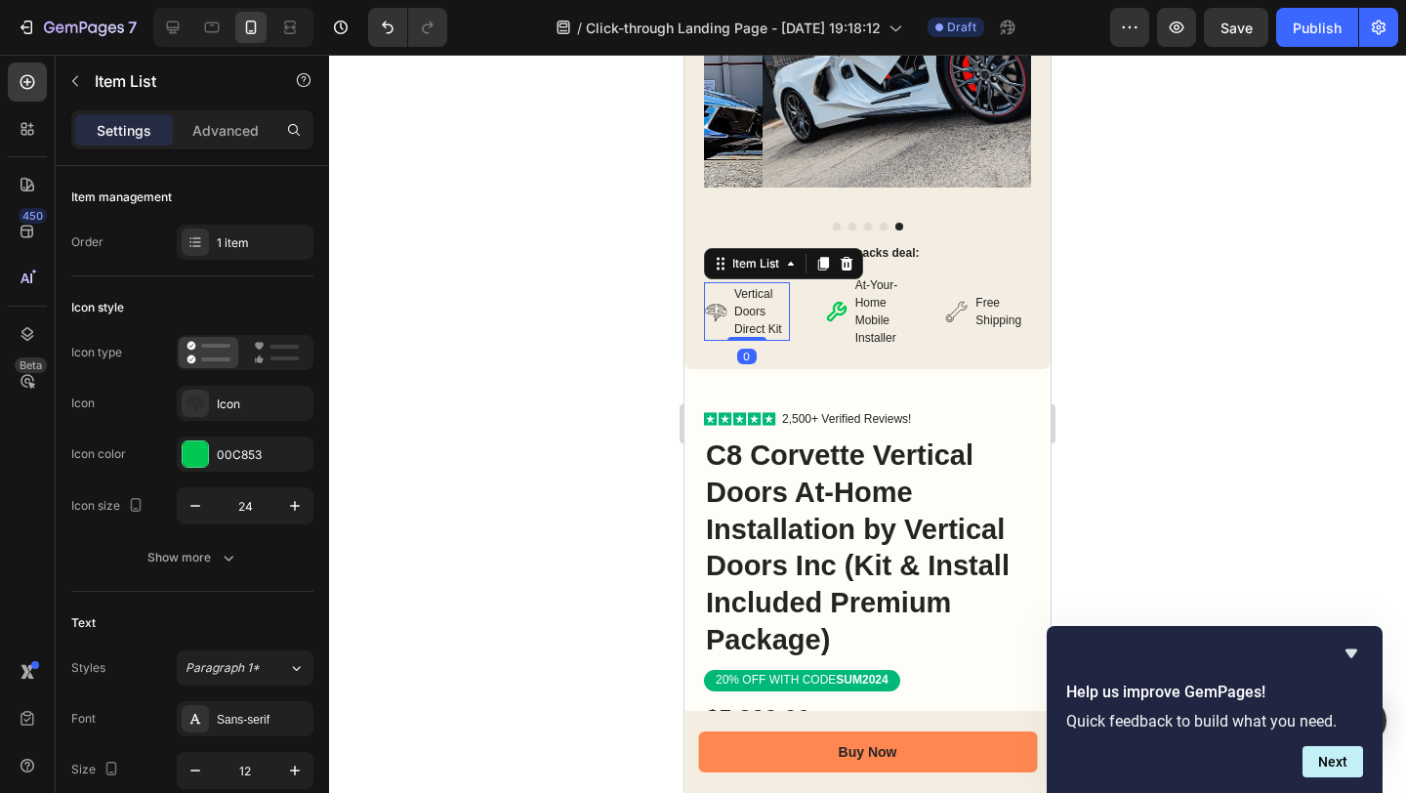
click at [714, 313] on icon at bounding box center [717, 316] width 10 height 6
click at [723, 300] on icon at bounding box center [715, 311] width 23 height 23
click at [285, 397] on div "Icon" at bounding box center [263, 404] width 92 height 18
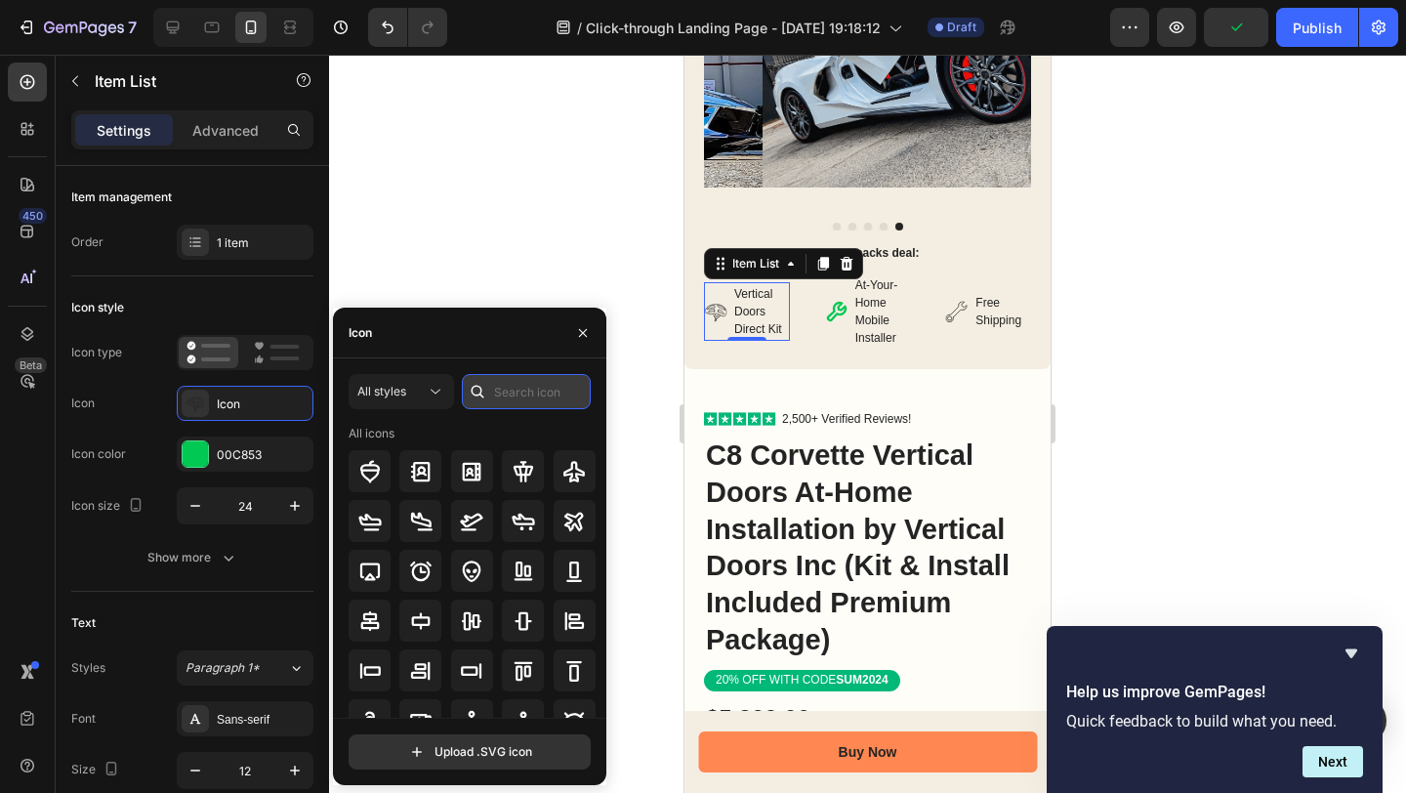
click at [528, 391] on input "text" at bounding box center [526, 391] width 129 height 35
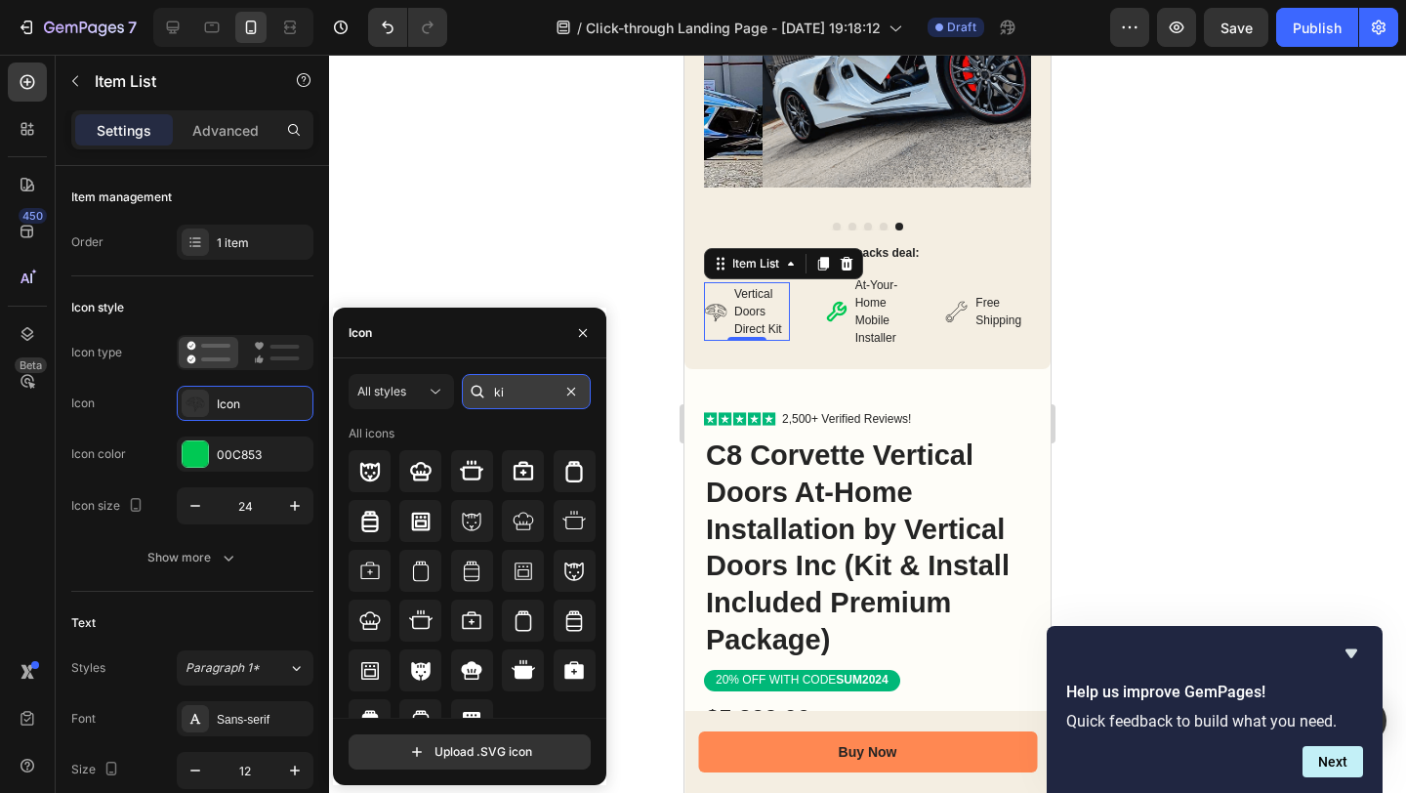
type input "k"
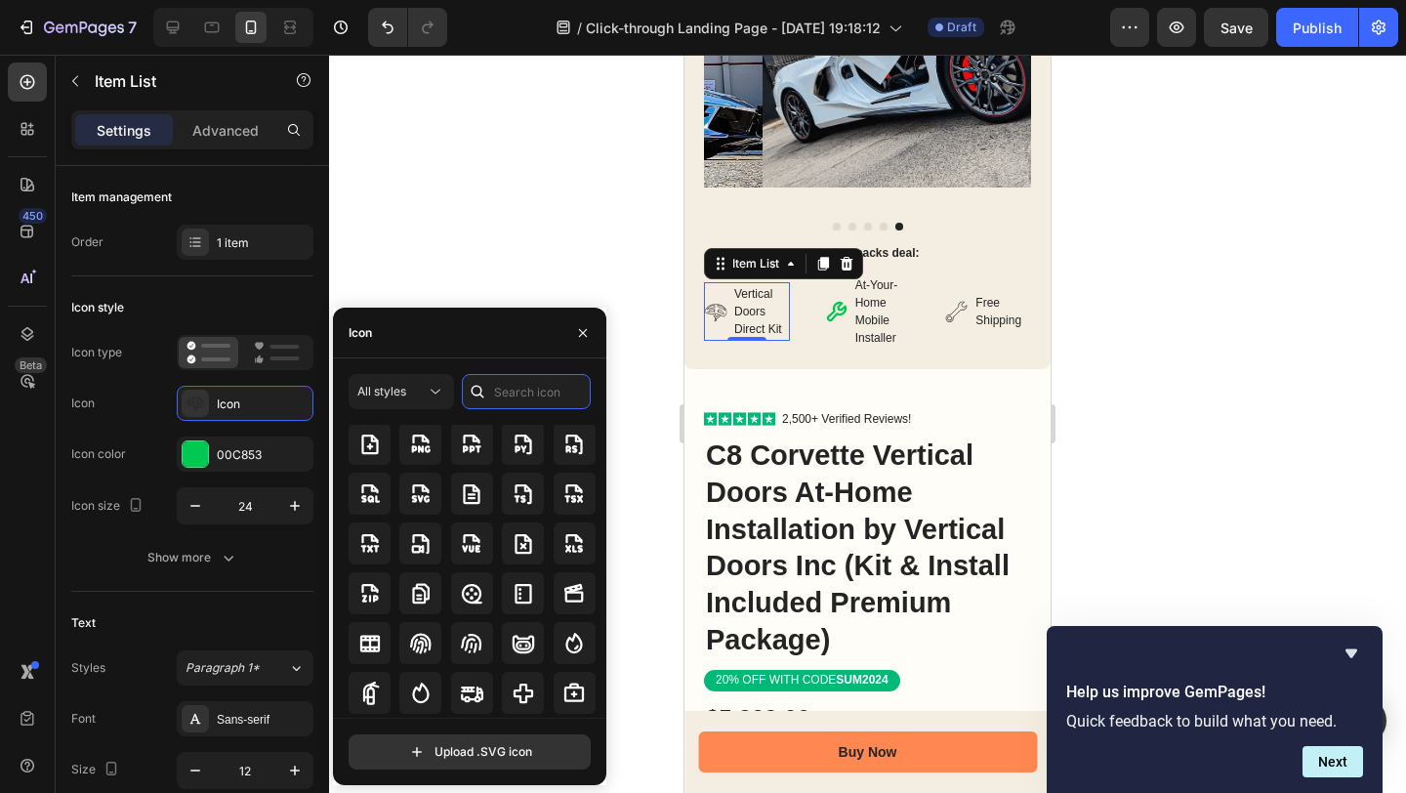
scroll to position [5198, 0]
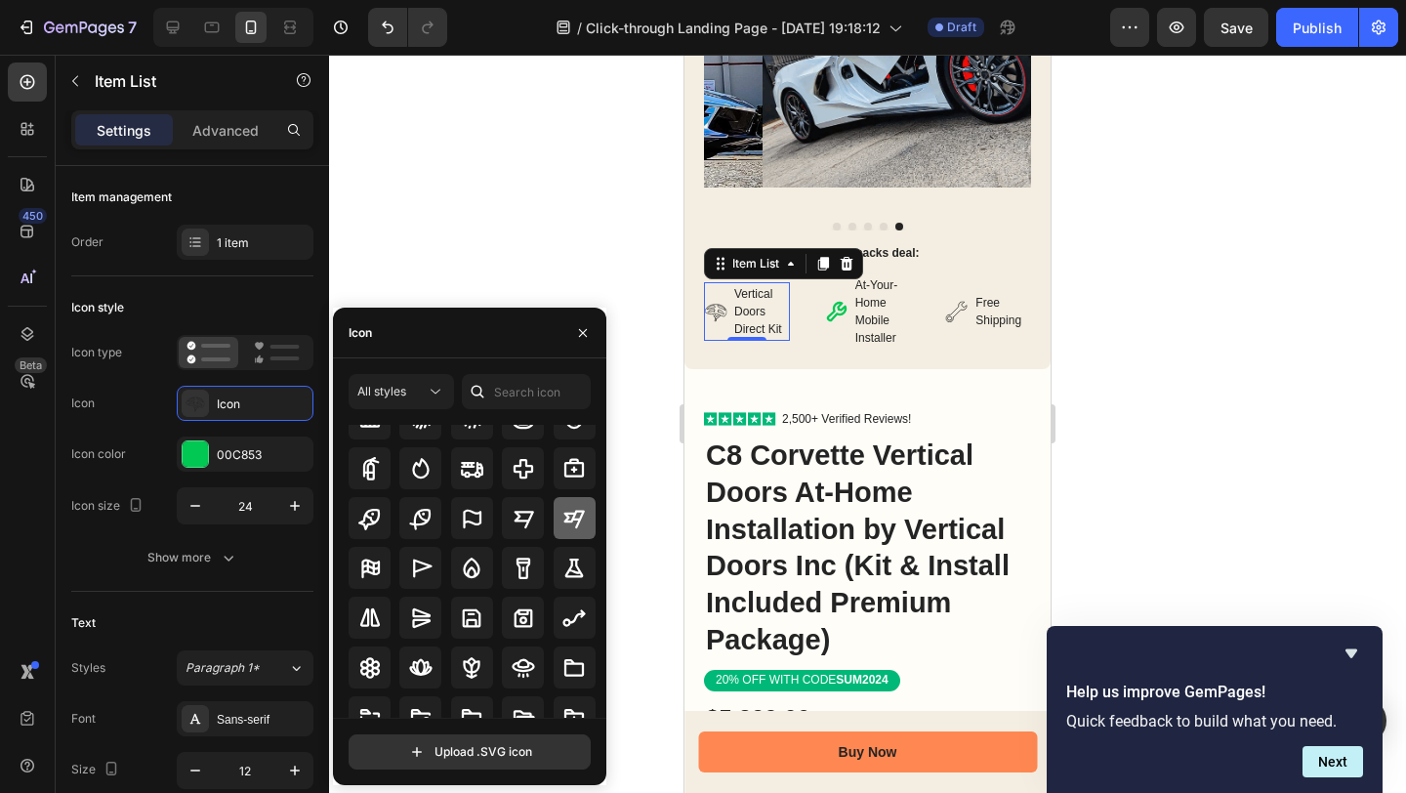
click at [573, 525] on icon at bounding box center [573, 518] width 23 height 23
click at [946, 300] on icon at bounding box center [956, 311] width 23 height 23
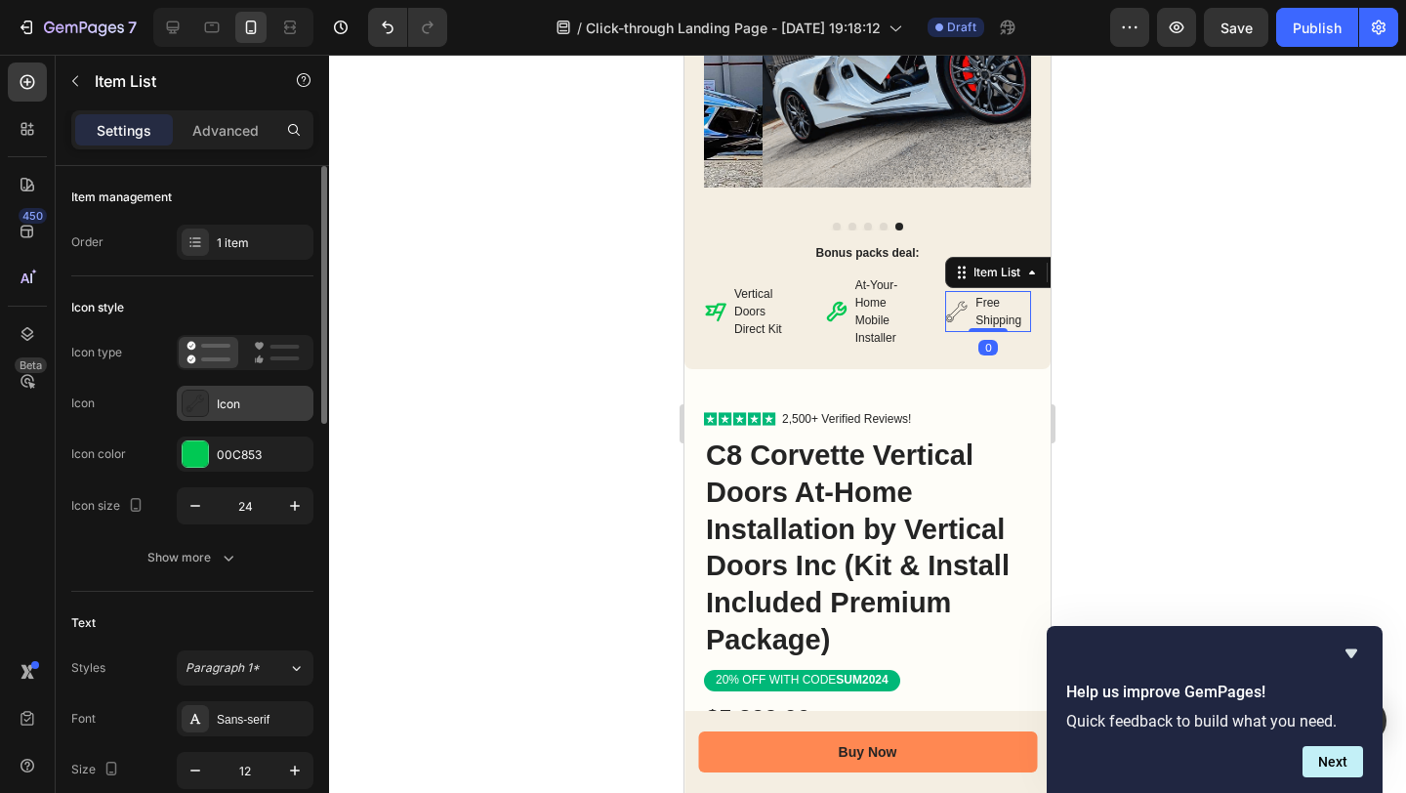
click at [252, 419] on div "Icon" at bounding box center [245, 403] width 137 height 35
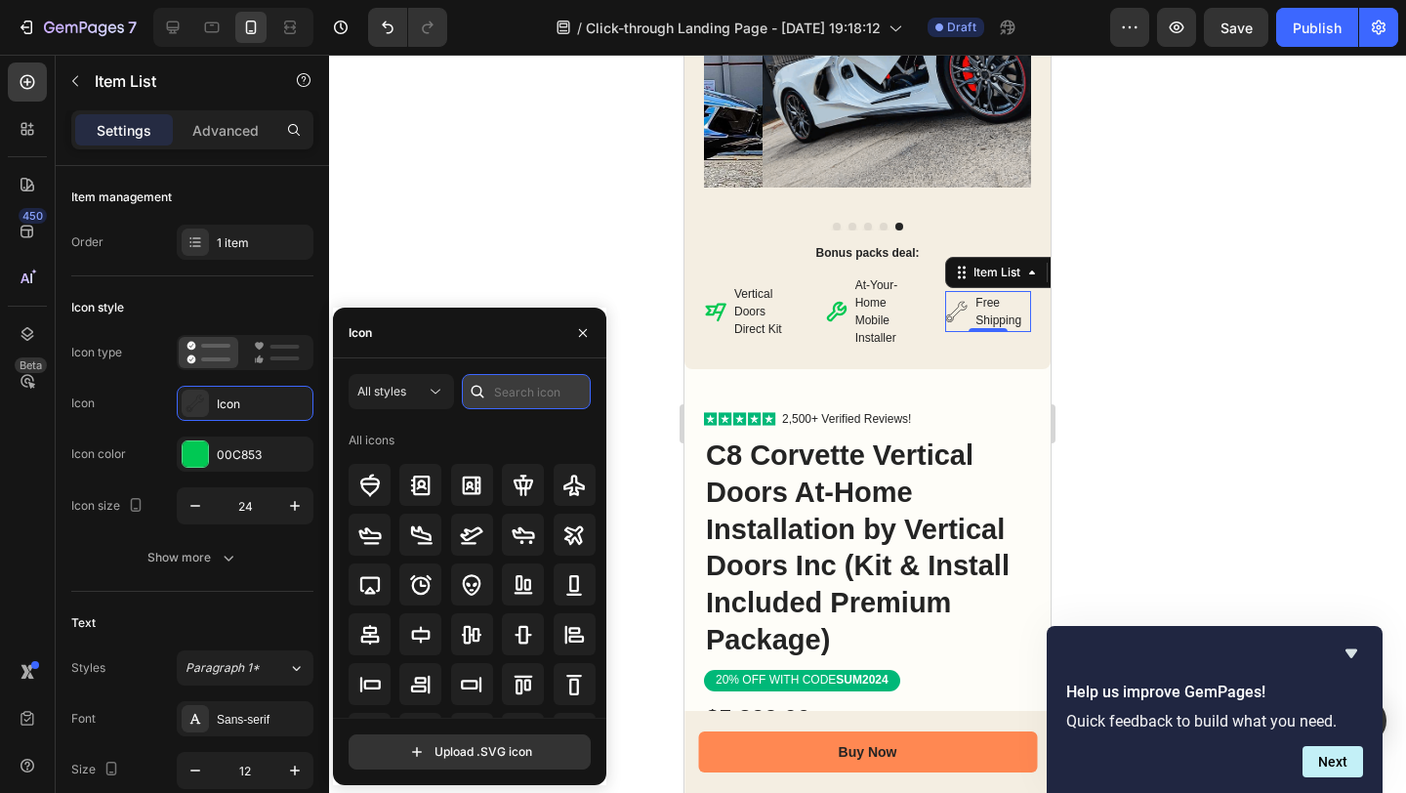
click at [524, 394] on input "text" at bounding box center [526, 391] width 129 height 35
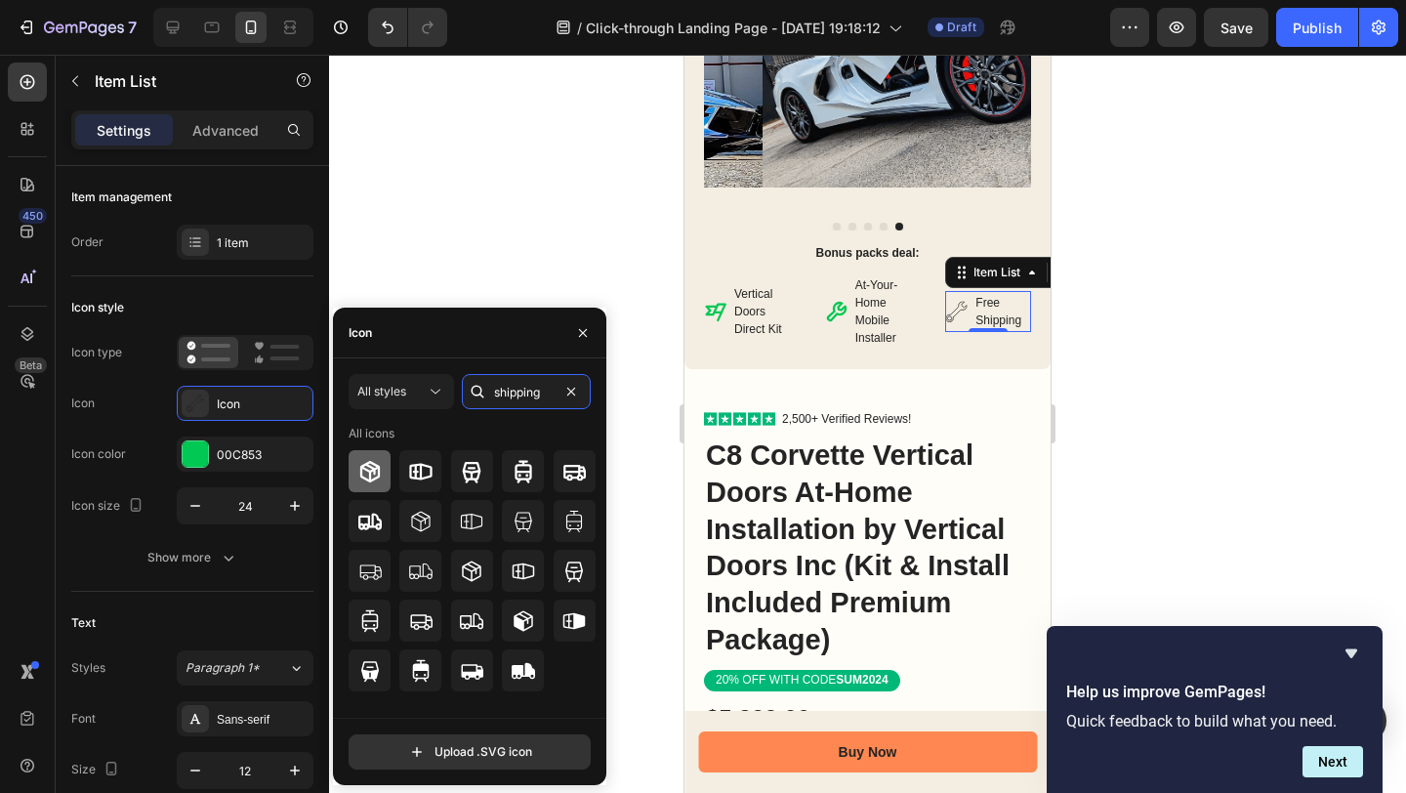
type input "shipping"
click at [376, 458] on div at bounding box center [370, 471] width 42 height 42
click at [1149, 412] on div at bounding box center [867, 424] width 1077 height 738
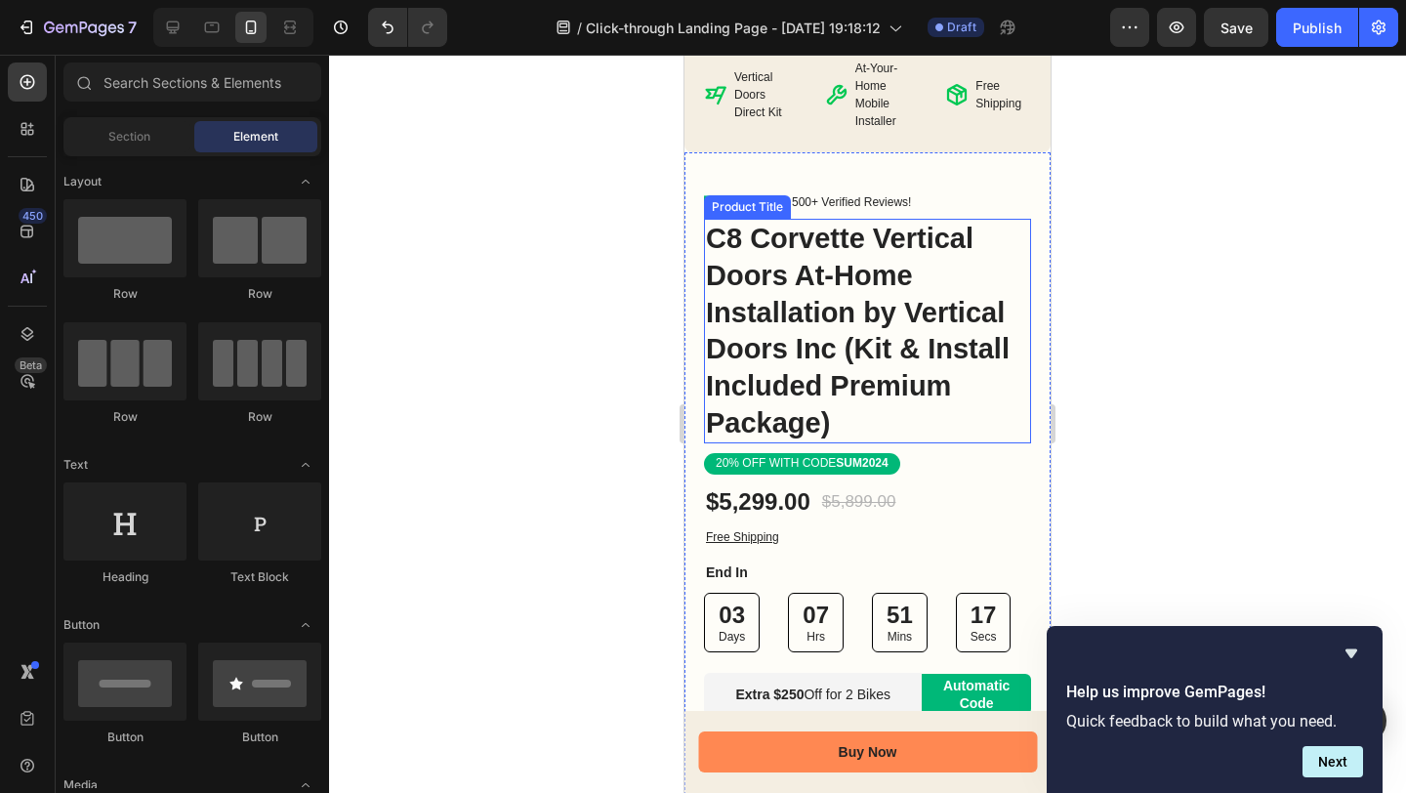
scroll to position [658, 0]
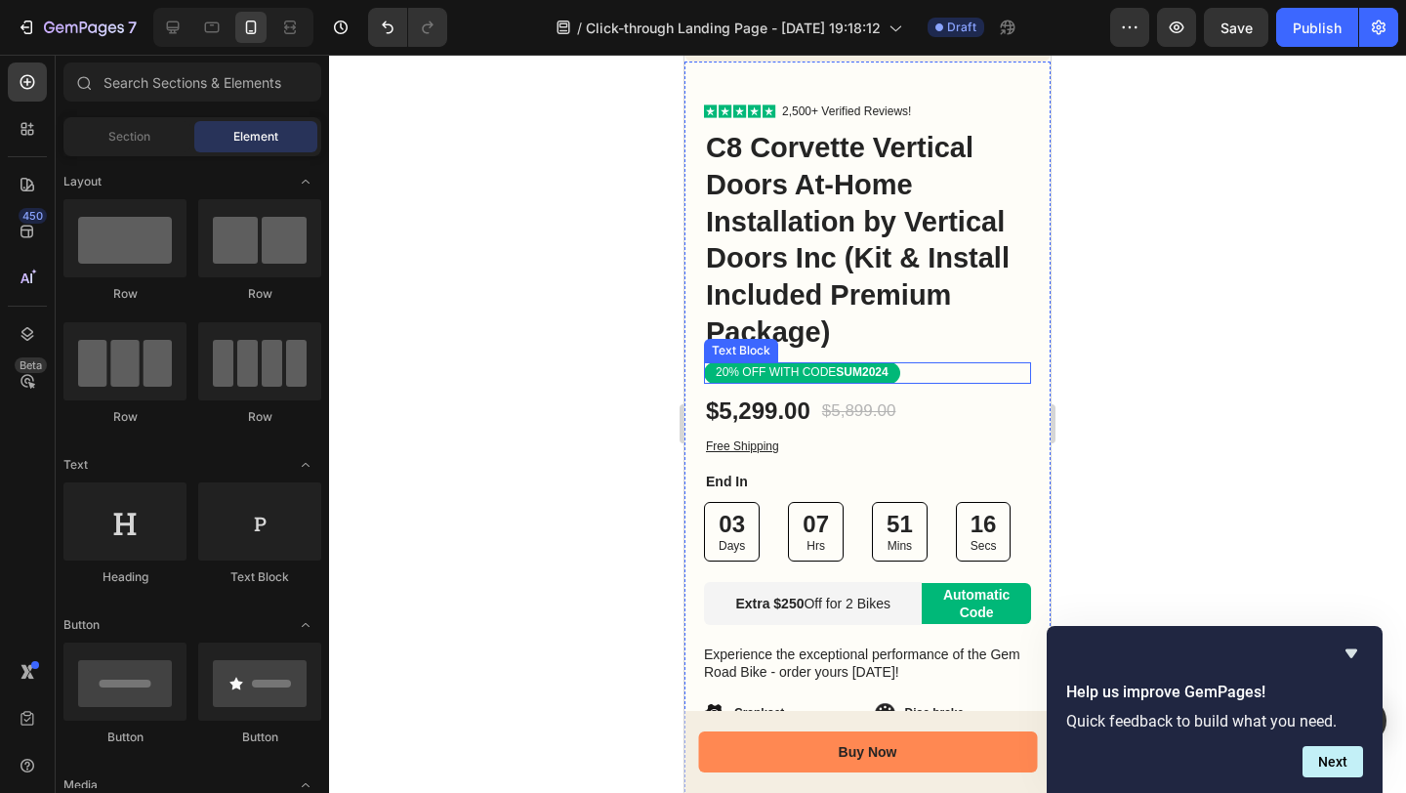
click at [875, 365] on strong "SUM2024" at bounding box center [862, 372] width 52 height 14
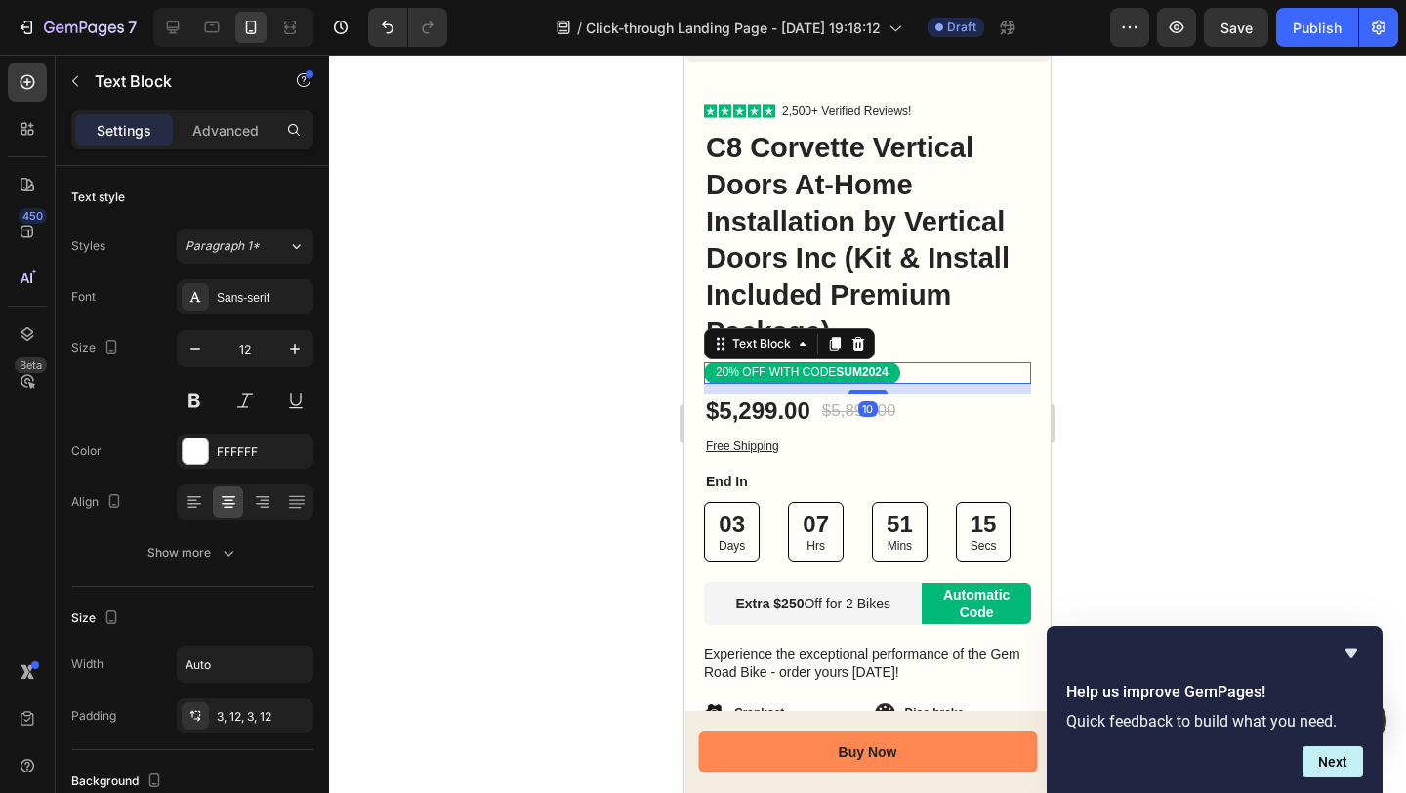
click at [877, 365] on strong "SUM2024" at bounding box center [862, 372] width 52 height 14
click at [757, 365] on p "20% OFF WITH CODE SUM2024" at bounding box center [802, 373] width 173 height 16
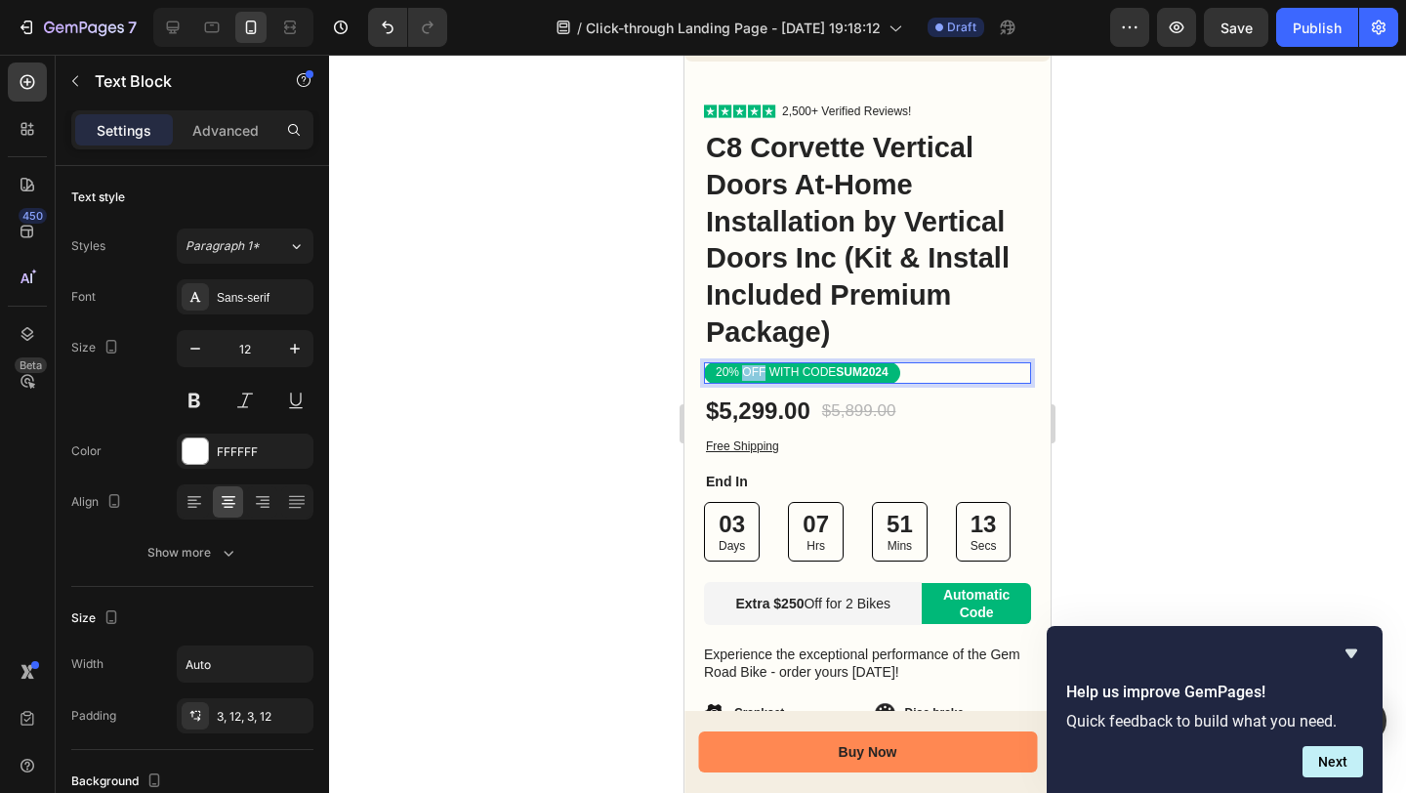
click at [757, 365] on p "20% OFF WITH CODE SUM2024" at bounding box center [802, 373] width 173 height 16
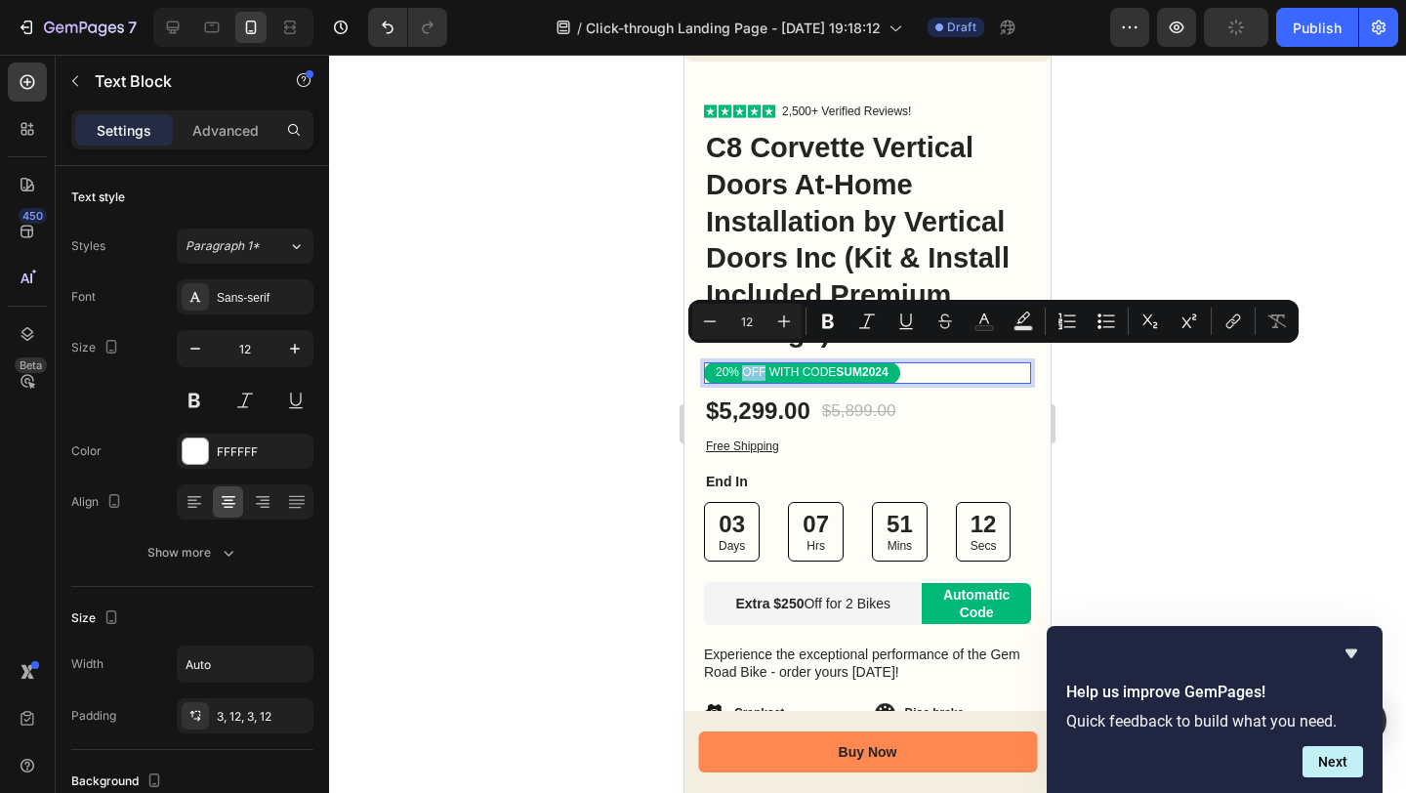
click at [757, 365] on p "20% OFF WITH CODE SUM2024" at bounding box center [802, 373] width 173 height 16
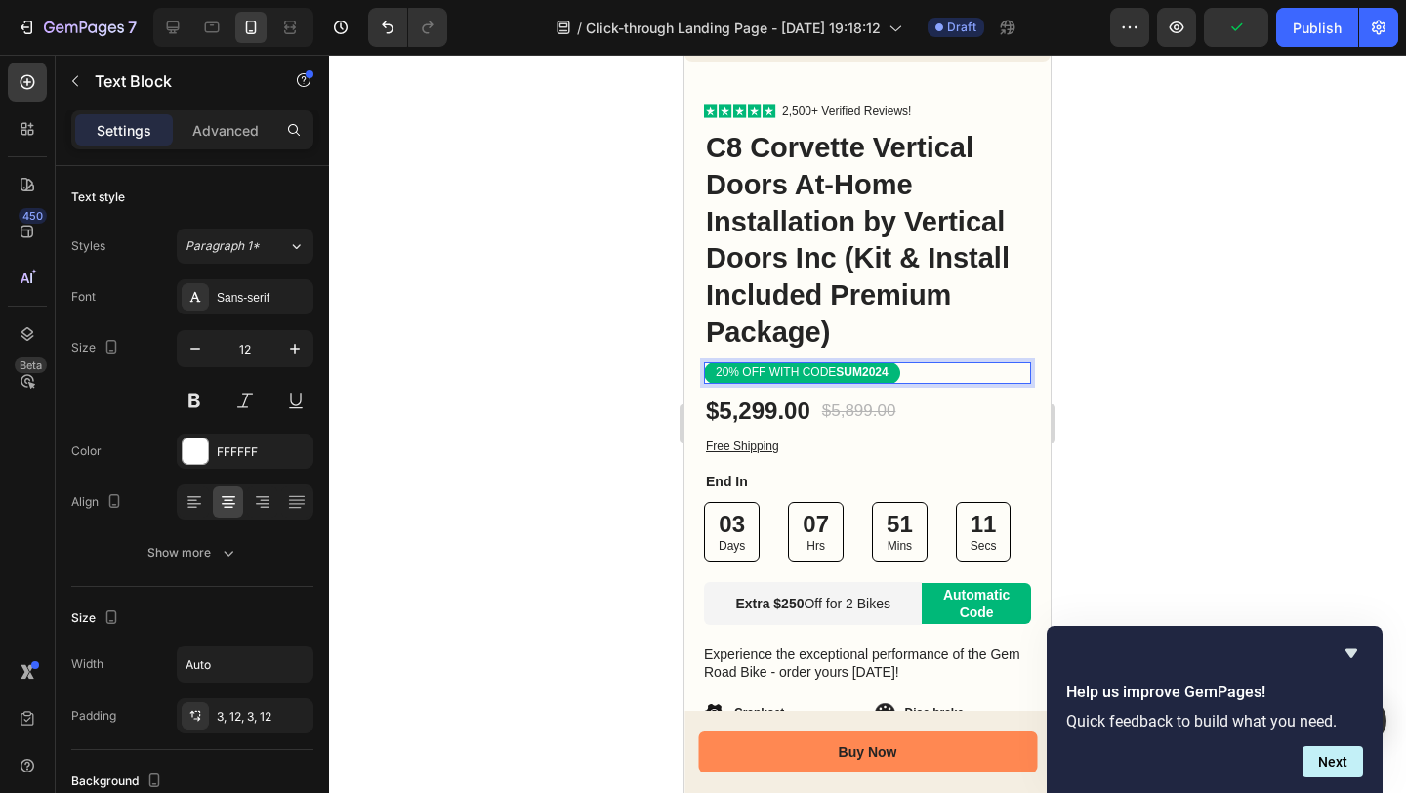
click at [733, 365] on p "20% OFF WITH CODE SUM2024" at bounding box center [802, 373] width 173 height 16
drag, startPoint x: 737, startPoint y: 358, endPoint x: 715, endPoint y: 360, distance: 22.5
click at [716, 365] on p "20% OFF WITH CODE SUM2024" at bounding box center [802, 373] width 173 height 16
click at [856, 365] on strong "SUM2024" at bounding box center [865, 372] width 52 height 14
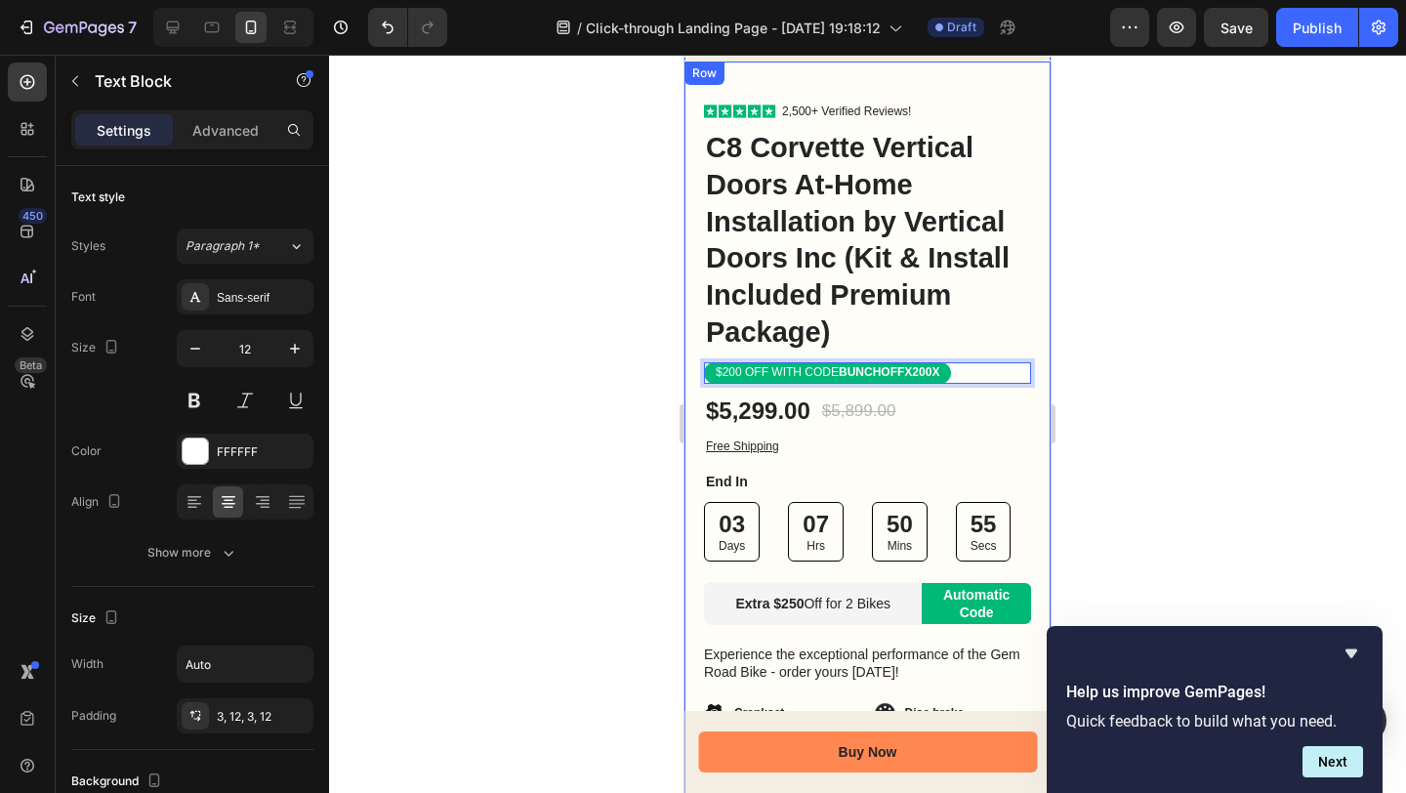
click at [1142, 306] on div at bounding box center [867, 424] width 1077 height 738
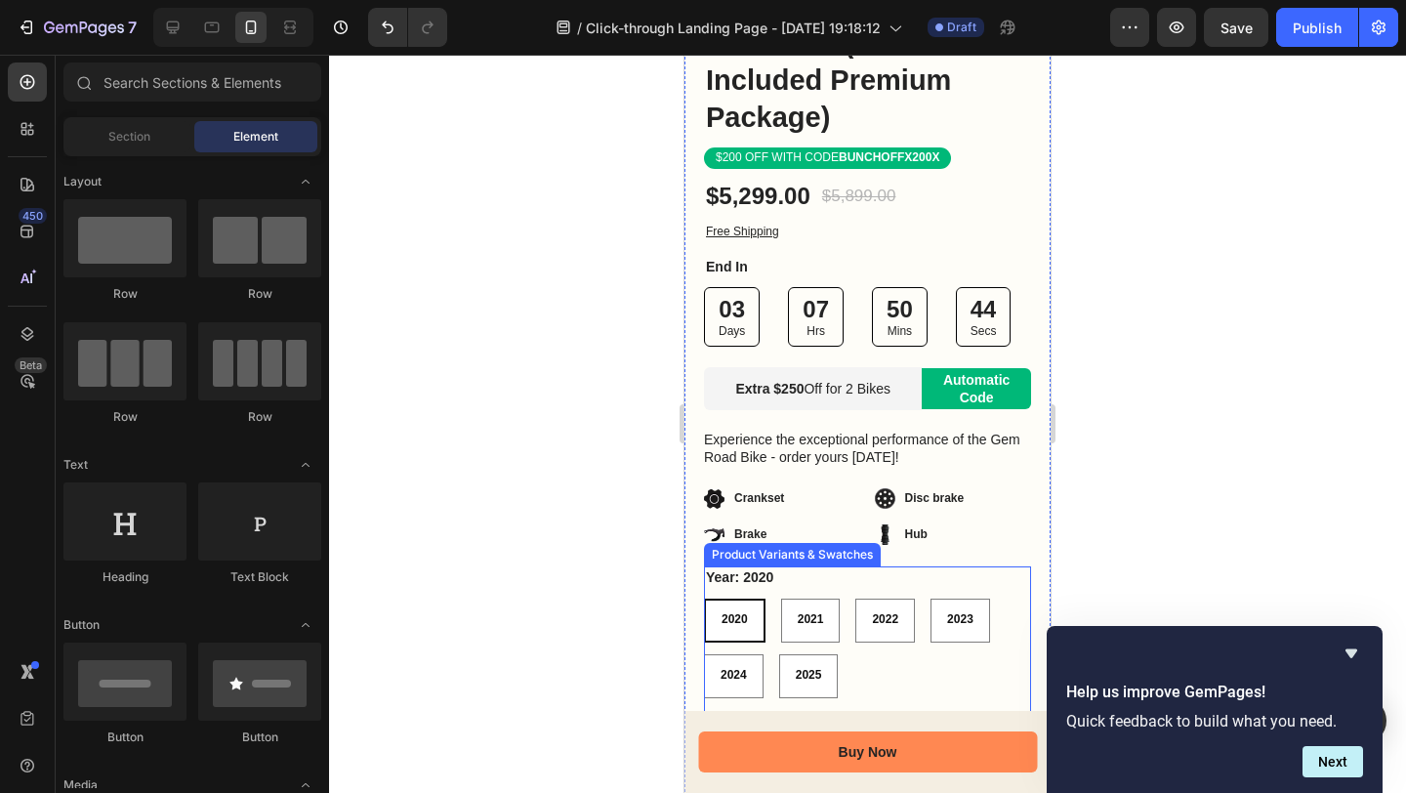
scroll to position [874, 0]
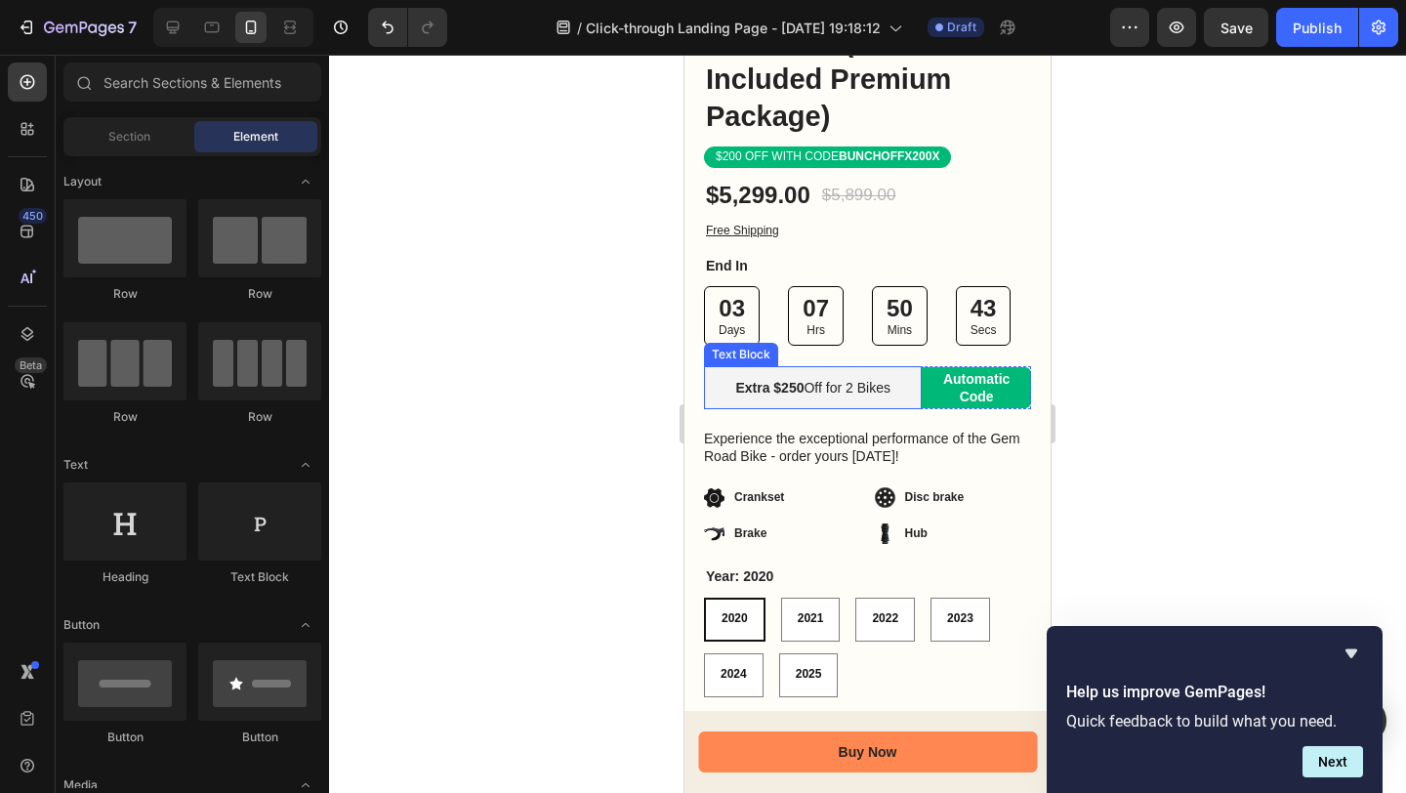
click at [757, 380] on strong "Extra $250" at bounding box center [769, 388] width 68 height 16
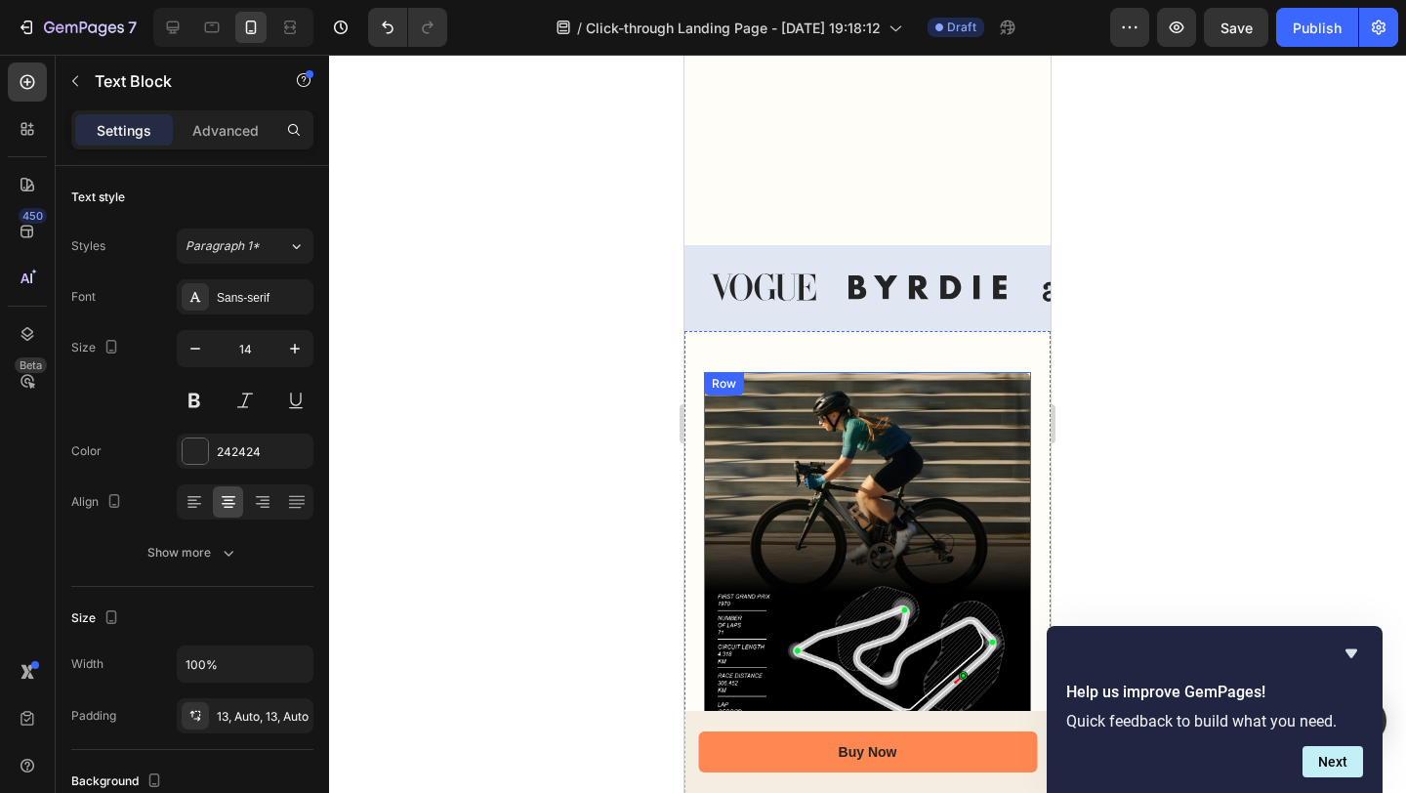
scroll to position [2164, 0]
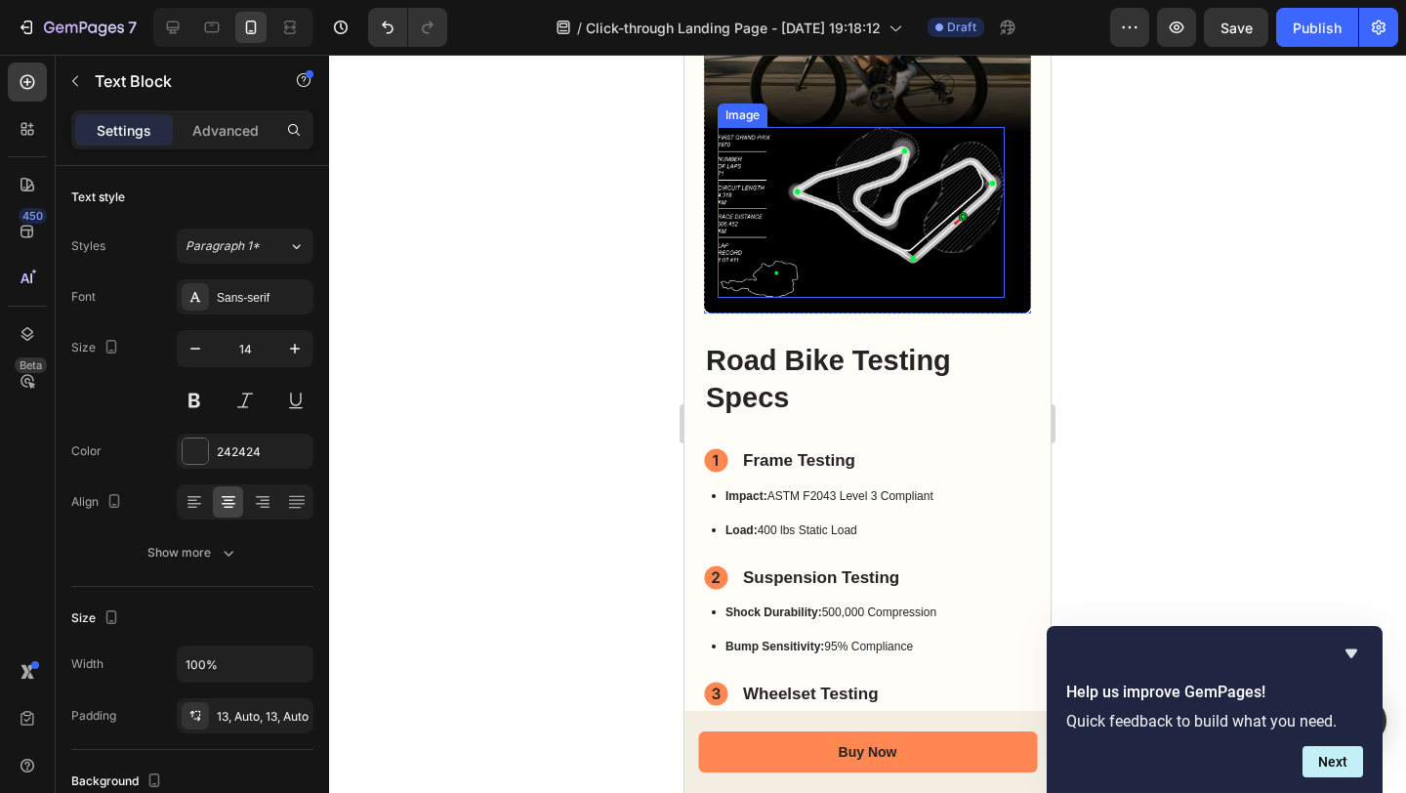
click at [808, 242] on img at bounding box center [861, 212] width 287 height 170
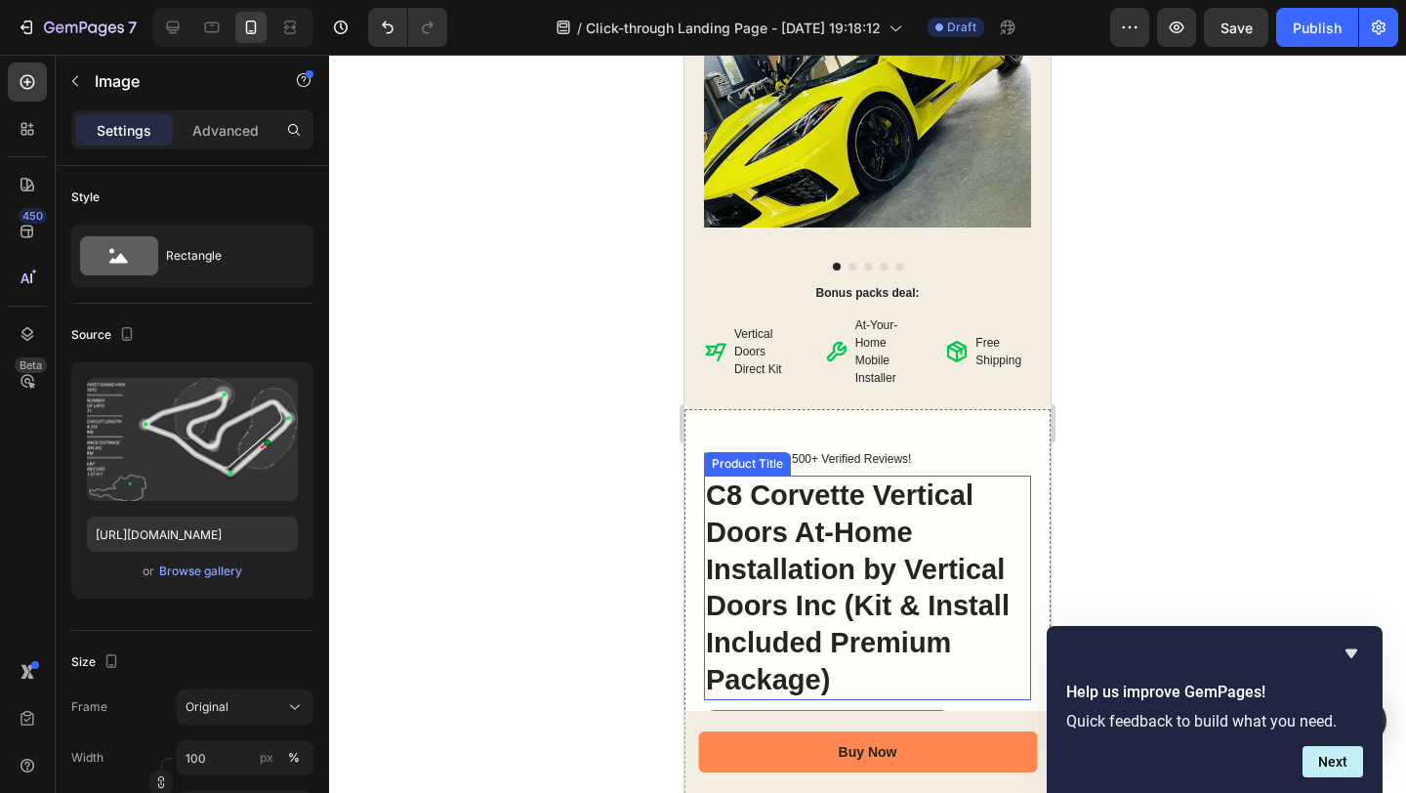
scroll to position [478, 0]
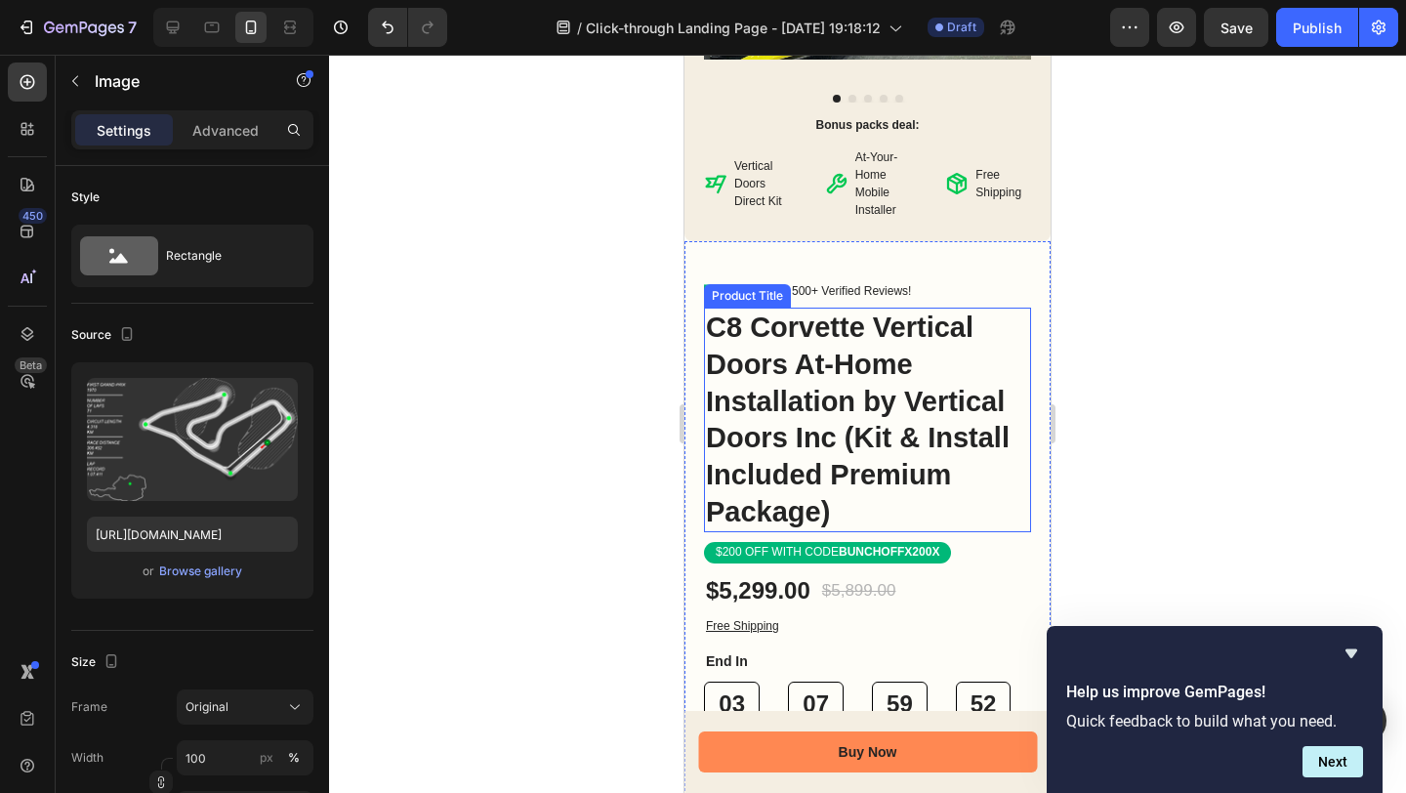
click at [775, 464] on h1 "C8 Corvette Vertical Doors At-Home Installation by Vertical Doors Inc (Kit & In…" at bounding box center [867, 420] width 327 height 225
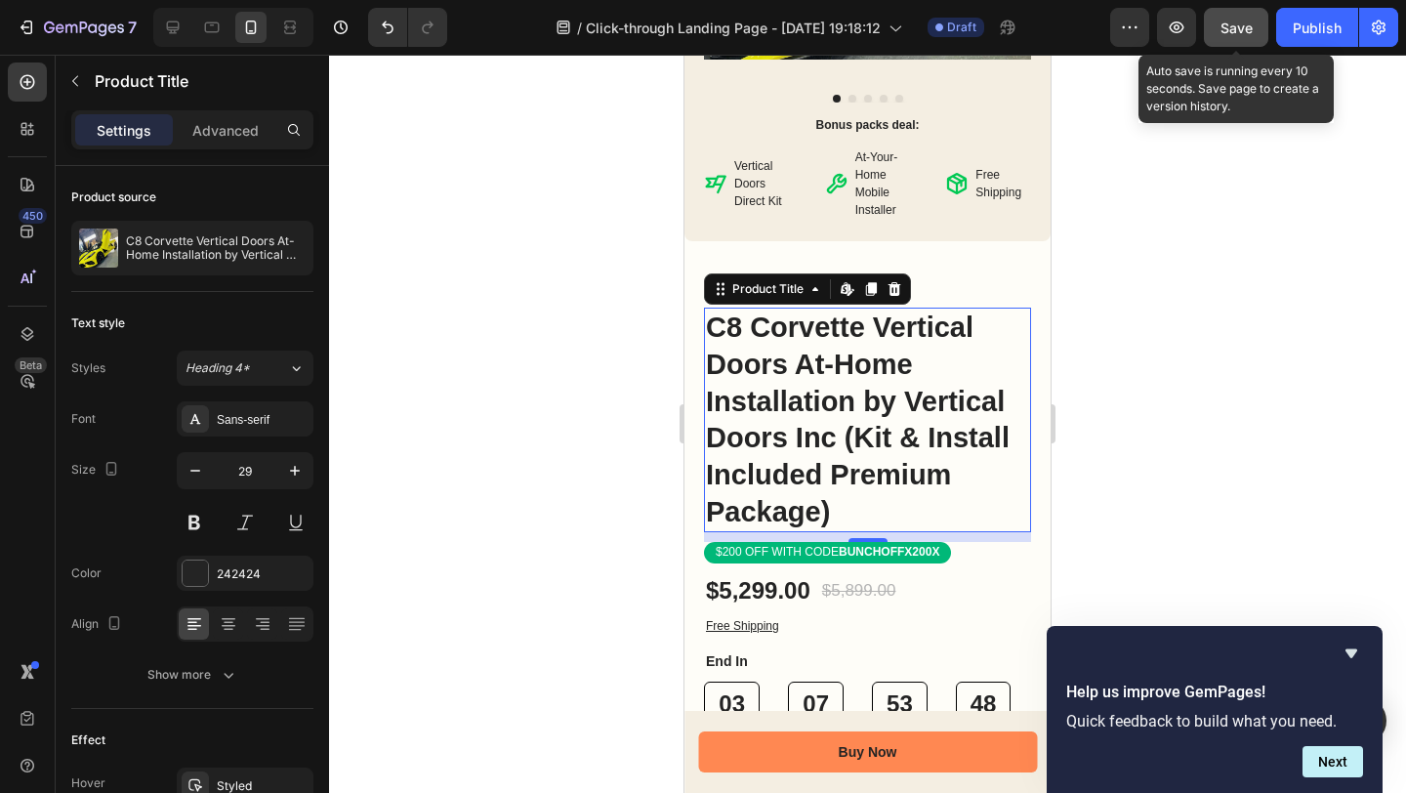
click at [1230, 21] on span "Save" at bounding box center [1237, 28] width 32 height 17
